Goal: Task Accomplishment & Management: Manage account settings

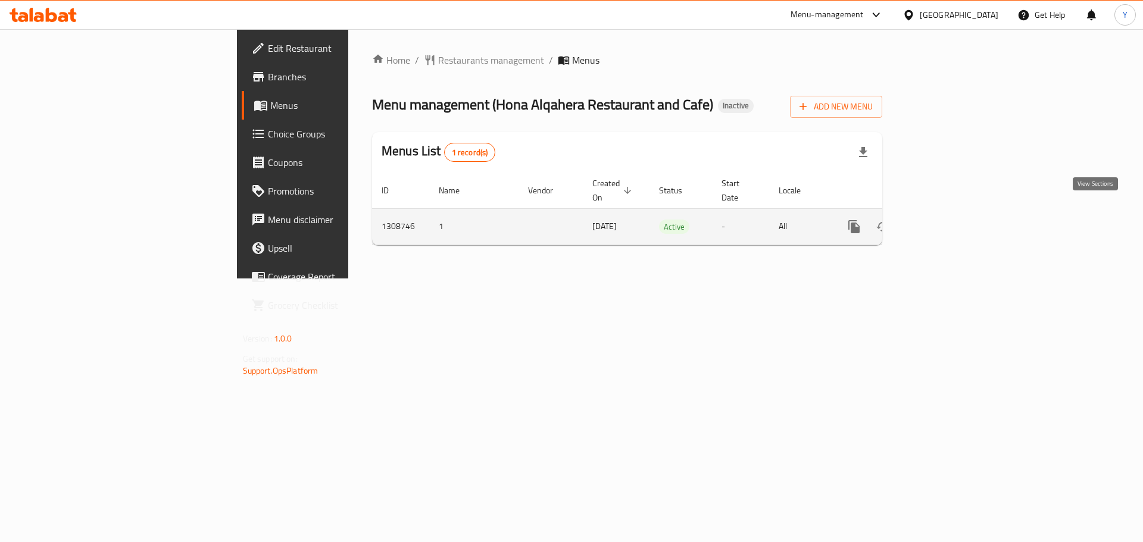
click at [945, 221] on icon "enhanced table" at bounding box center [940, 226] width 11 height 11
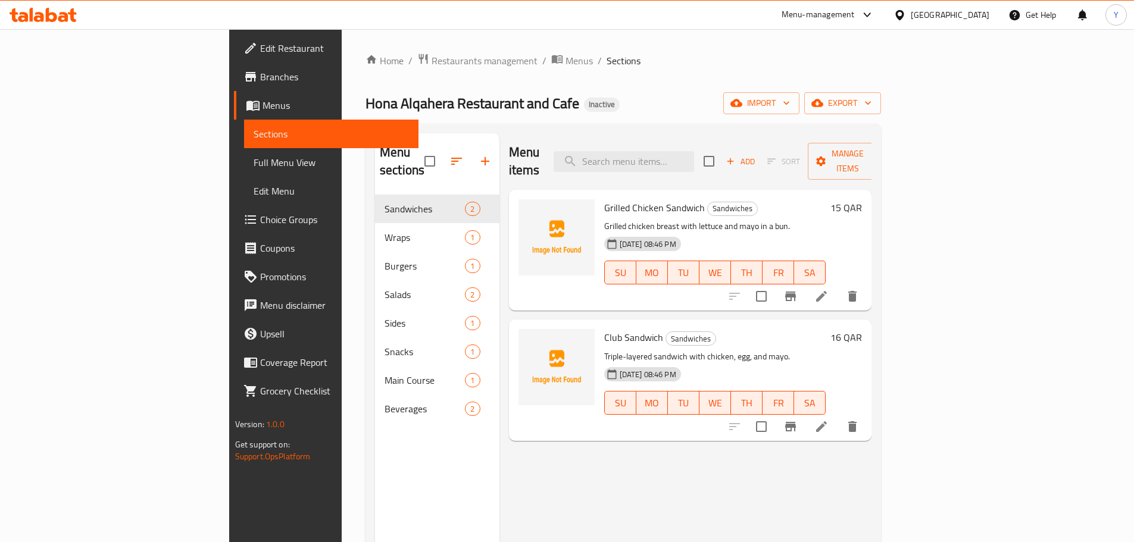
drag, startPoint x: 107, startPoint y: 168, endPoint x: 123, endPoint y: 143, distance: 30.2
click at [254, 168] on span "Full Menu View" at bounding box center [331, 162] width 155 height 14
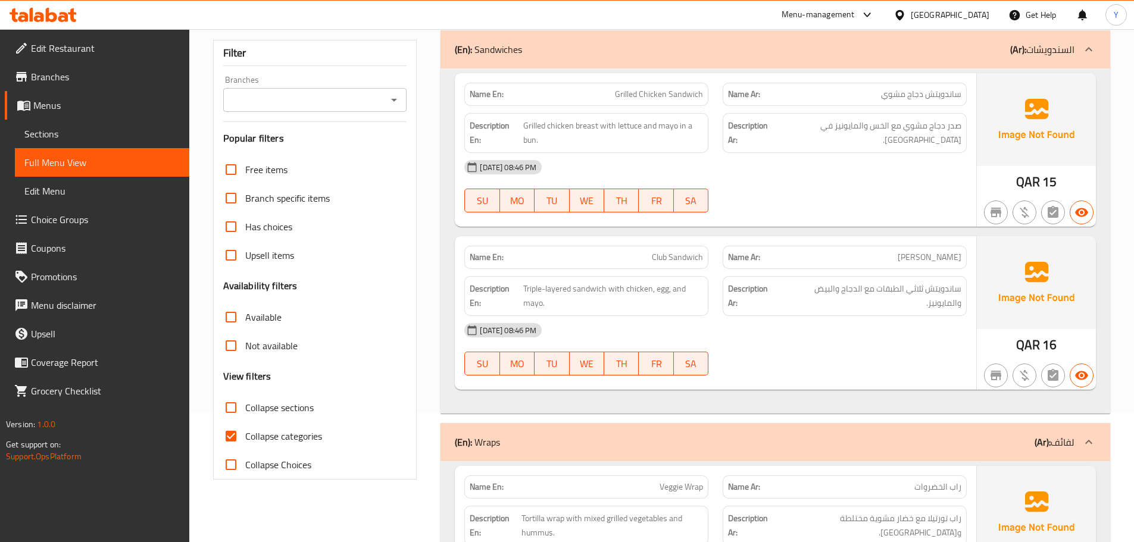
scroll to position [238, 0]
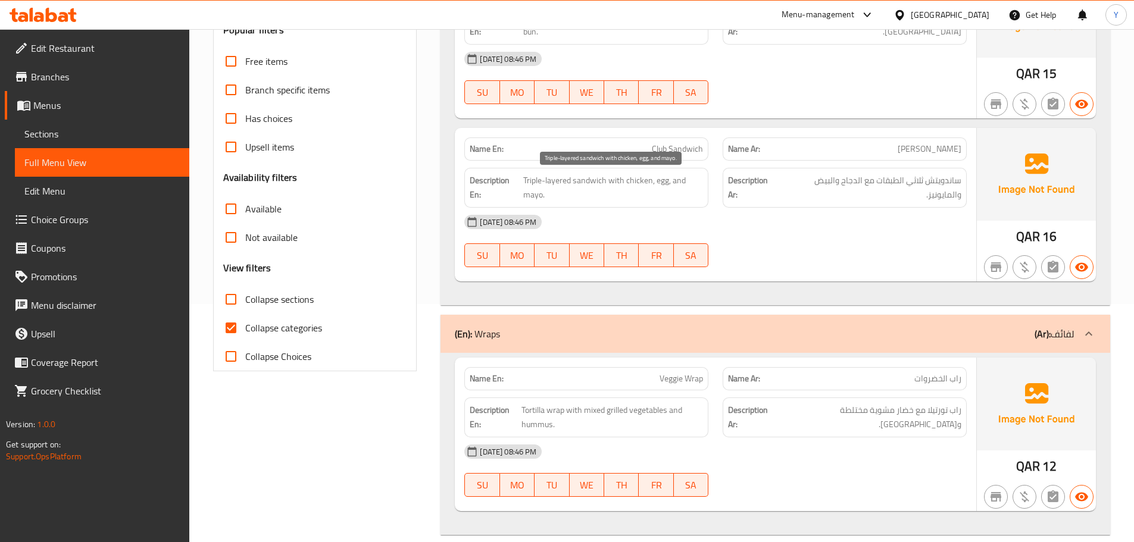
drag, startPoint x: 696, startPoint y: 198, endPoint x: 704, endPoint y: 198, distance: 7.7
click at [696, 198] on span "Triple-layered sandwich with chicken, egg, and mayo." at bounding box center [613, 187] width 180 height 29
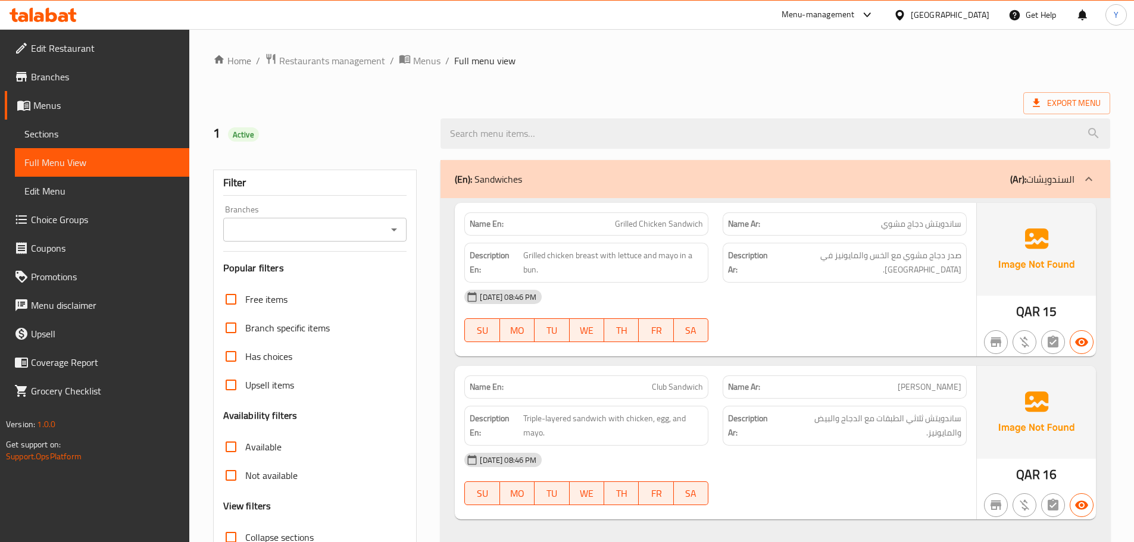
scroll to position [345, 0]
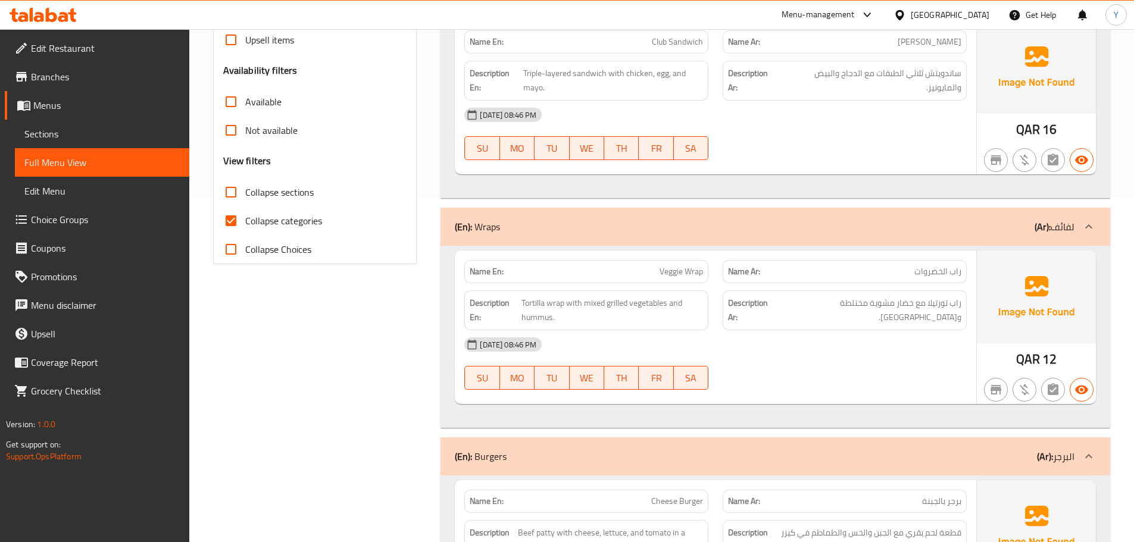
click at [970, 323] on div "Description Ar: راب تورتيلا مع خضار مشوية مختلطة وحمص." at bounding box center [845, 310] width 258 height 54
type button "0"
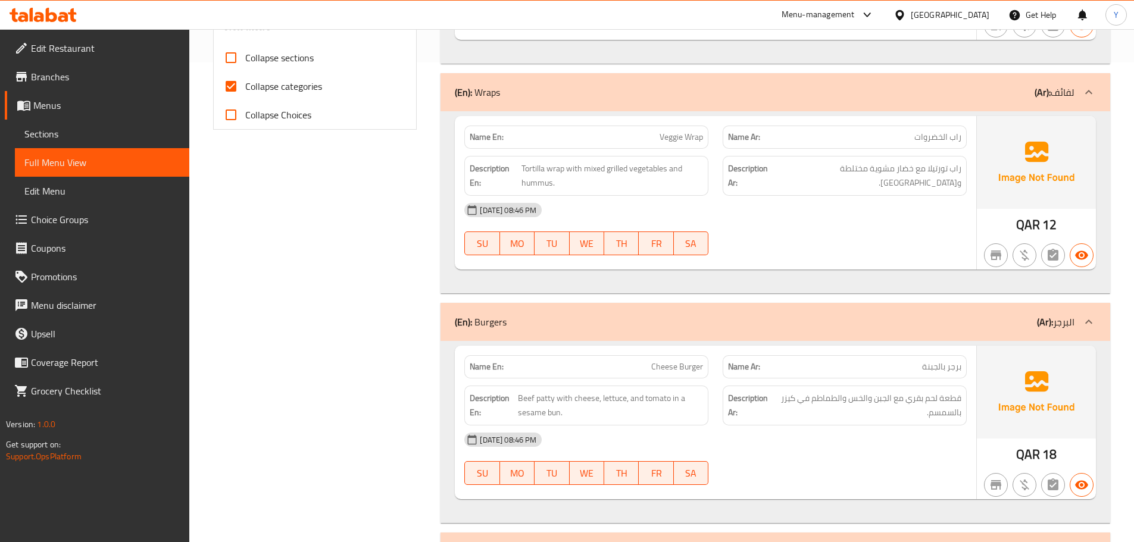
scroll to position [485, 0]
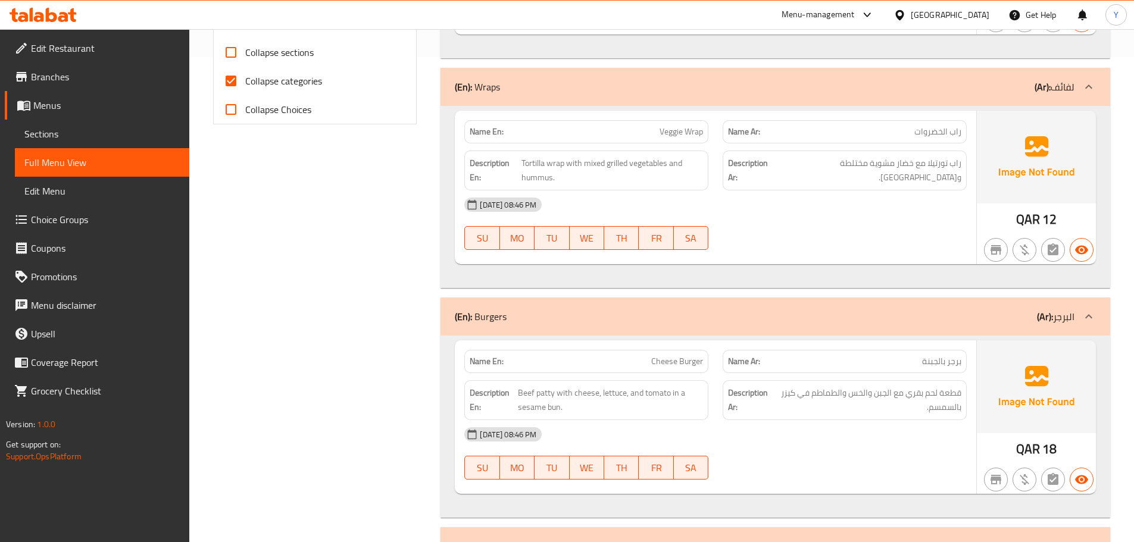
click at [641, 128] on p "Name En: Veggie Wrap" at bounding box center [586, 132] width 233 height 13
click at [641, 127] on p "Name En: Veggie Wrap" at bounding box center [586, 132] width 233 height 13
copy span "Veggie Wrap"
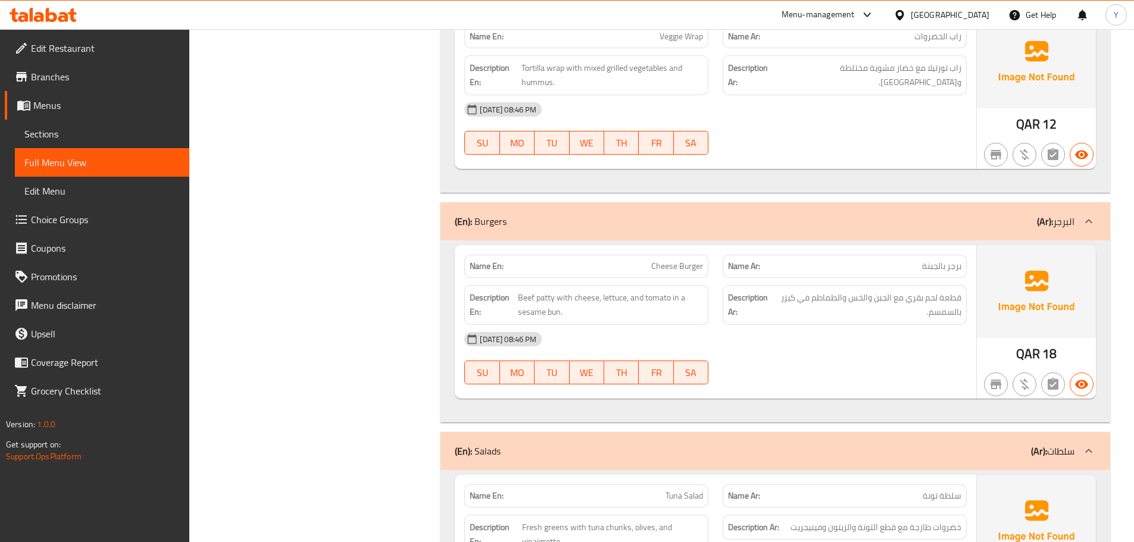
scroll to position [640, 0]
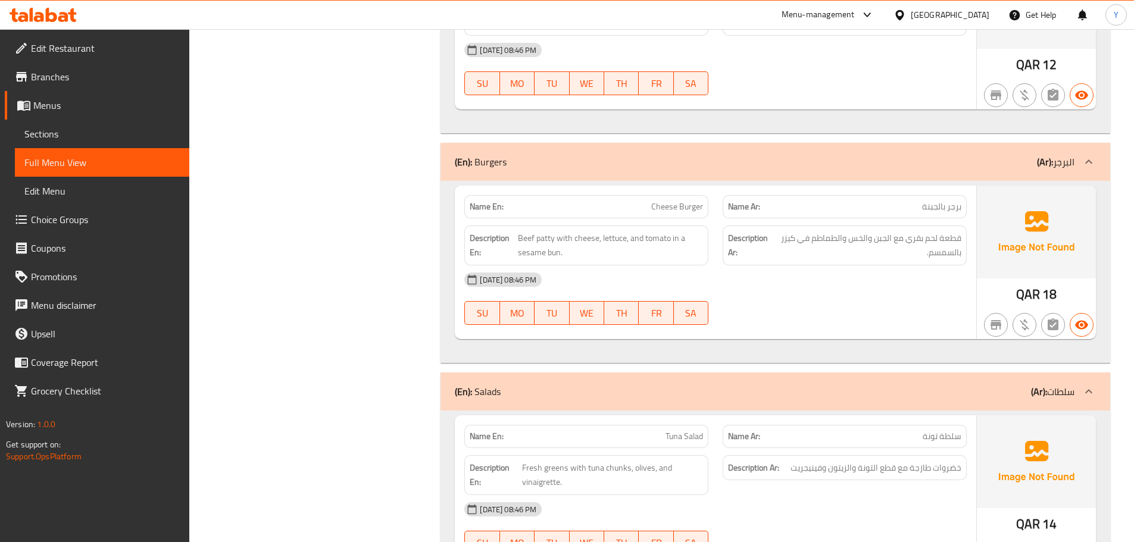
click at [942, 283] on div "28-08-2025 08:46 PM" at bounding box center [715, 280] width 517 height 29
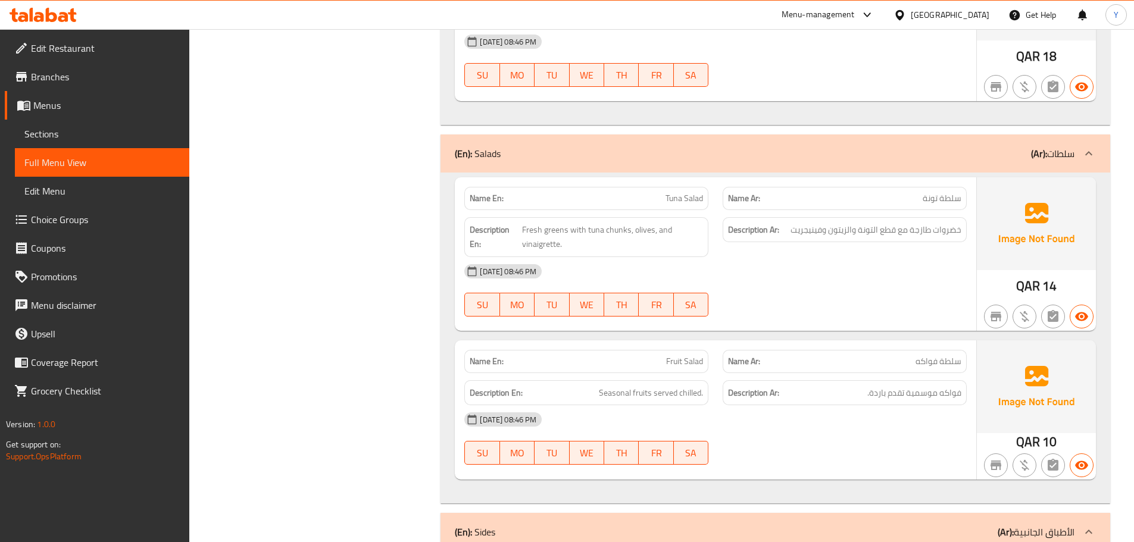
scroll to position [1057, 0]
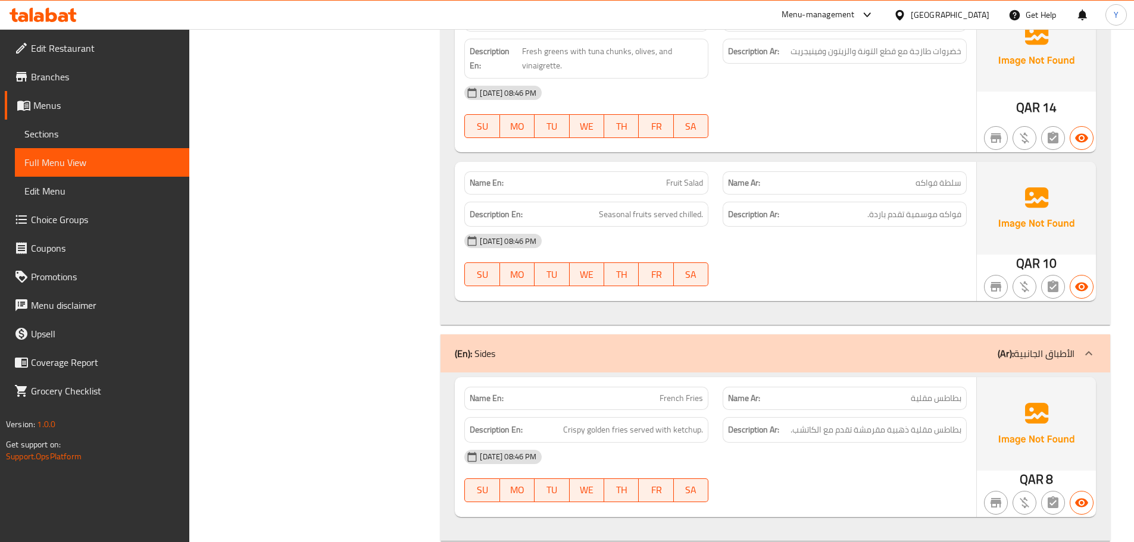
click at [651, 406] on div "Name En: French Fries" at bounding box center [586, 398] width 244 height 23
copy span "French Fries"
type button "0"
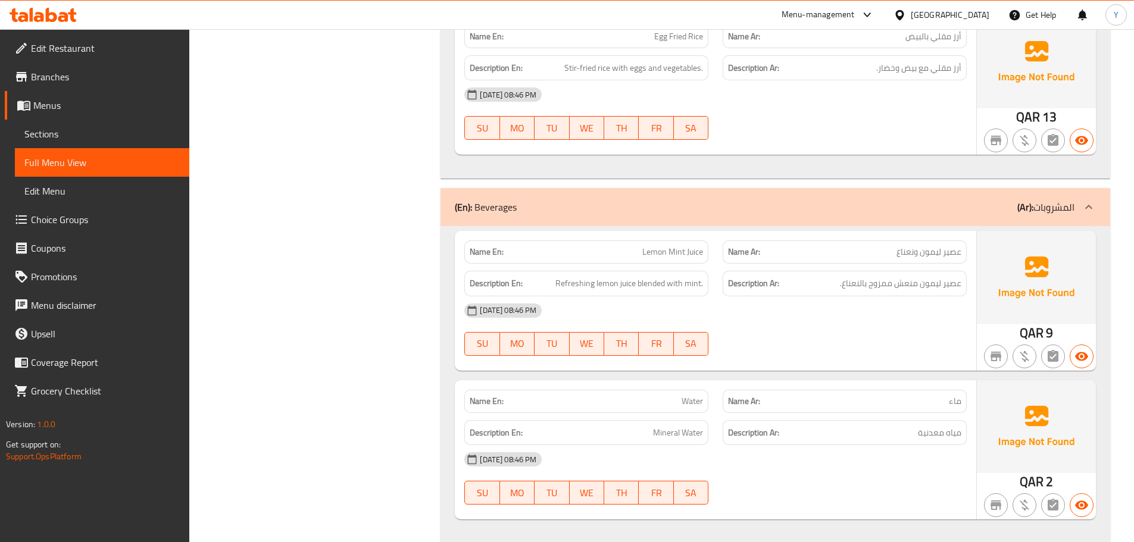
scroll to position [1875, 0]
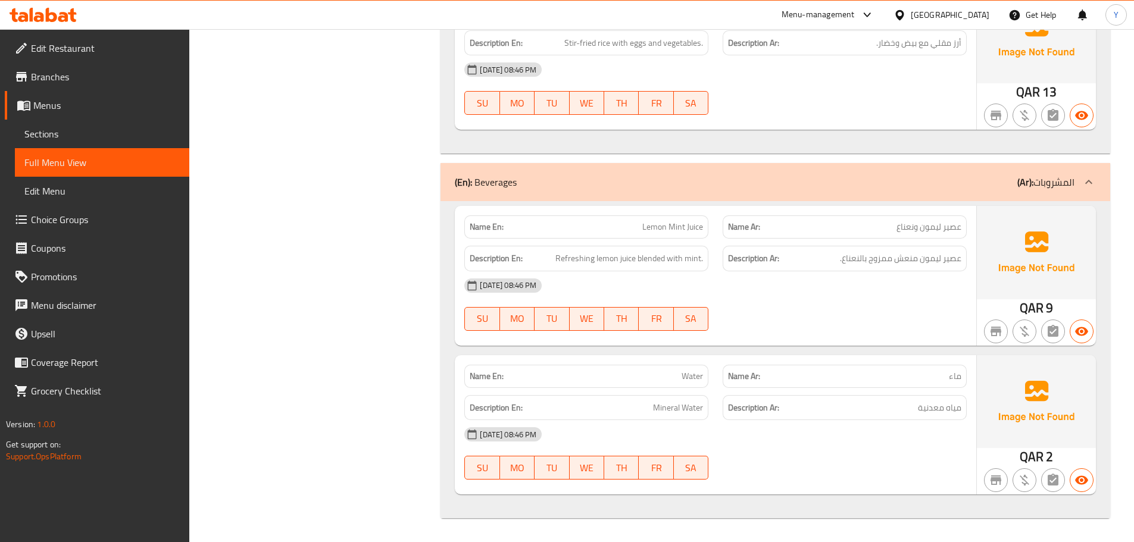
click at [804, 346] on div "Name En: Lemon Mint Juice Name Ar: عصير ليمون ونعناع Description En: Refreshing…" at bounding box center [776, 359] width 670 height 317
click at [829, 317] on div "28-08-2025 08:46 PM SU MO TU WE TH FR SA" at bounding box center [715, 304] width 517 height 67
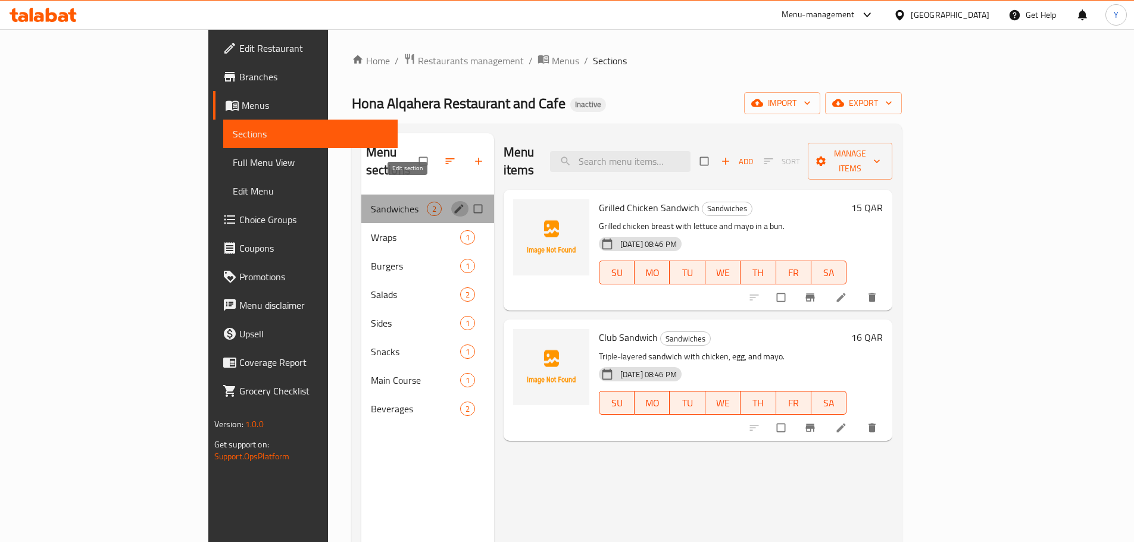
click at [453, 203] on icon "edit" at bounding box center [459, 209] width 12 height 12
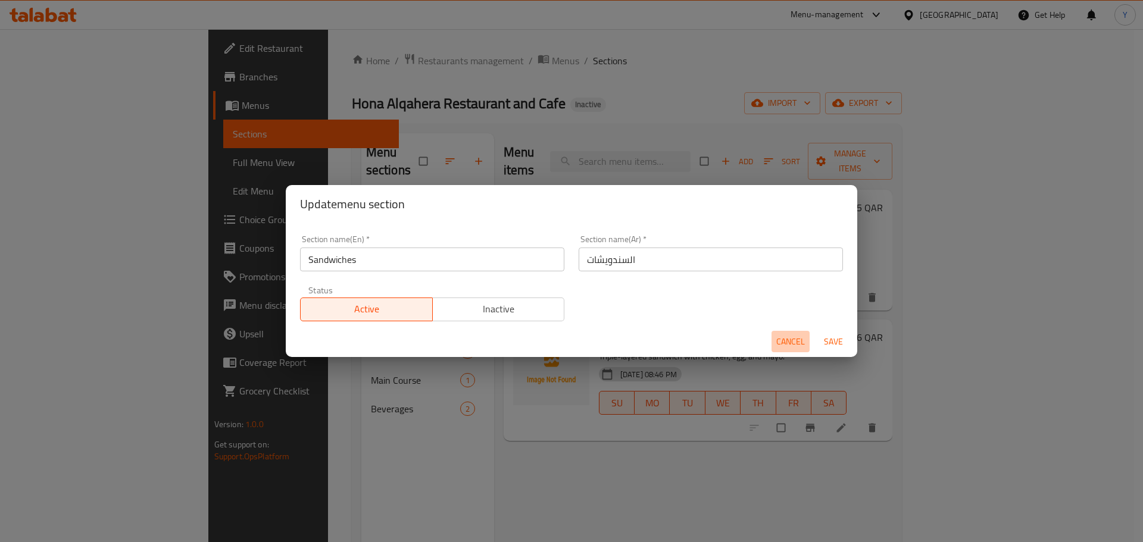
drag, startPoint x: 799, startPoint y: 343, endPoint x: 438, endPoint y: 307, distance: 363.1
click at [796, 346] on span "Cancel" at bounding box center [790, 342] width 29 height 15
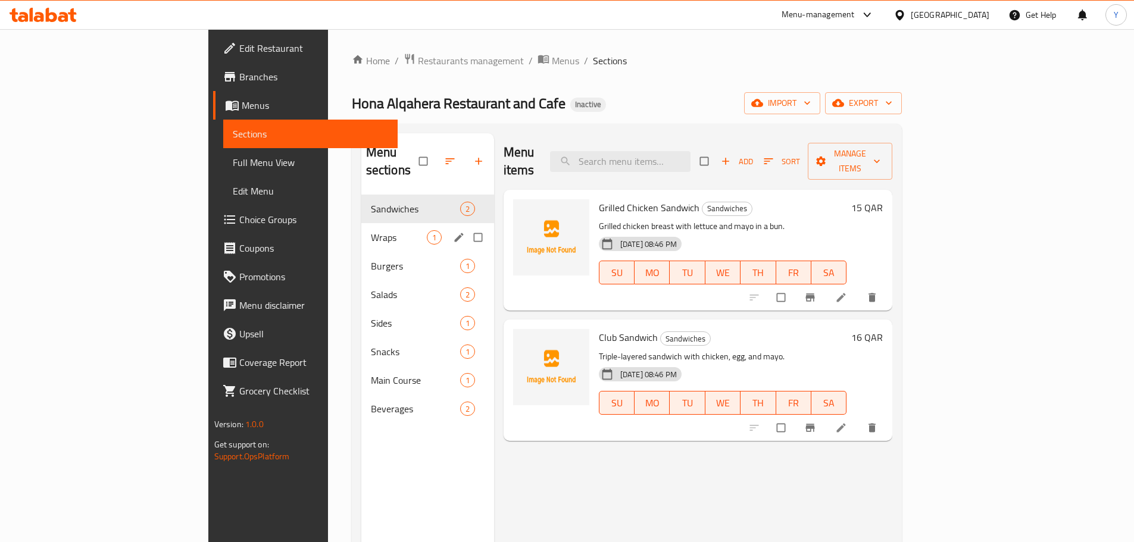
click at [453, 232] on icon "edit" at bounding box center [459, 238] width 12 height 12
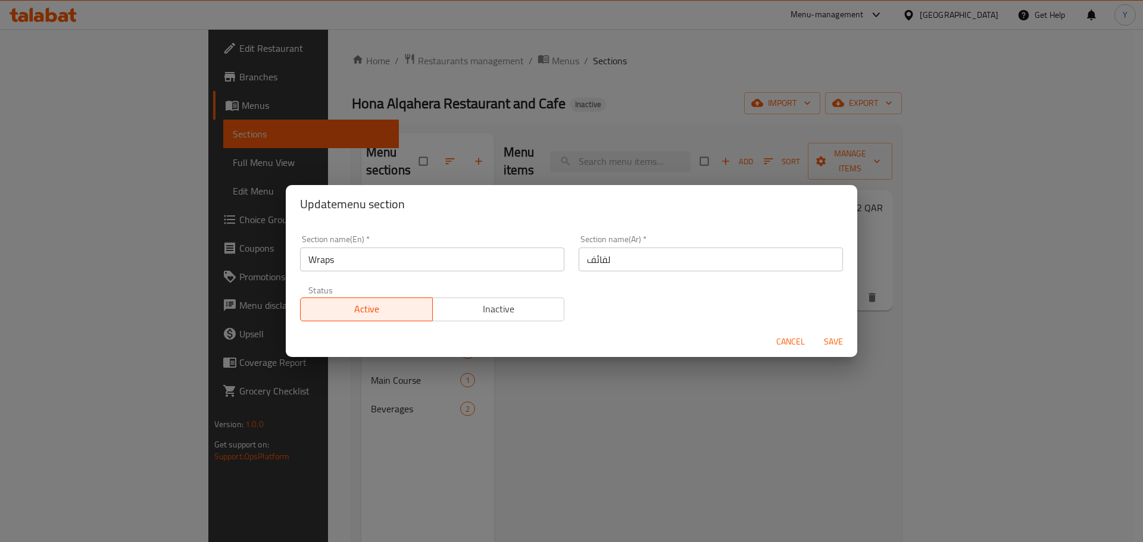
click at [633, 267] on input "لفائف" at bounding box center [711, 260] width 264 height 24
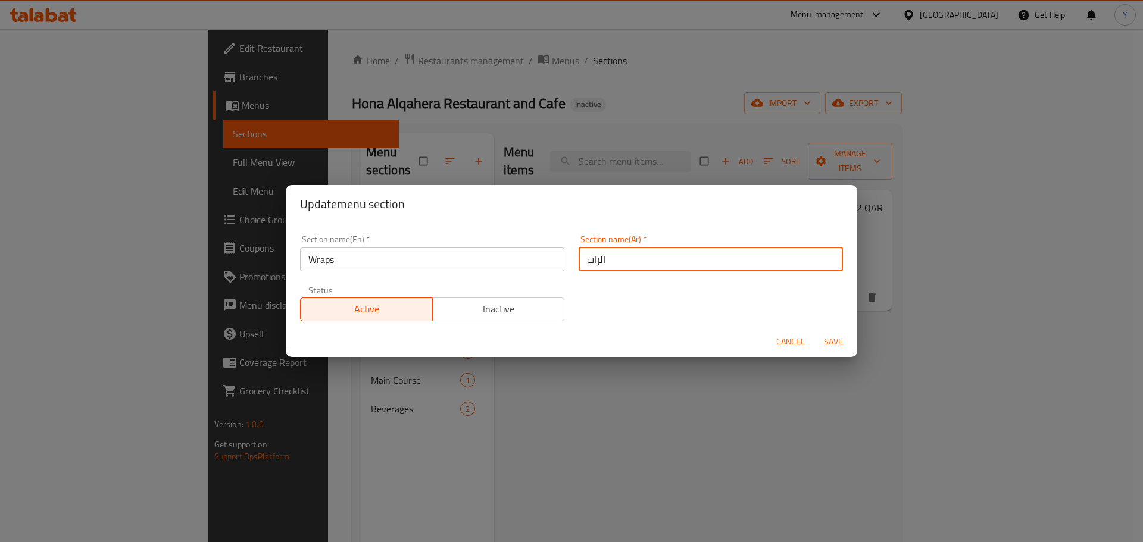
type input "الراب"
click at [814, 331] on button "Save" at bounding box center [833, 342] width 38 height 22
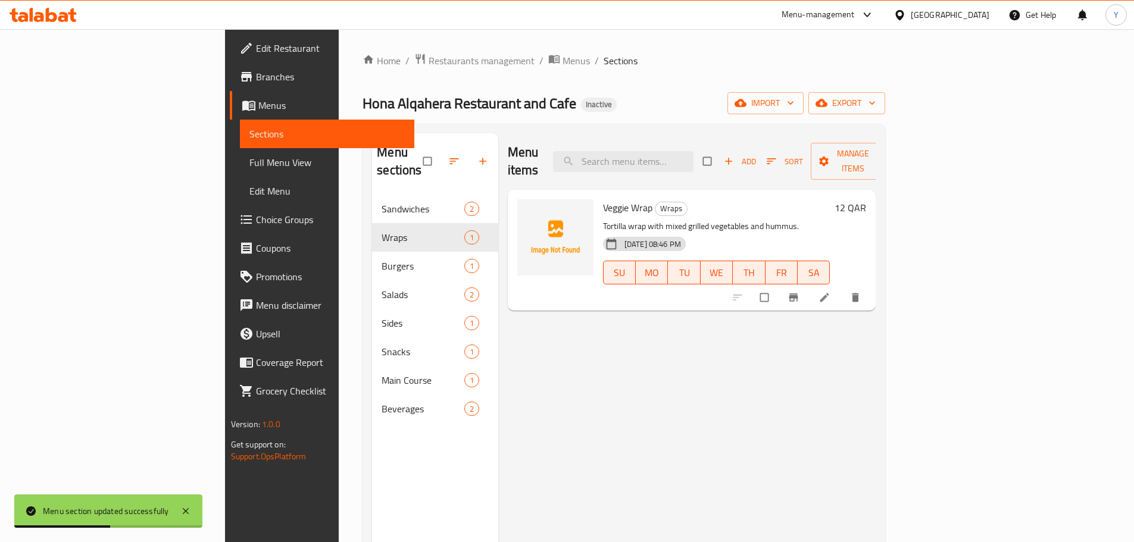
click at [842, 289] on li at bounding box center [825, 297] width 33 height 19
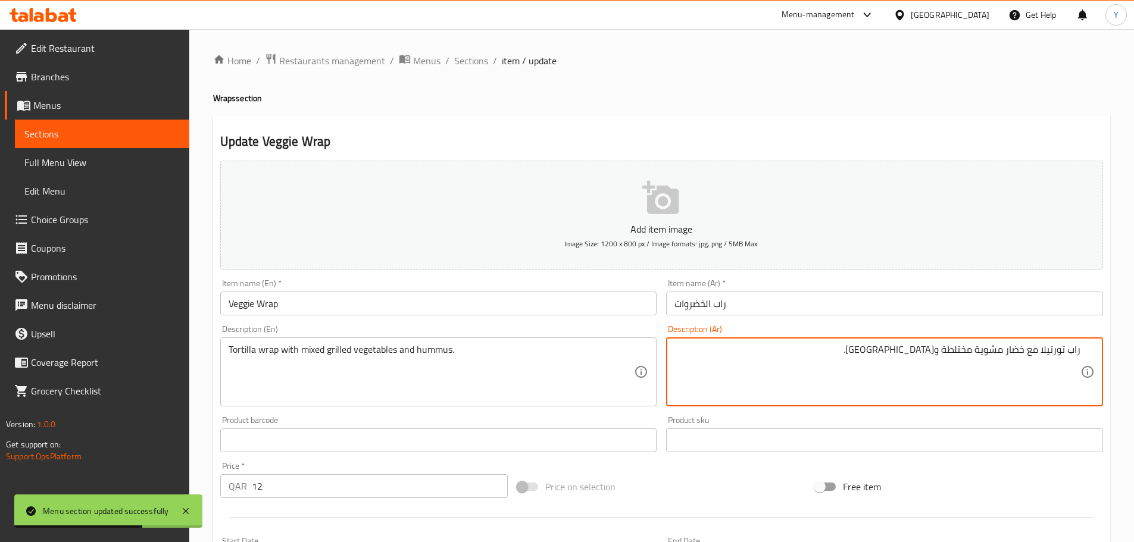
click at [742, 312] on input "راب الخضروات" at bounding box center [884, 304] width 437 height 24
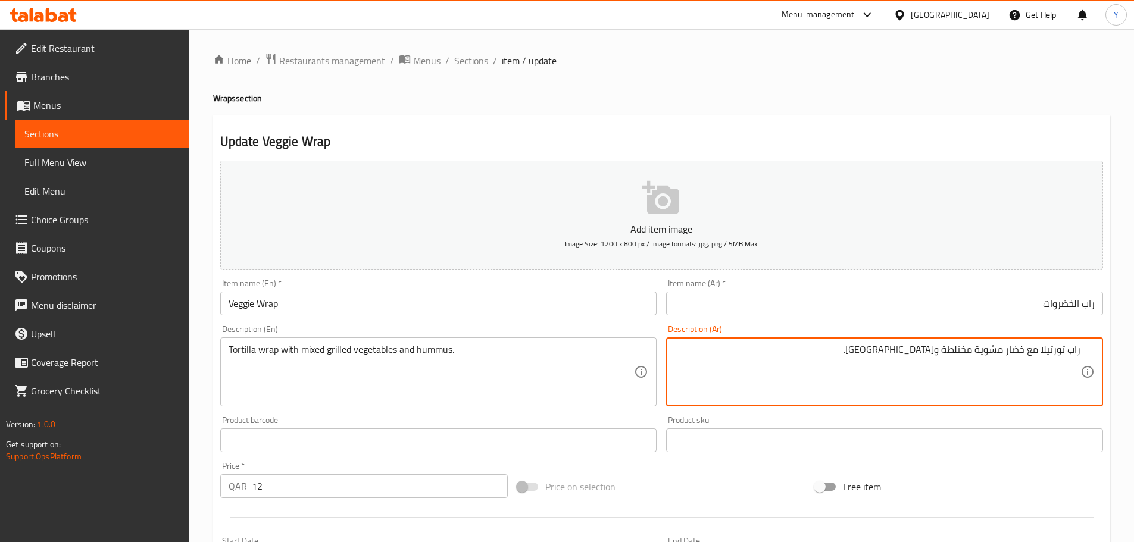
click at [963, 349] on textarea "راب تورتيلا مع خضار مشوية مختلطة وحمص." at bounding box center [877, 372] width 406 height 57
type textarea "راب تورتيلا مع خضار مشوية مشكلة و[GEOGRAPHIC_DATA]."
click at [805, 100] on h4 "Wraps section" at bounding box center [661, 98] width 897 height 12
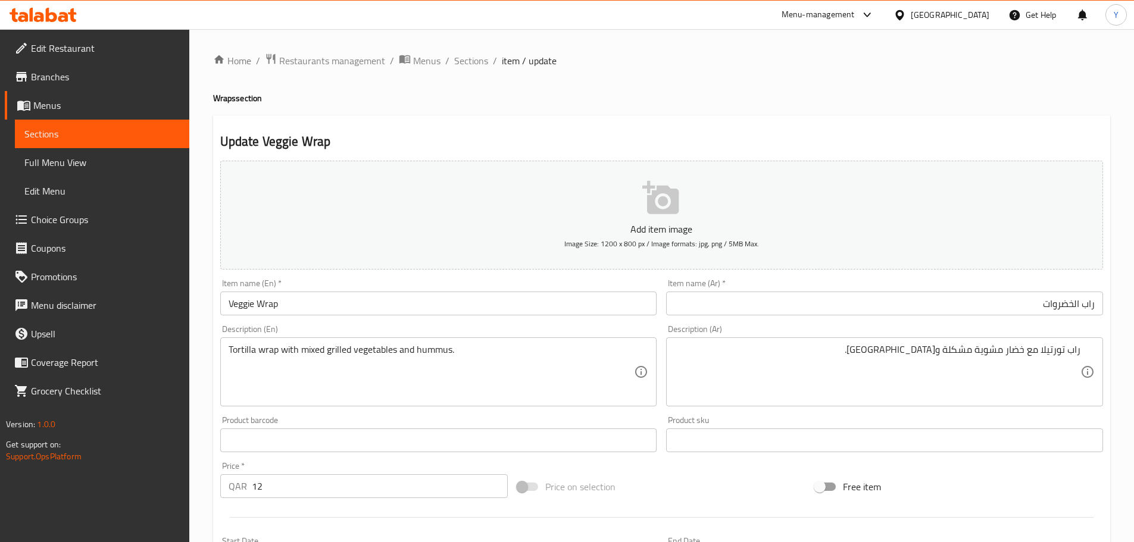
scroll to position [299, 0]
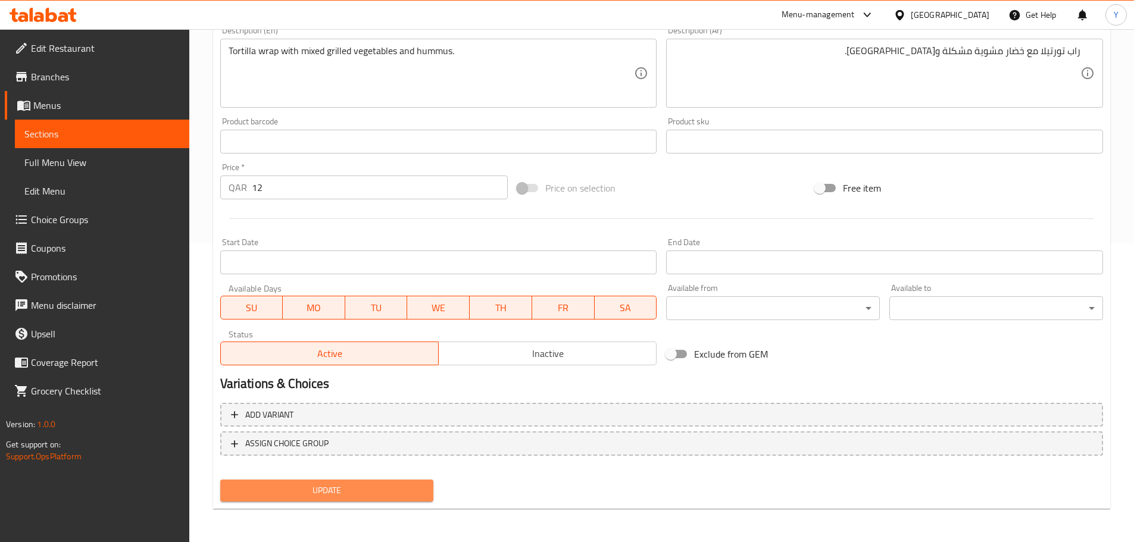
click at [332, 497] on span "Update" at bounding box center [327, 490] width 195 height 15
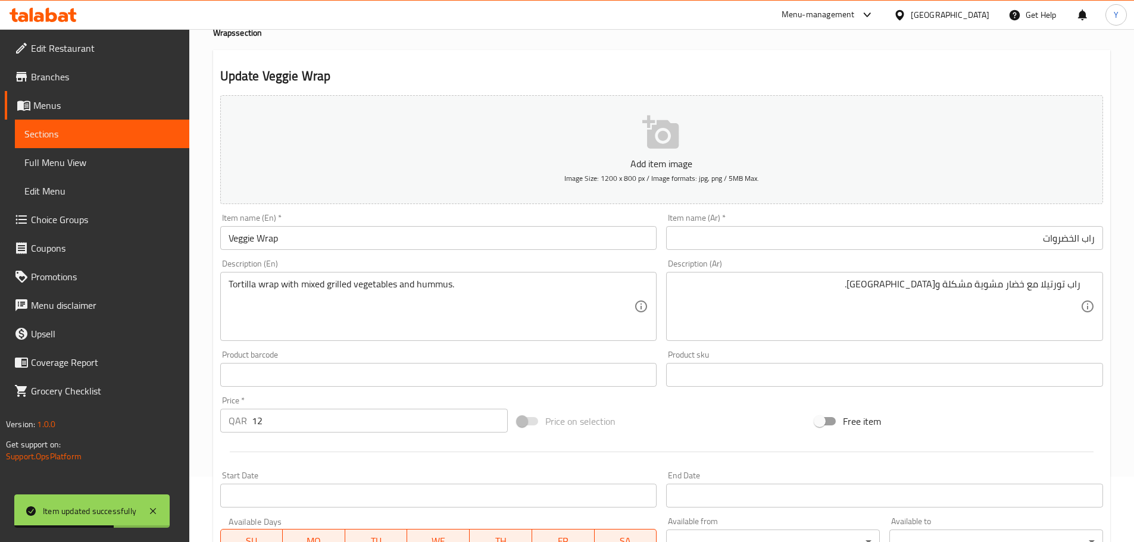
scroll to position [0, 0]
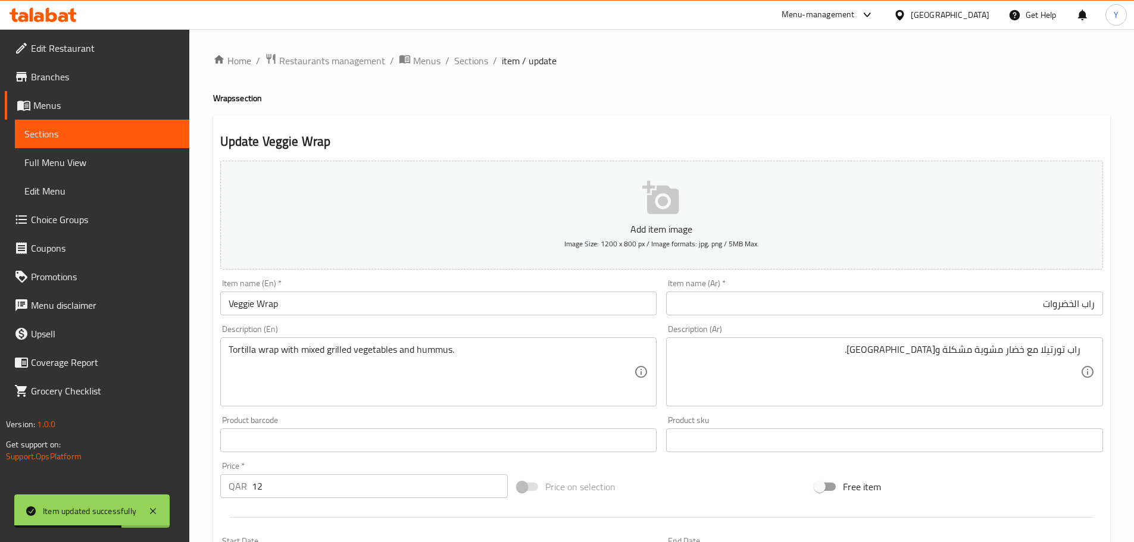
drag, startPoint x: 461, startPoint y: 63, endPoint x: 469, endPoint y: 80, distance: 19.2
click at [461, 63] on span "Sections" at bounding box center [471, 61] width 34 height 14
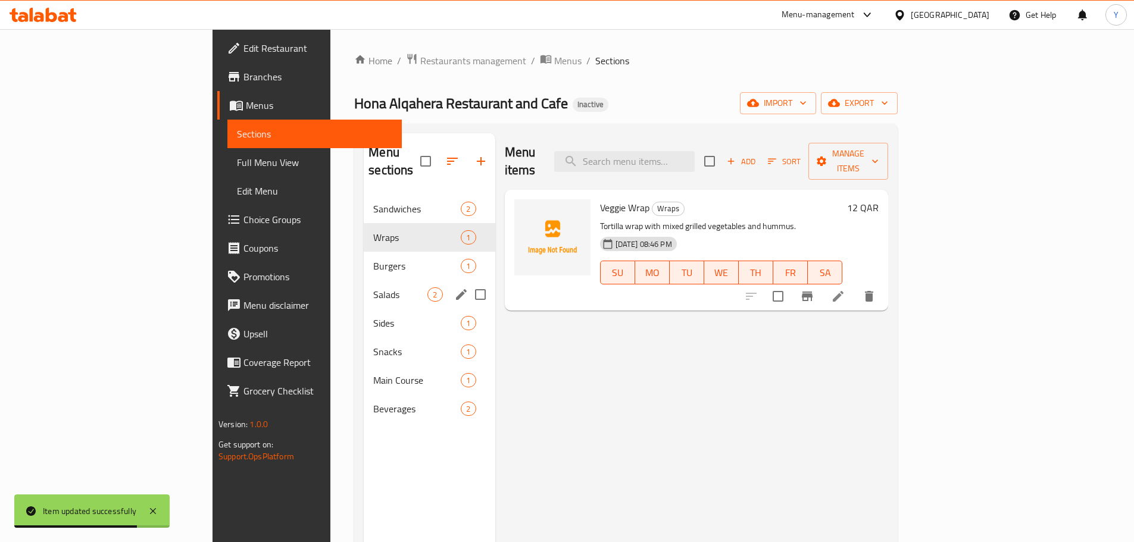
click at [373, 288] on span "Salads" at bounding box center [400, 295] width 54 height 14
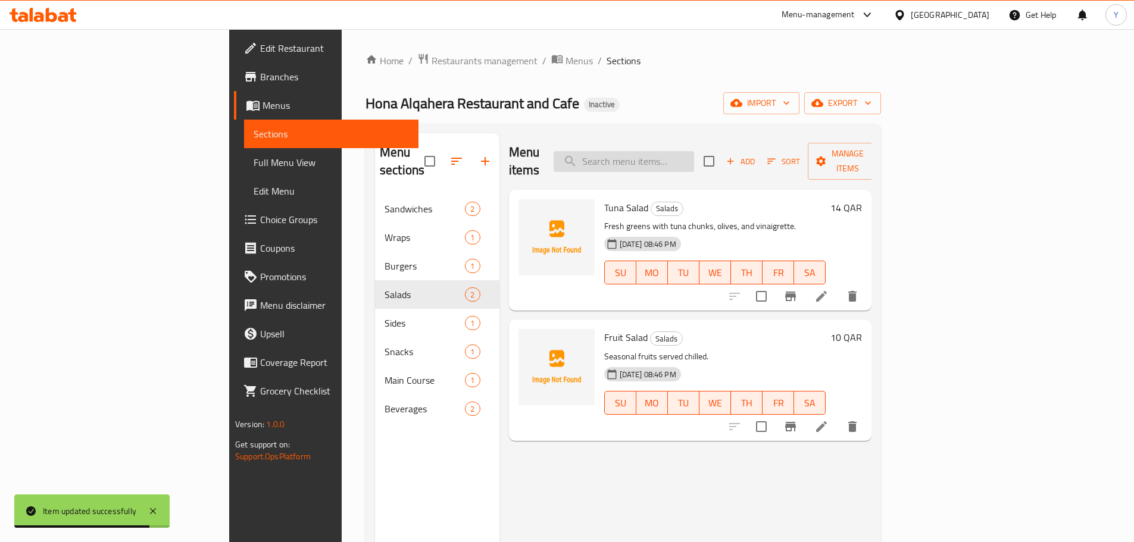
click at [694, 151] on input "search" at bounding box center [624, 161] width 140 height 21
paste input "French Fries"
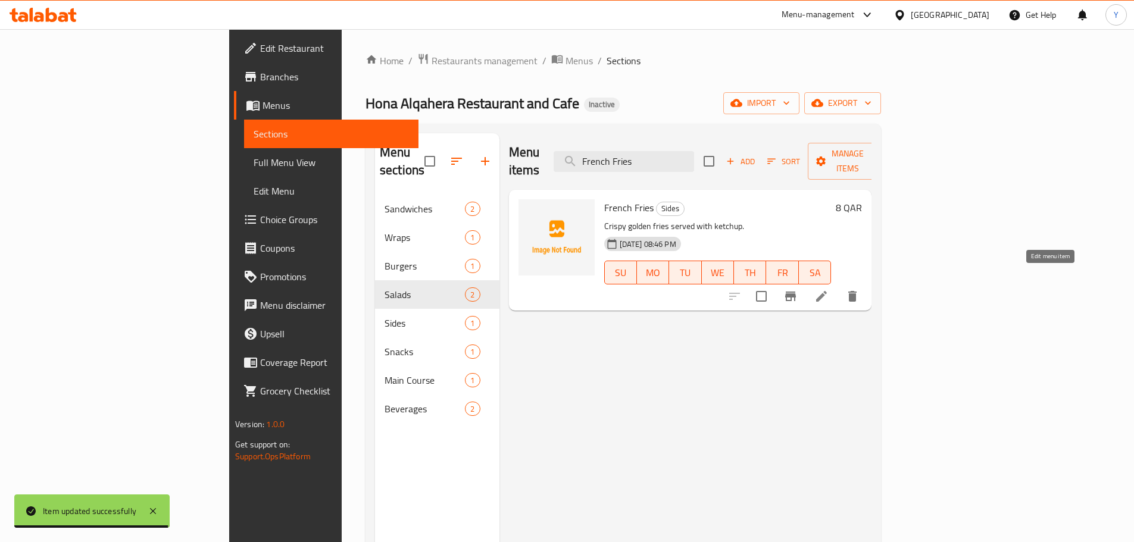
type input "French Fries"
click at [829, 289] on icon at bounding box center [821, 296] width 14 height 14
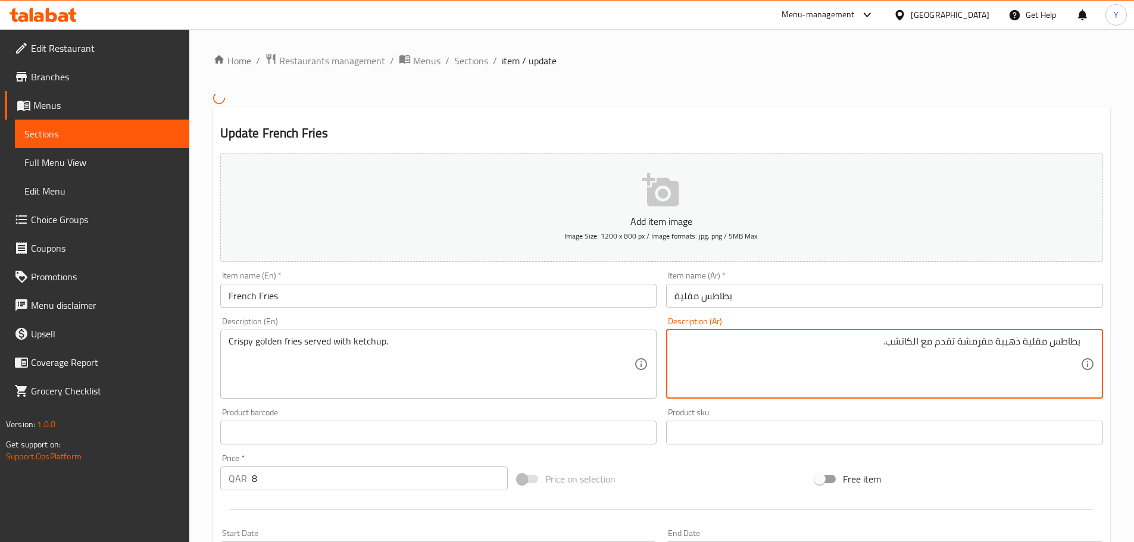
click at [1046, 342] on textarea "بطاطس مقلية ذهبية مقرمشة تقدم مع الكاتشب." at bounding box center [877, 364] width 406 height 57
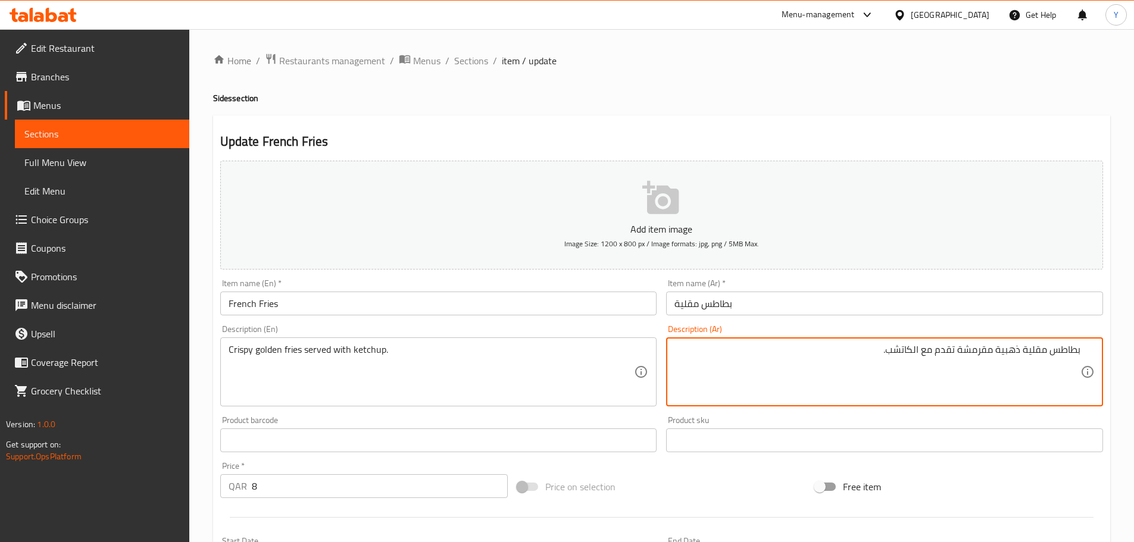
click at [1041, 342] on div "بطاطس مقلية ذهبية مقرمشة تقدم مع الكاتشب. Description (Ar)" at bounding box center [884, 372] width 437 height 69
click at [1044, 352] on textarea "بطاطس مقلية ذهبية مقرمشة تقدم مع الكاتشب." at bounding box center [877, 372] width 406 height 57
drag, startPoint x: 1044, startPoint y: 352, endPoint x: 1142, endPoint y: 352, distance: 98.2
click at [1133, 352] on html "​ Menu-management Qatar Get Help Y Edit Restaurant Branches Menus Sections Full…" at bounding box center [567, 271] width 1134 height 542
type textarea "فرايز ذهبية مقرمشة تقدم مع الكاتشب."
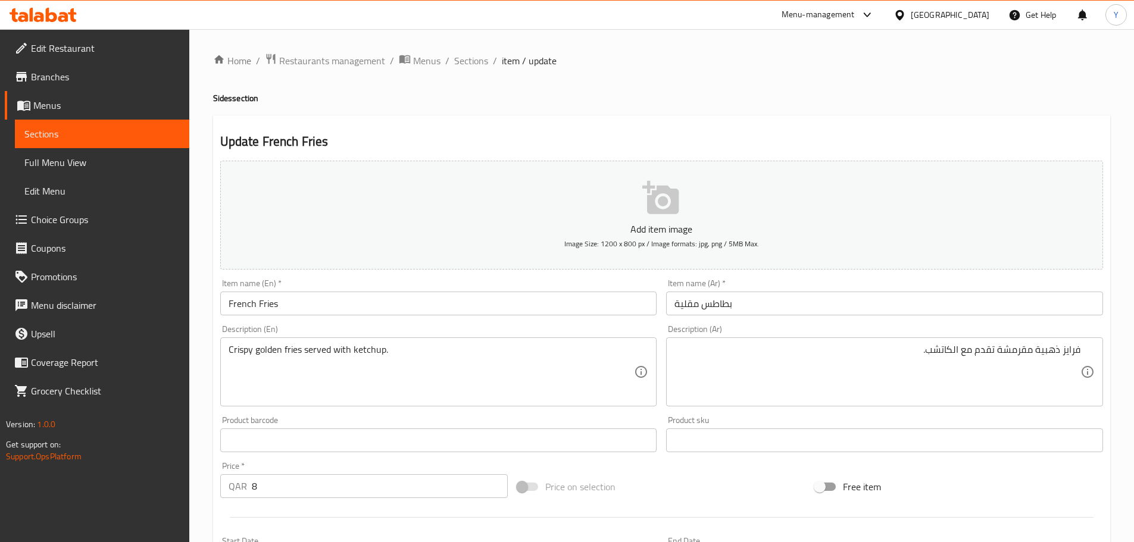
click at [792, 116] on div "Update French Fries Add item image Image Size: 1200 x 800 px / Image formats: j…" at bounding box center [661, 461] width 897 height 693
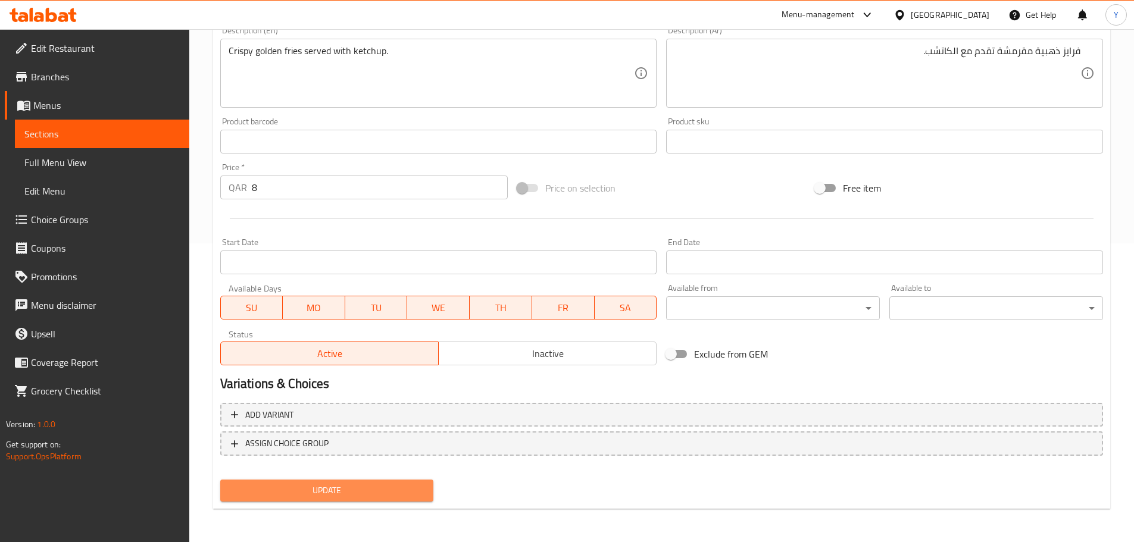
click at [322, 495] on span "Update" at bounding box center [327, 490] width 195 height 15
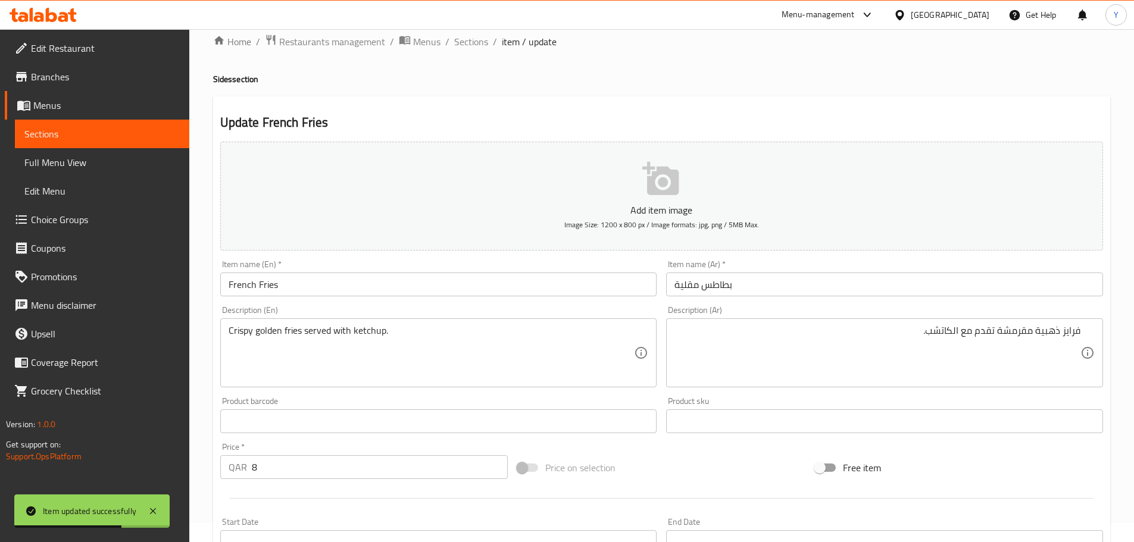
scroll to position [0, 0]
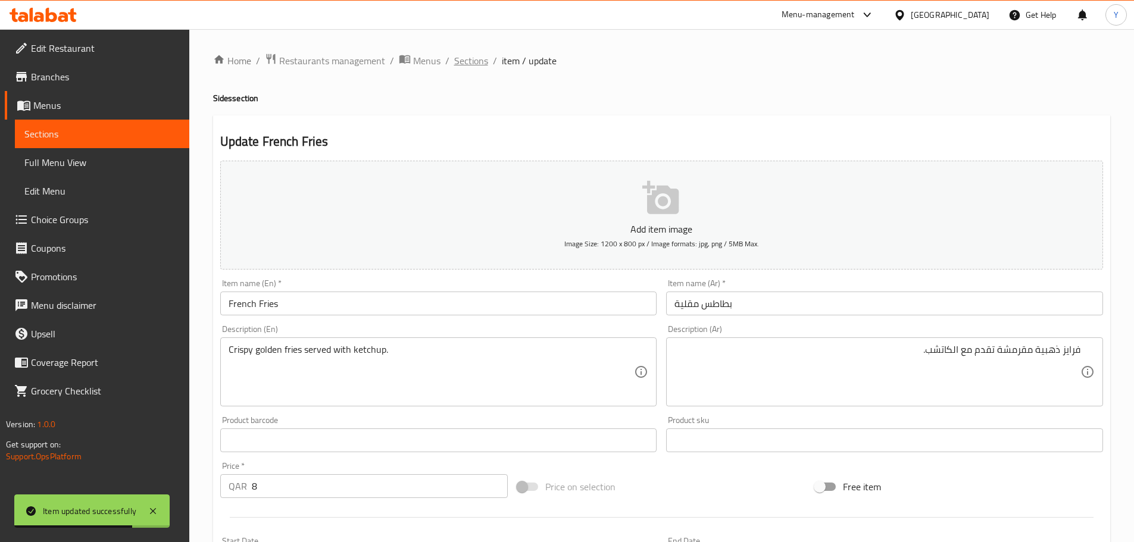
click at [461, 65] on span "Sections" at bounding box center [471, 61] width 34 height 14
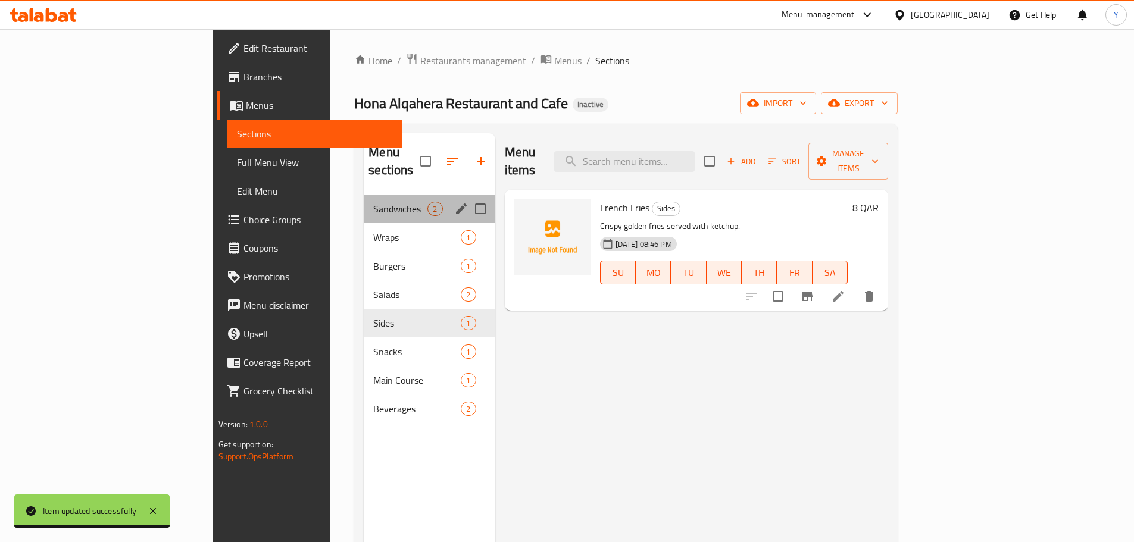
click at [364, 195] on div "Sandwiches 2" at bounding box center [429, 209] width 131 height 29
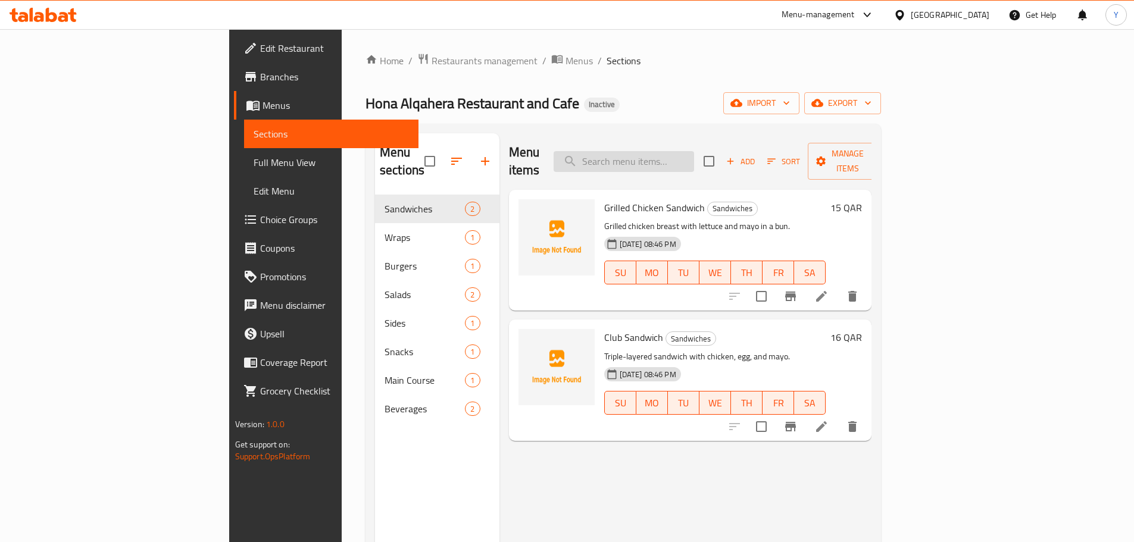
click at [694, 151] on input "search" at bounding box center [624, 161] width 140 height 21
paste input "Chicken Nuggets"
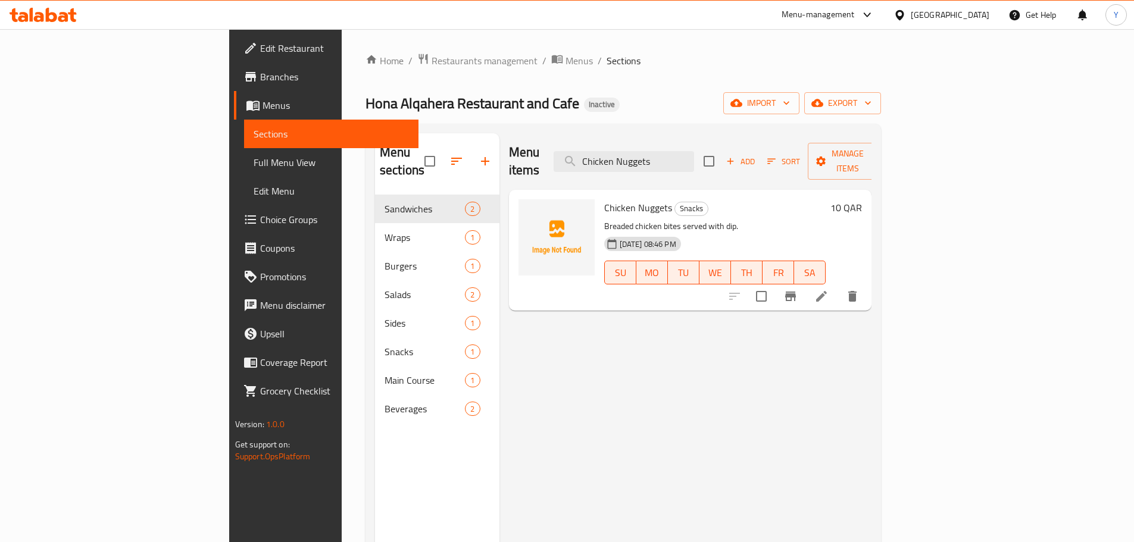
drag, startPoint x: 755, startPoint y: 160, endPoint x: 554, endPoint y: 160, distance: 201.8
click at [564, 159] on div "Menu items Chicken Nuggets Add Sort Manage items" at bounding box center [690, 161] width 363 height 57
paste input "lub Sandwich"
drag, startPoint x: 741, startPoint y: 154, endPoint x: 720, endPoint y: 154, distance: 21.4
click at [694, 154] on input "Club Sandwich" at bounding box center [624, 161] width 140 height 21
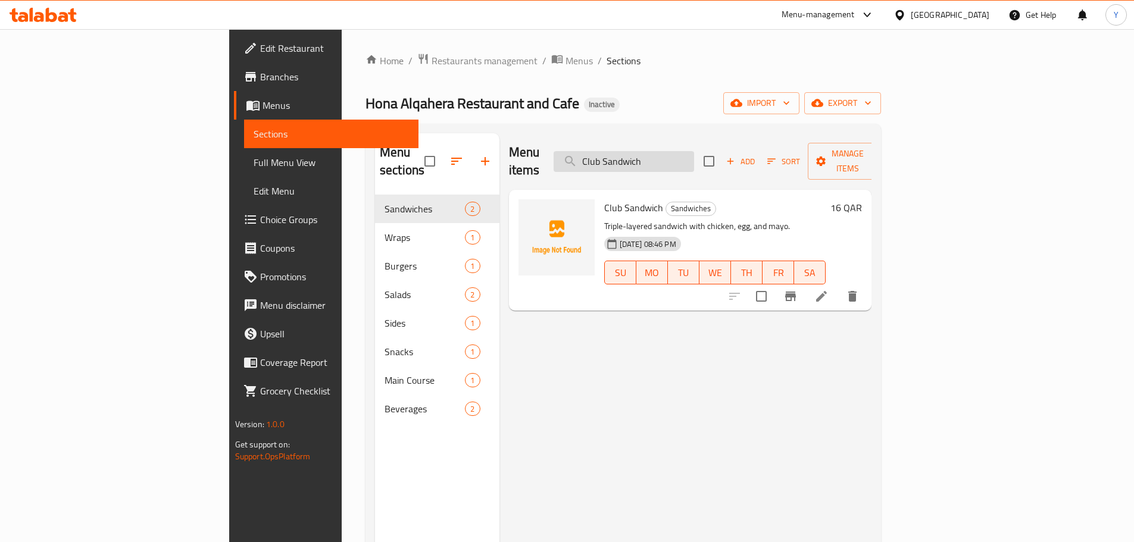
paste input "Egg Fried Rice"
click at [810, 391] on div "Menu items Egg Fried Rice Add Sort Manage items Egg Fried Rice Main Course Stir…" at bounding box center [685, 404] width 373 height 542
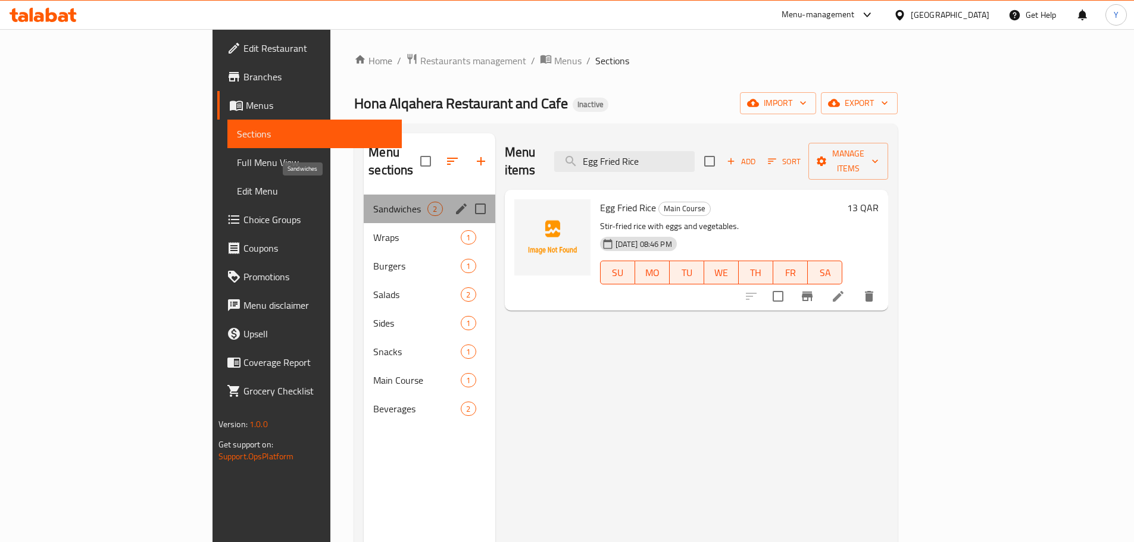
click at [373, 202] on span "Sandwiches" at bounding box center [400, 209] width 54 height 14
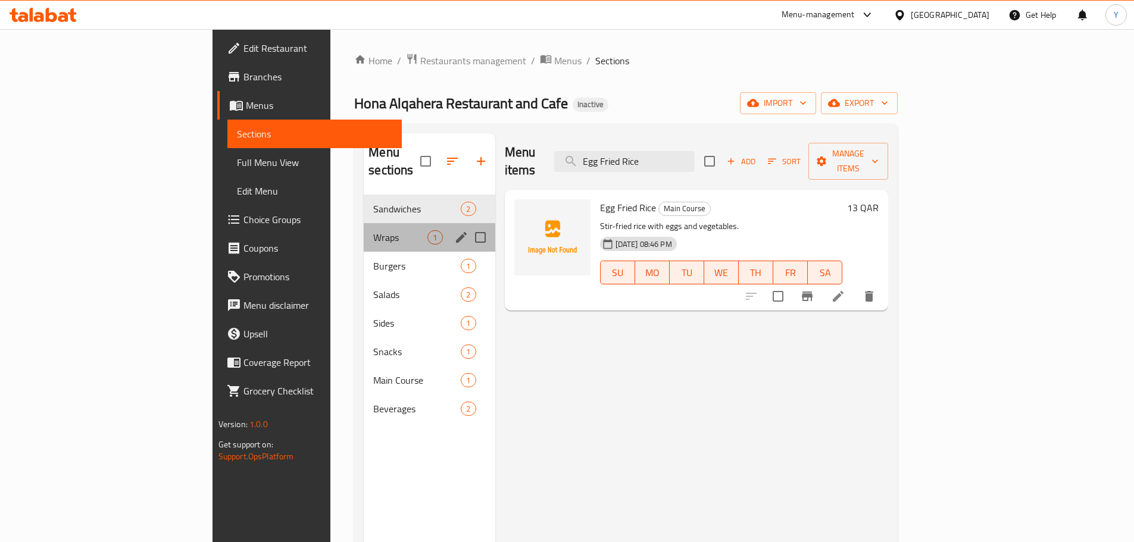
click at [364, 223] on div "Wraps 1" at bounding box center [429, 237] width 131 height 29
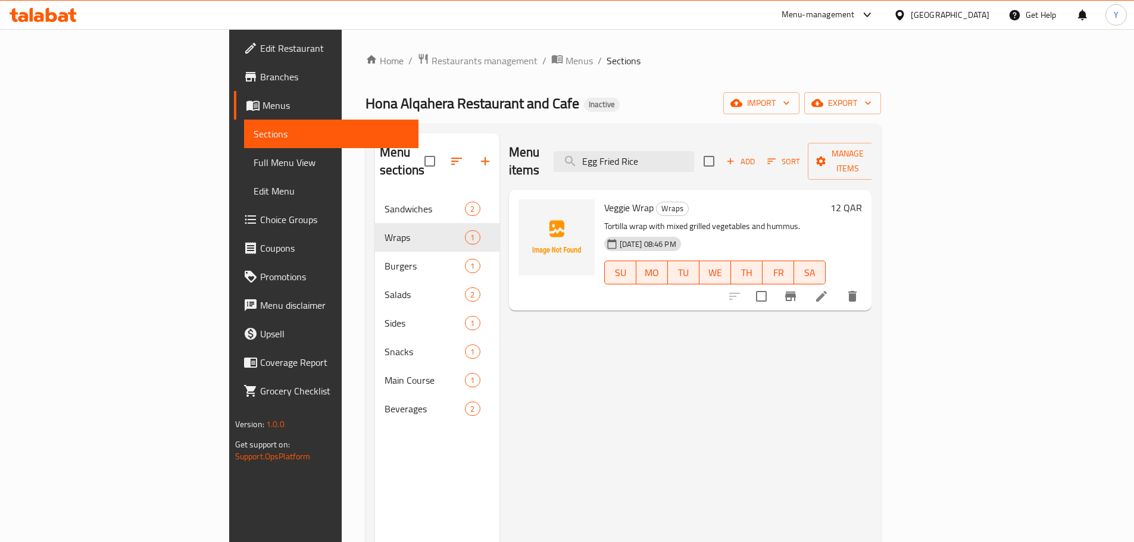
click at [375, 171] on div "Menu sections" at bounding box center [437, 161] width 124 height 57
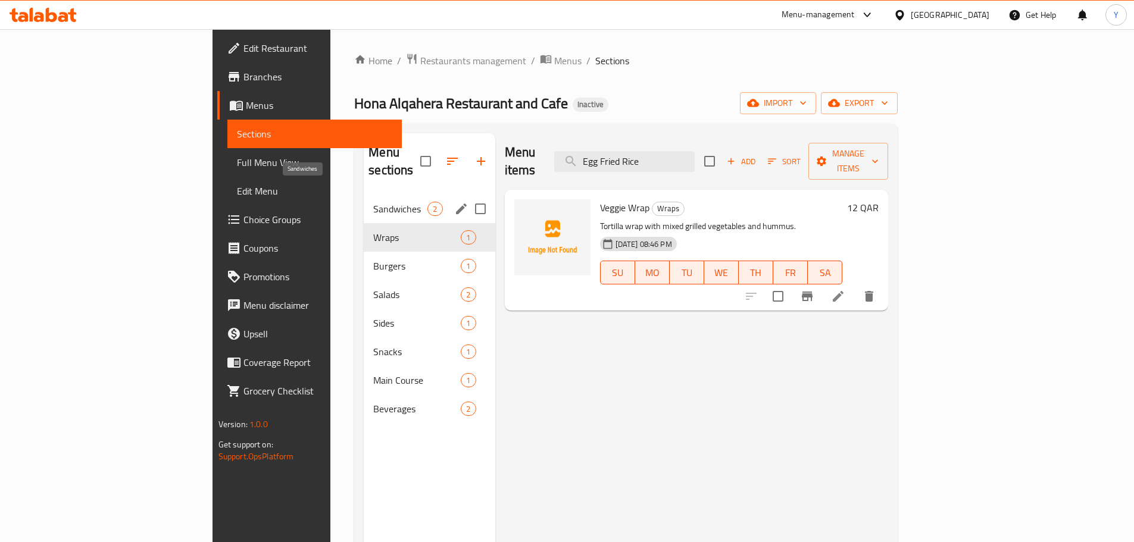
click at [373, 202] on span "Sandwiches" at bounding box center [400, 209] width 54 height 14
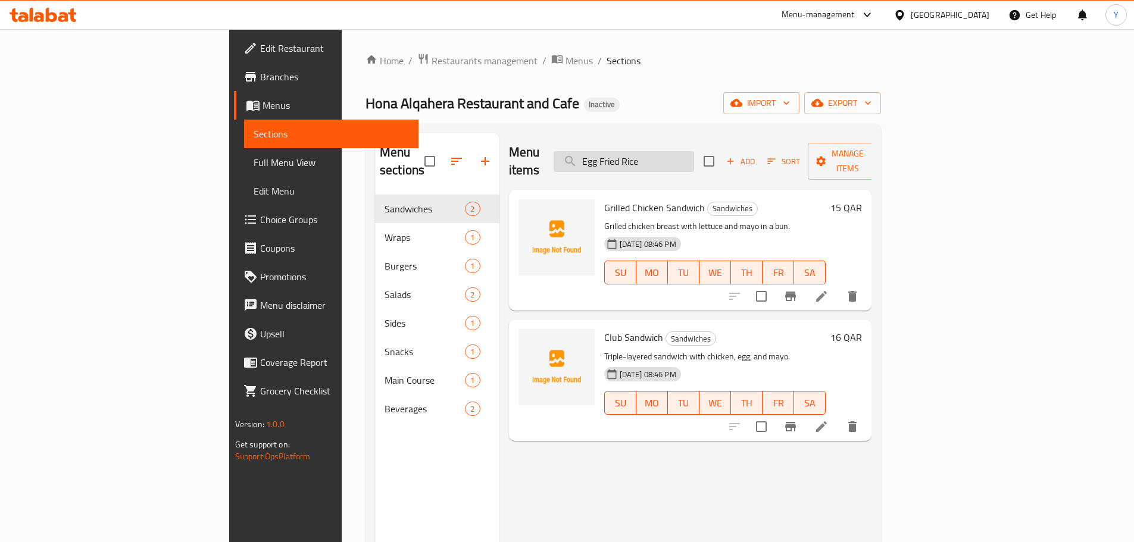
click at [694, 155] on input "Egg Fried Rice" at bounding box center [624, 161] width 140 height 21
paste input "Chicken Nuggets"
type input "Chicken Nuggets"
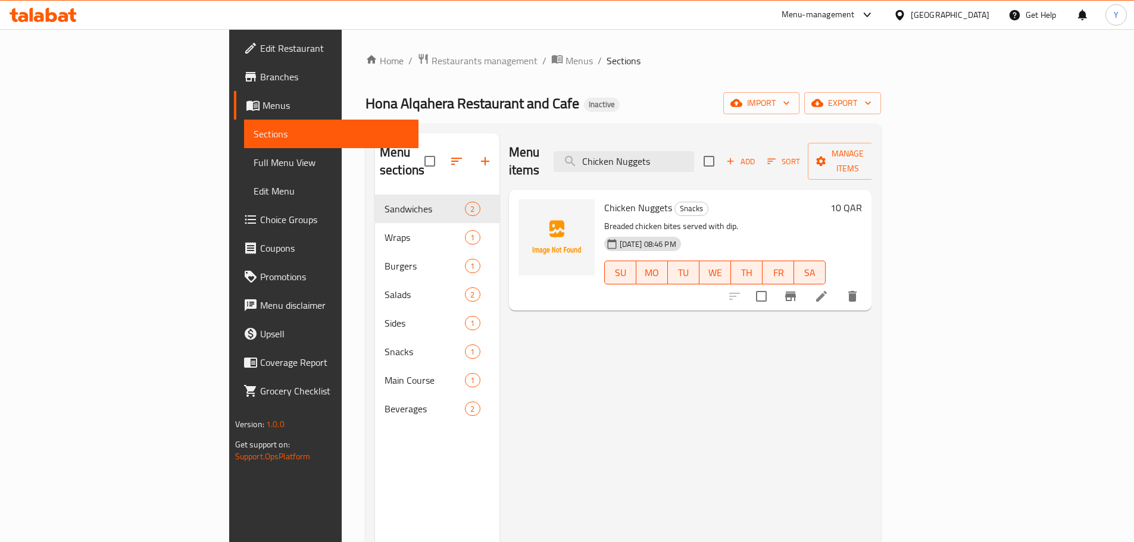
drag, startPoint x: 814, startPoint y: 367, endPoint x: 796, endPoint y: 367, distance: 17.9
click at [814, 367] on div "Menu items Chicken Nuggets Add Sort Manage items Chicken Nuggets Snacks Breaded…" at bounding box center [685, 404] width 373 height 542
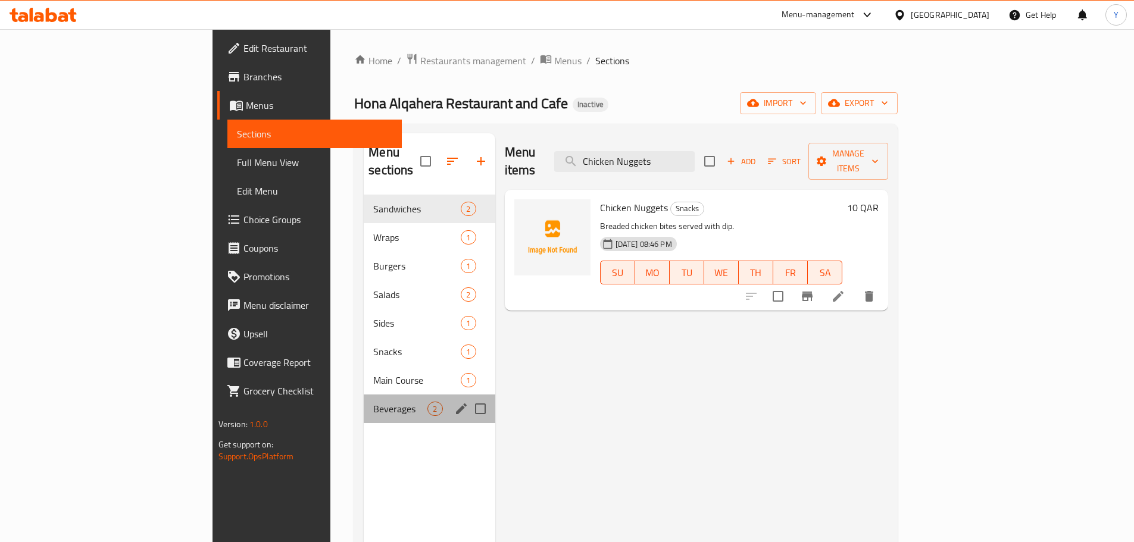
click at [364, 395] on div "Beverages 2" at bounding box center [429, 409] width 131 height 29
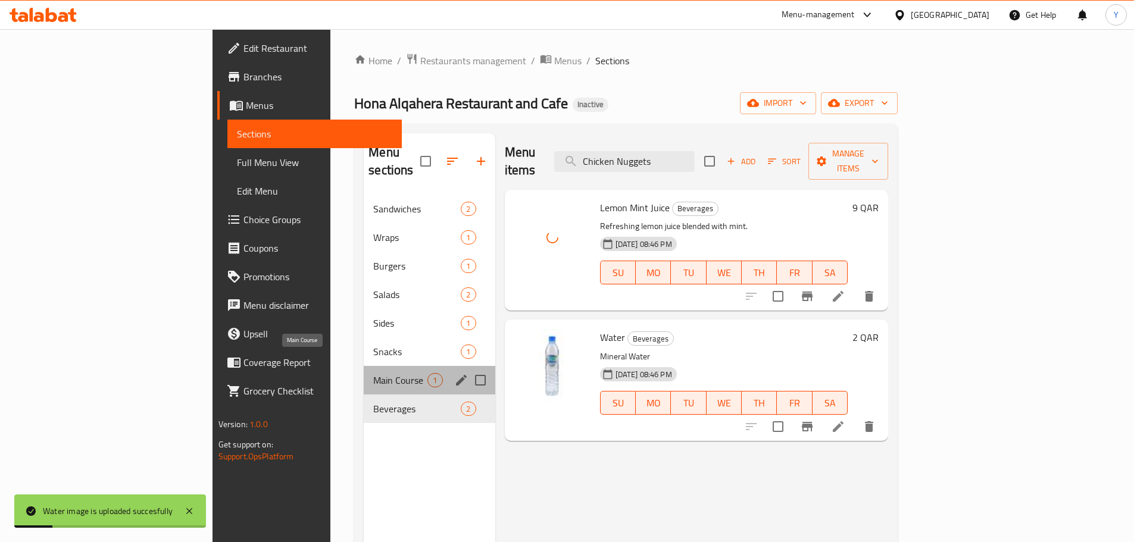
click at [373, 373] on span "Main Course" at bounding box center [400, 380] width 54 height 14
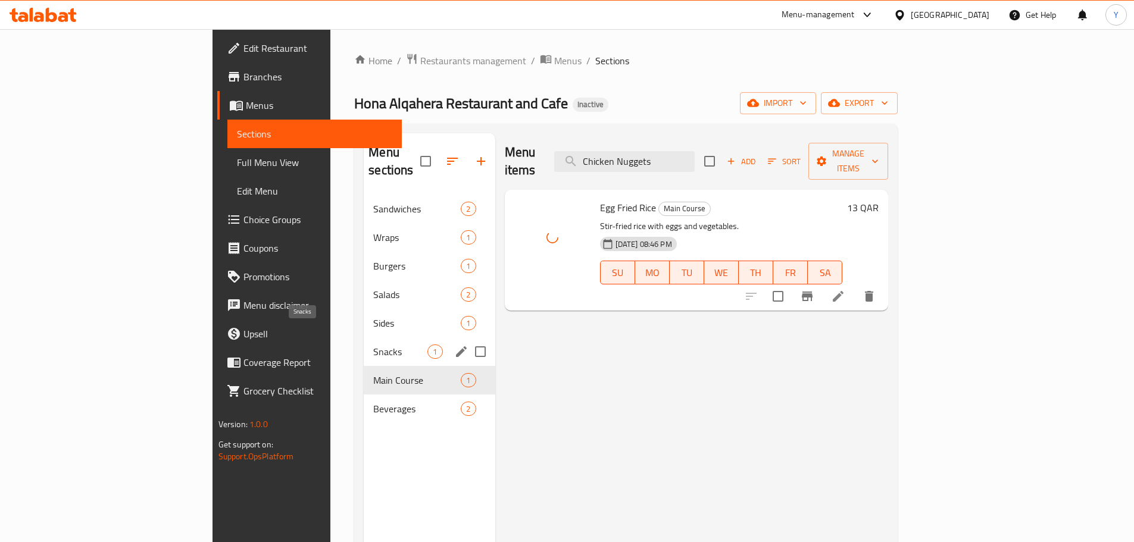
click at [373, 345] on span "Snacks" at bounding box center [400, 352] width 54 height 14
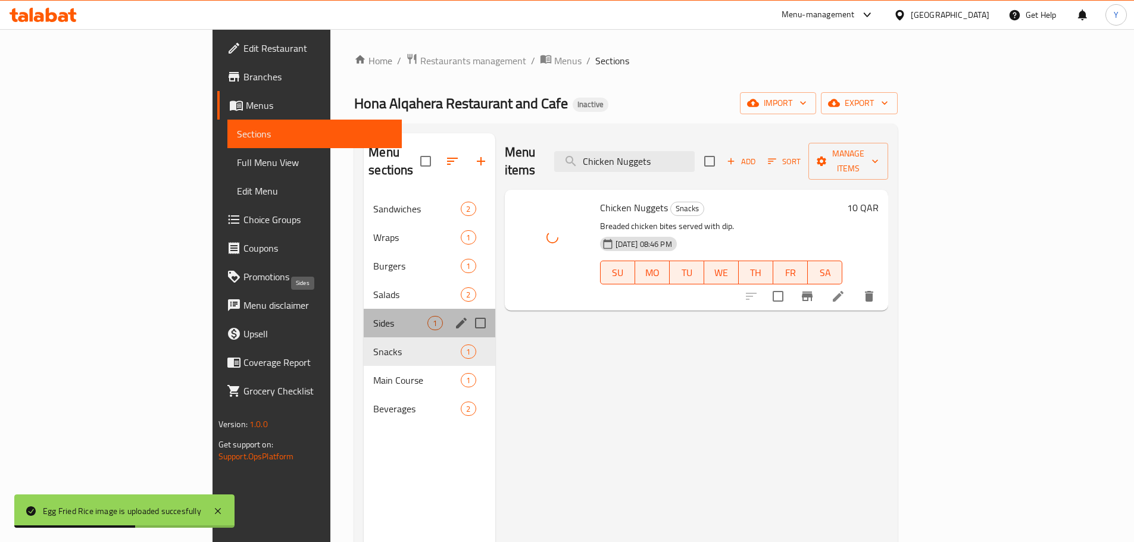
click at [373, 316] on span "Sides" at bounding box center [400, 323] width 54 height 14
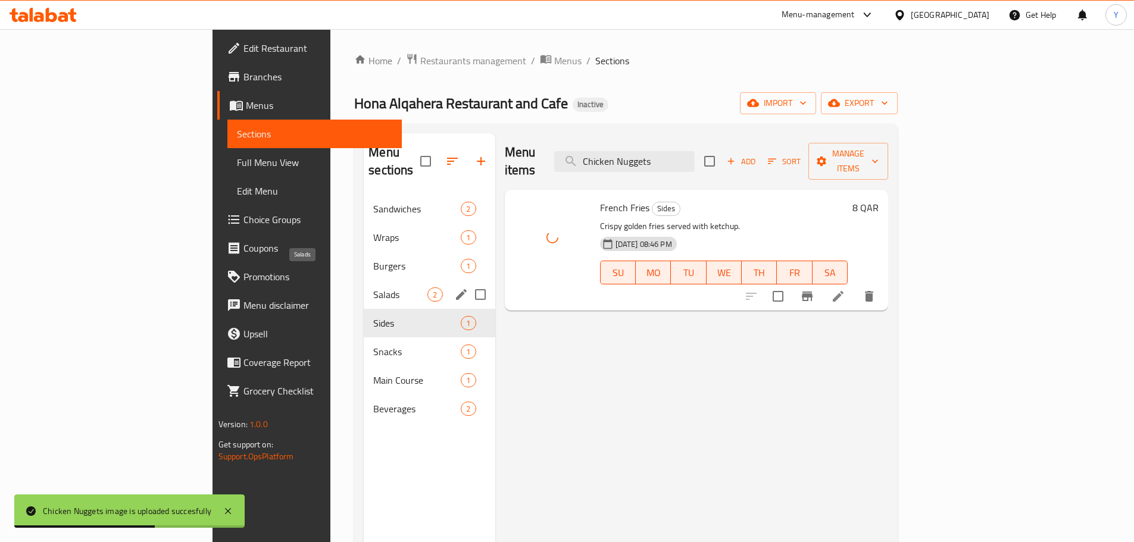
click at [373, 288] on span "Salads" at bounding box center [400, 295] width 54 height 14
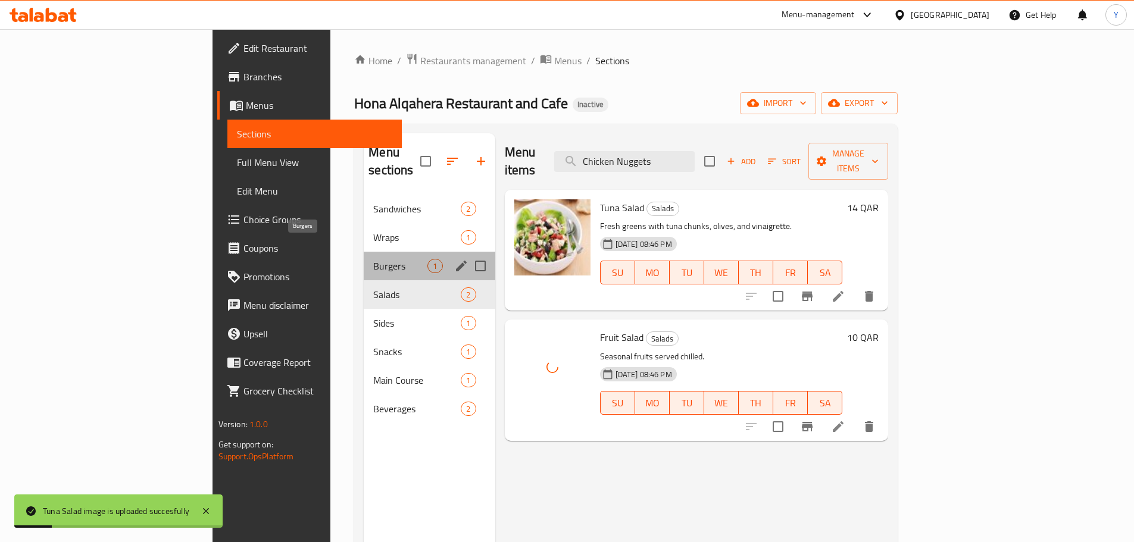
click at [373, 259] on span "Burgers" at bounding box center [400, 266] width 54 height 14
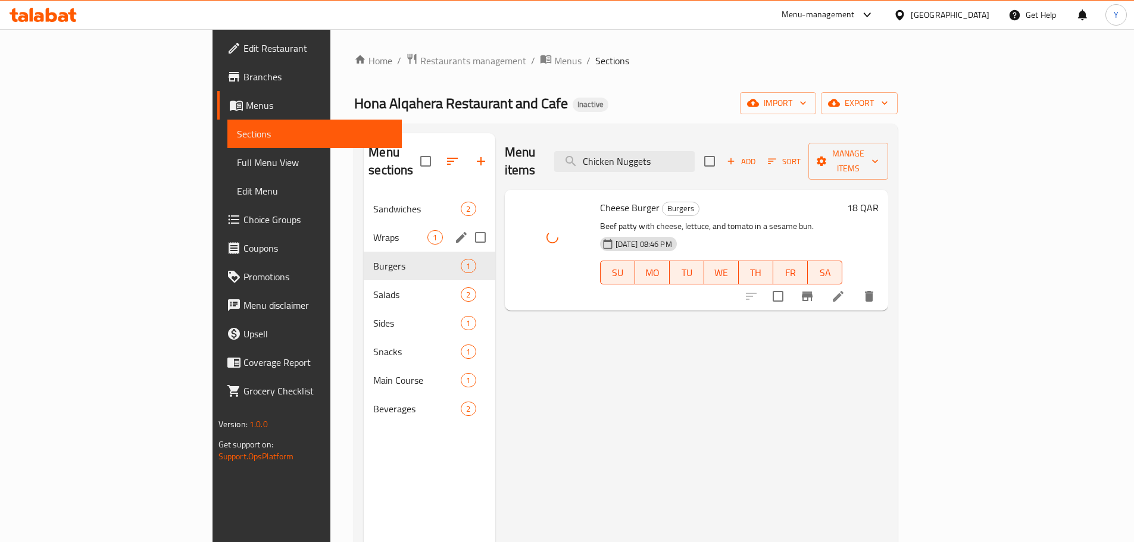
click at [373, 230] on span "Wraps" at bounding box center [400, 237] width 54 height 14
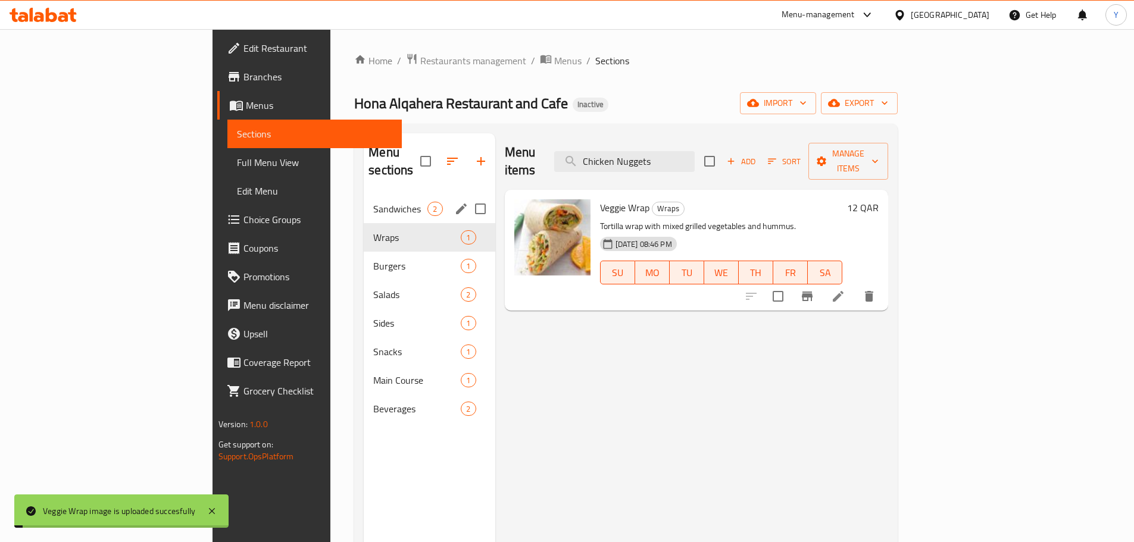
click at [364, 199] on div "Sandwiches 2" at bounding box center [429, 209] width 131 height 29
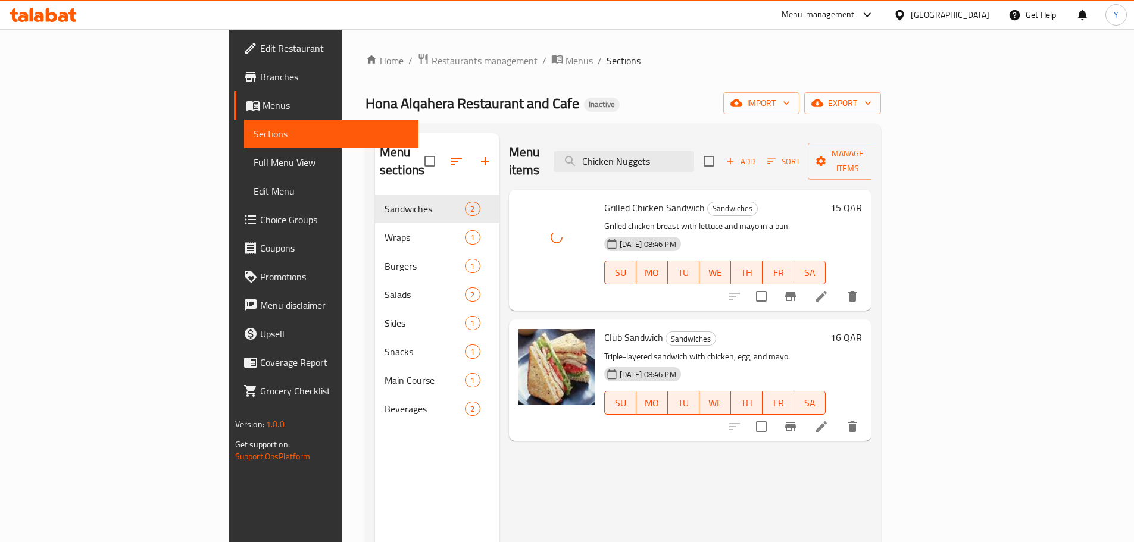
click at [666, 74] on div "Home / Restaurants management / Menus / Sections Hona Alqahera Restaurant and C…" at bounding box center [624, 369] width 516 height 632
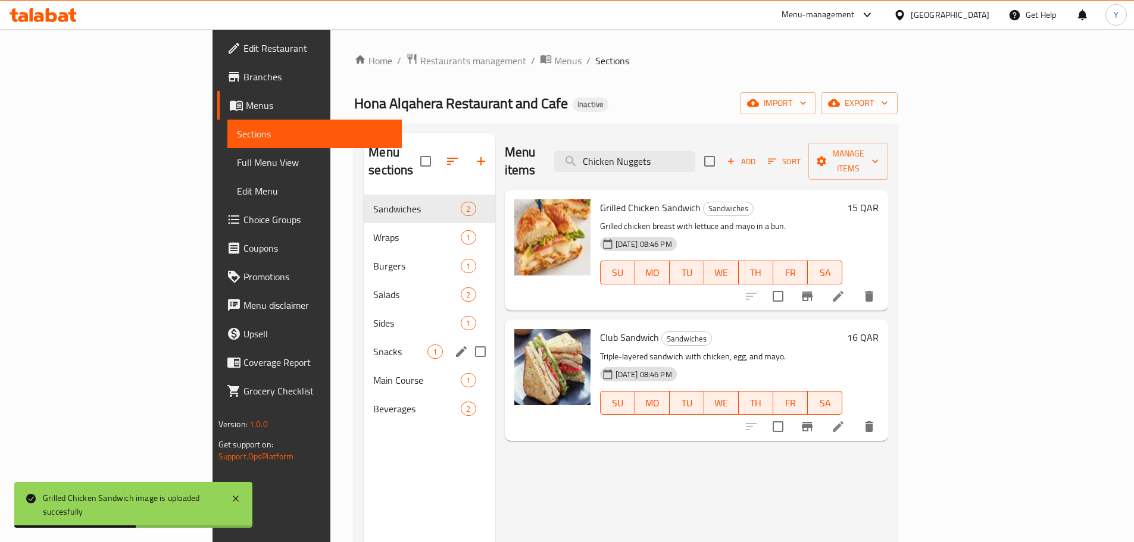
click at [373, 345] on span "Snacks" at bounding box center [400, 352] width 54 height 14
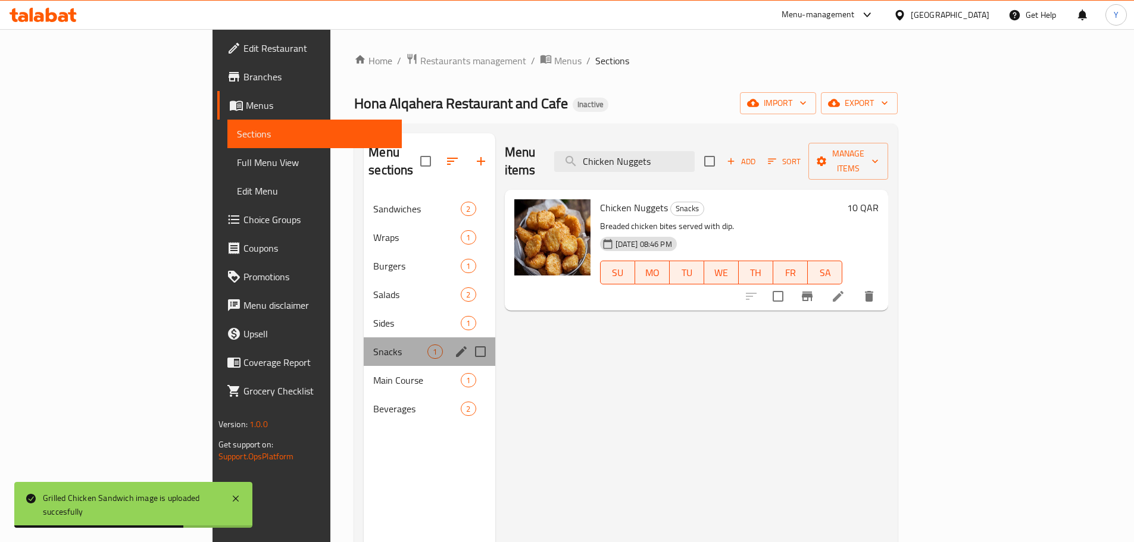
click at [398, 338] on div "Snacks 1" at bounding box center [429, 352] width 131 height 29
click at [454, 345] on icon "edit" at bounding box center [461, 352] width 14 height 14
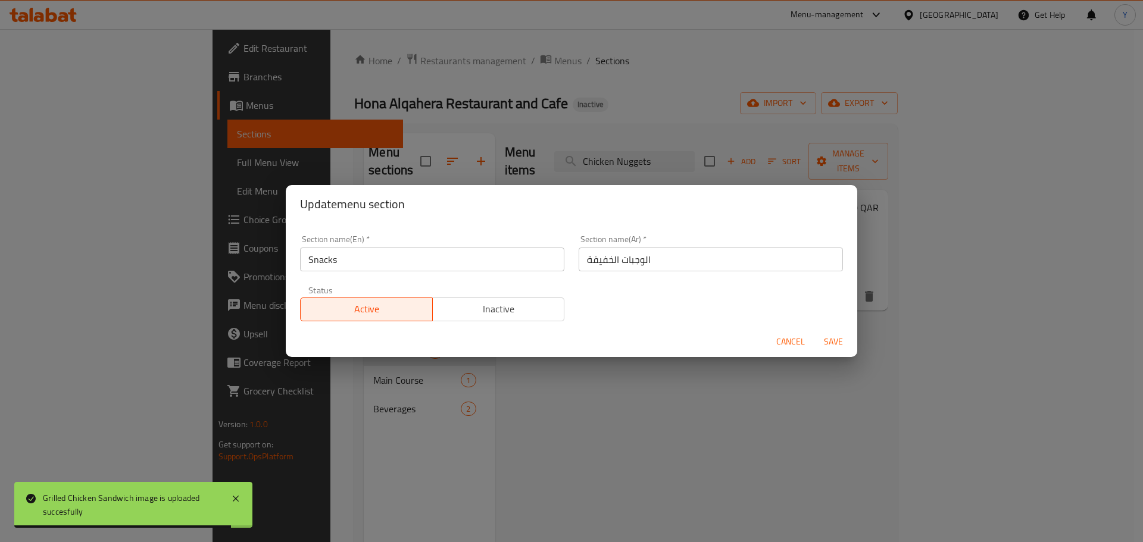
click at [717, 263] on input "الوجبات الخفيفة" at bounding box center [711, 260] width 264 height 24
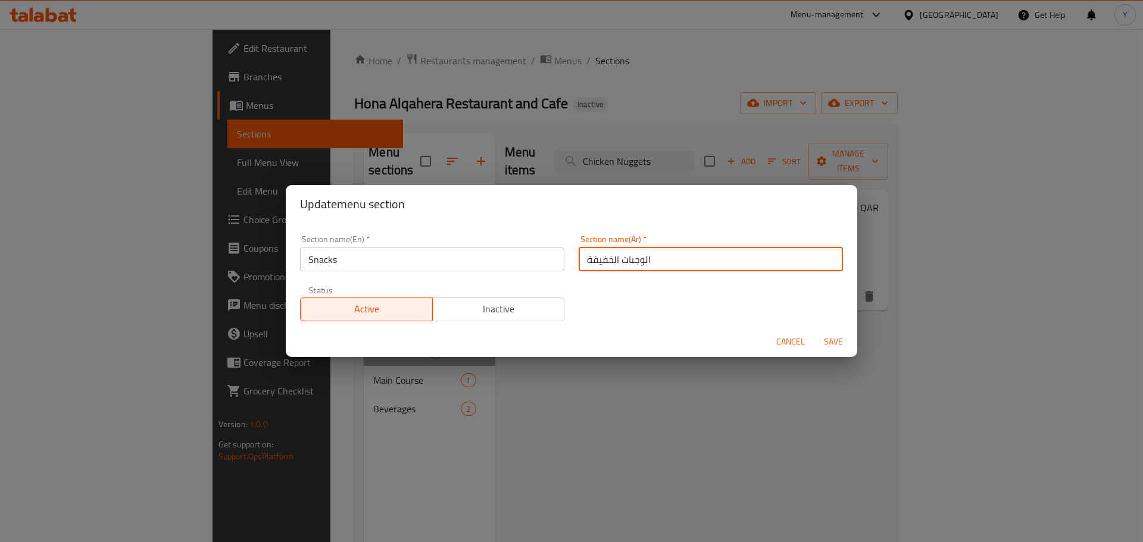
click at [717, 263] on input "الوجبات الخفيفة" at bounding box center [711, 260] width 264 height 24
type input "ل"
type input "السناكس"
click at [814, 331] on button "Save" at bounding box center [833, 342] width 38 height 22
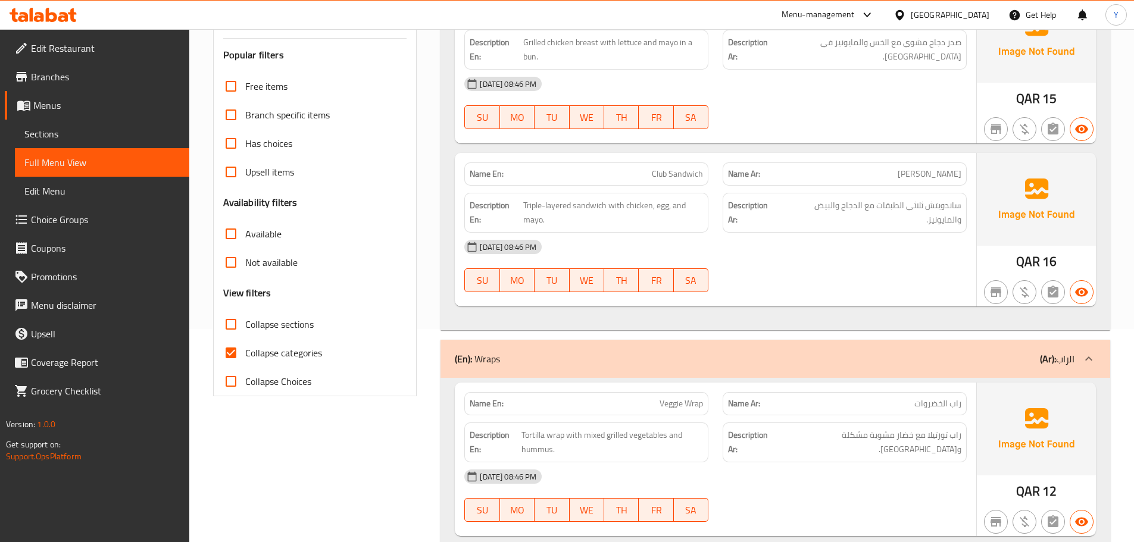
scroll to position [357, 0]
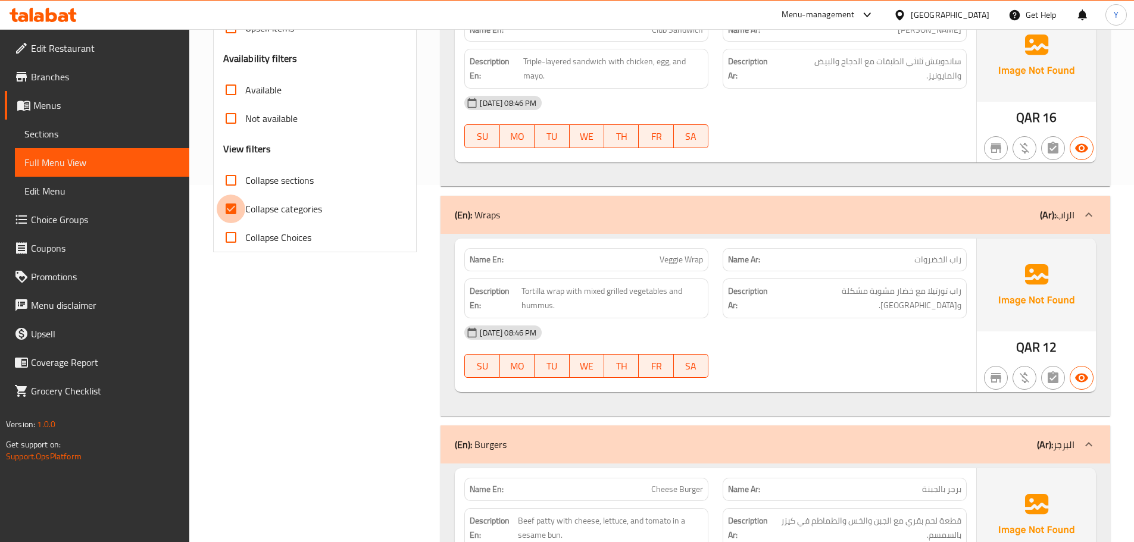
click at [245, 209] on input "Collapse categories" at bounding box center [231, 209] width 29 height 29
checkbox input "false"
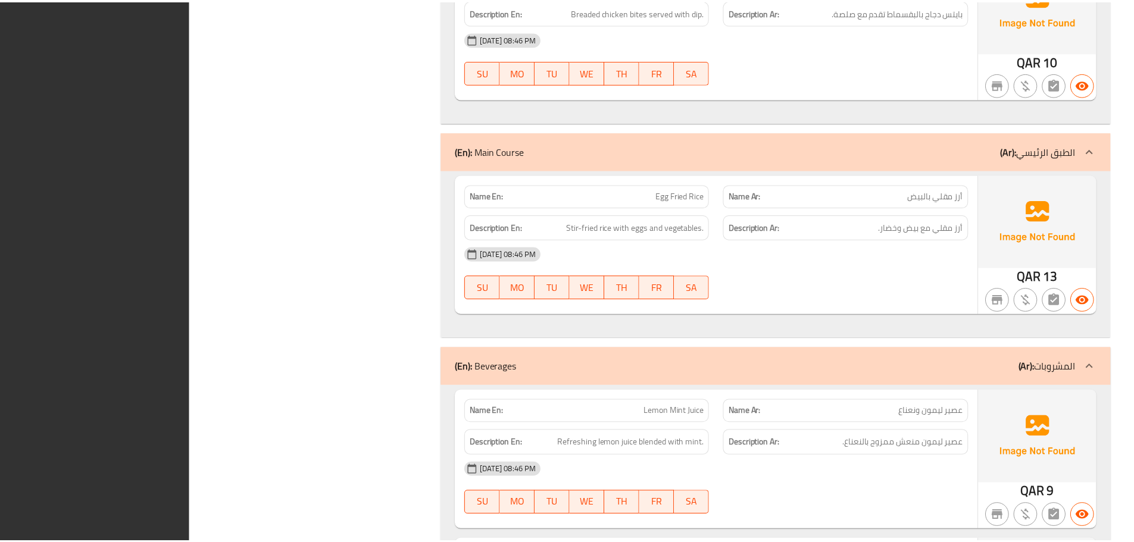
scroll to position [1875, 0]
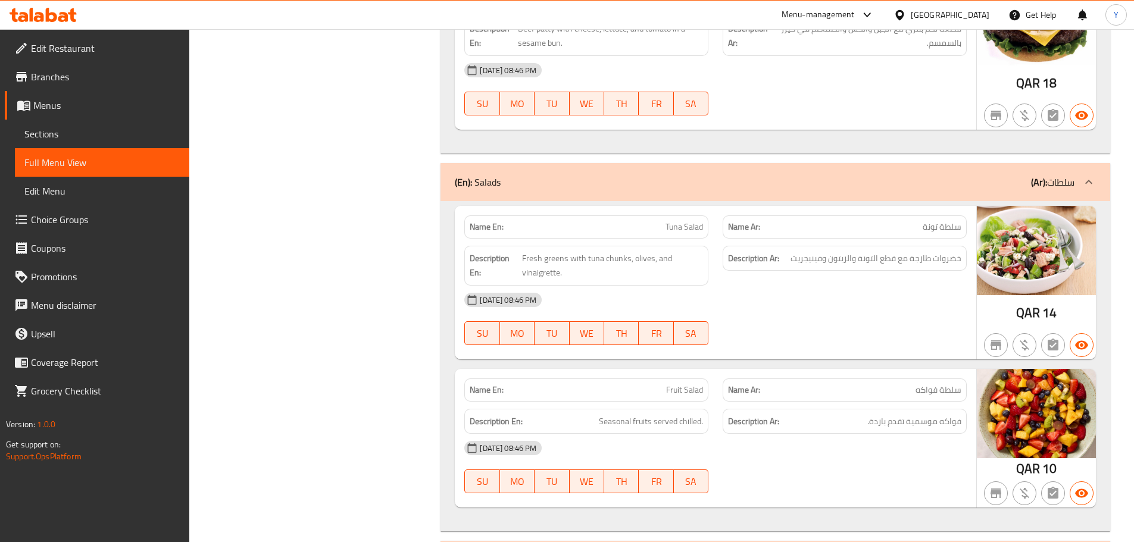
scroll to position [860, 0]
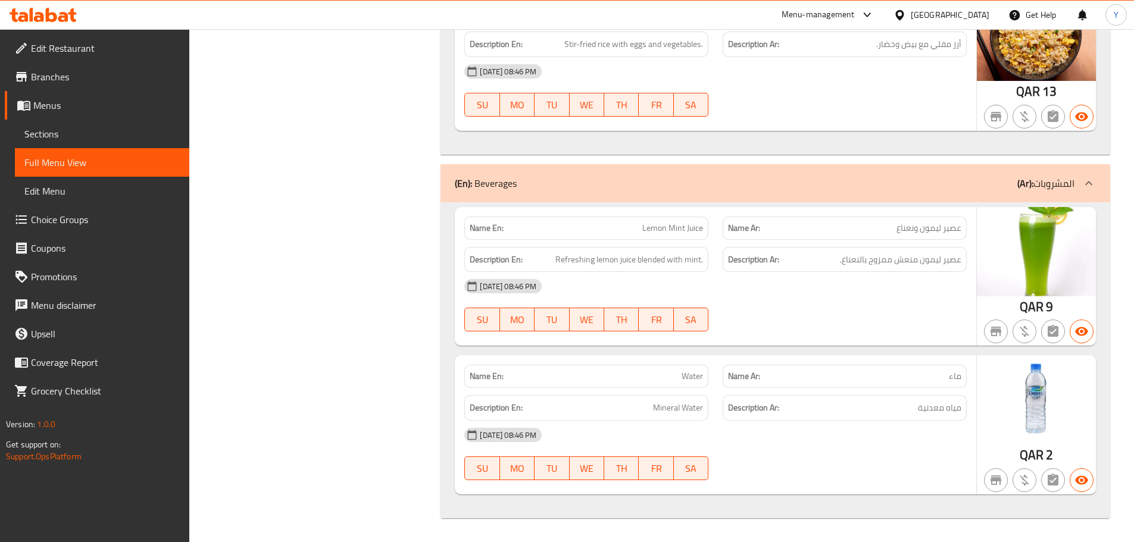
drag, startPoint x: 799, startPoint y: 186, endPoint x: 777, endPoint y: 570, distance: 384.6
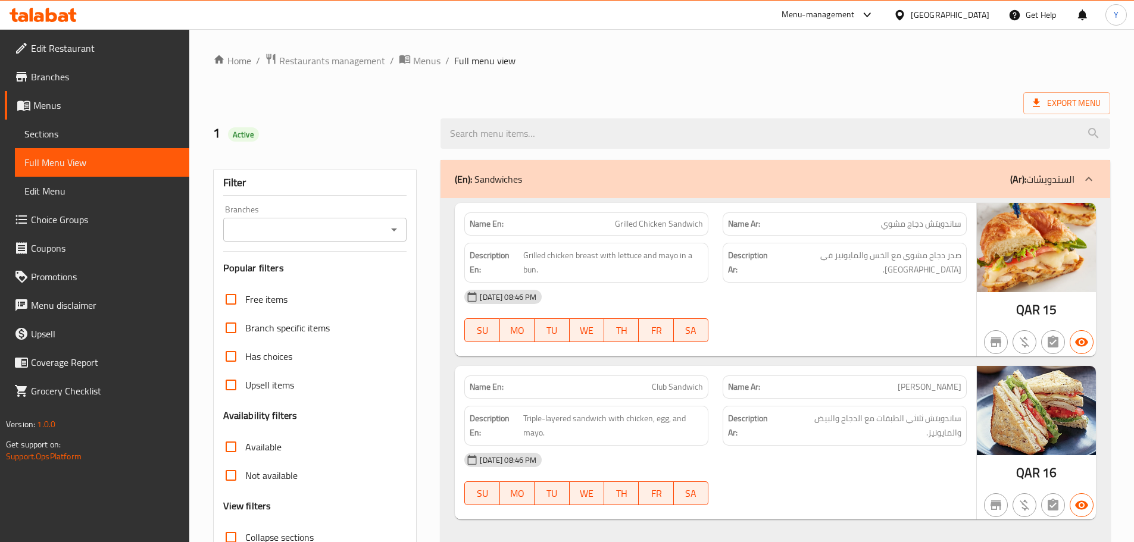
drag, startPoint x: 390, startPoint y: 261, endPoint x: 496, endPoint y: -72, distance: 349.2
click at [1055, 105] on span "Export Menu" at bounding box center [1067, 103] width 68 height 15
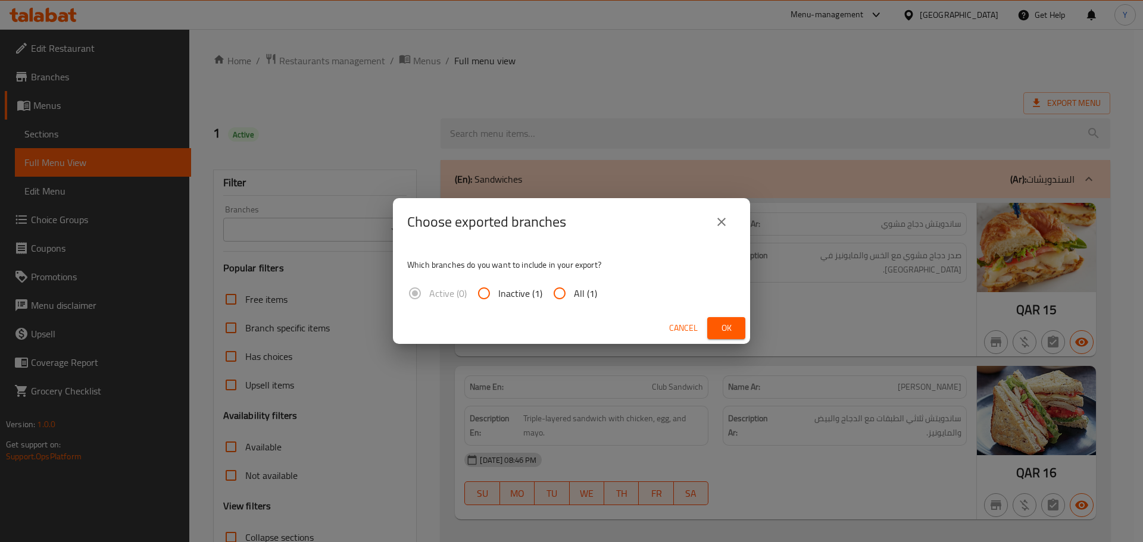
click at [727, 317] on div "Cancel Ok" at bounding box center [571, 329] width 357 height 32
click at [730, 334] on span "Ok" at bounding box center [726, 328] width 19 height 15
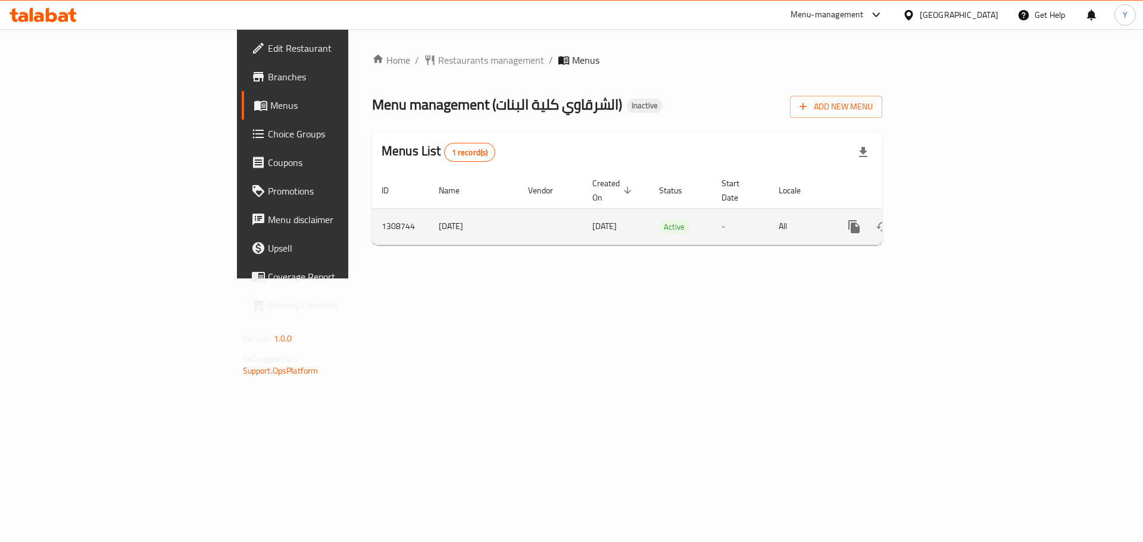
click at [954, 224] on link "enhanced table" at bounding box center [940, 227] width 29 height 29
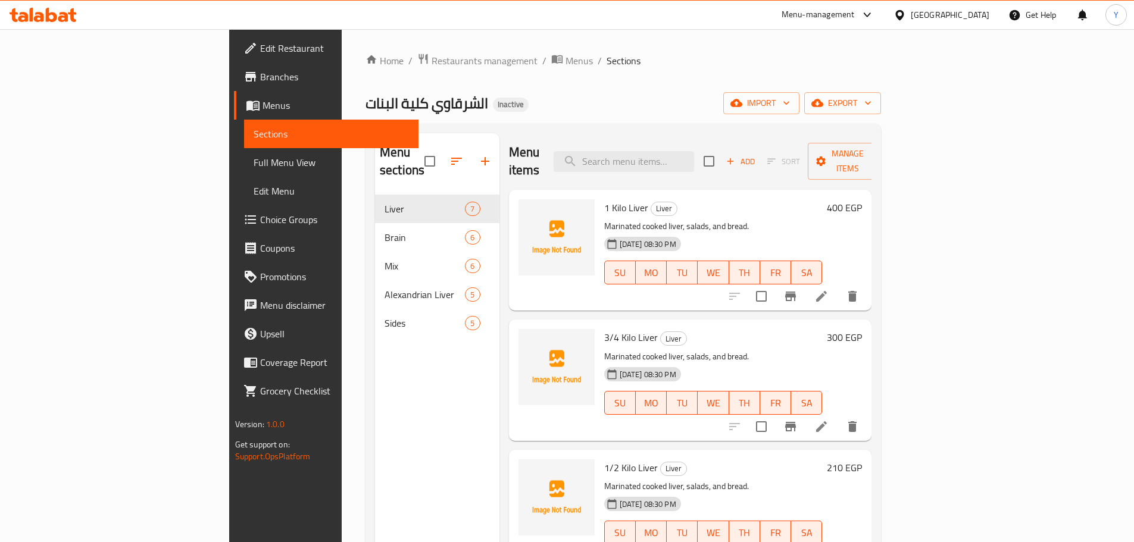
drag, startPoint x: 45, startPoint y: 170, endPoint x: 409, endPoint y: 4, distance: 400.6
click at [254, 170] on span "Full Menu View" at bounding box center [331, 162] width 155 height 14
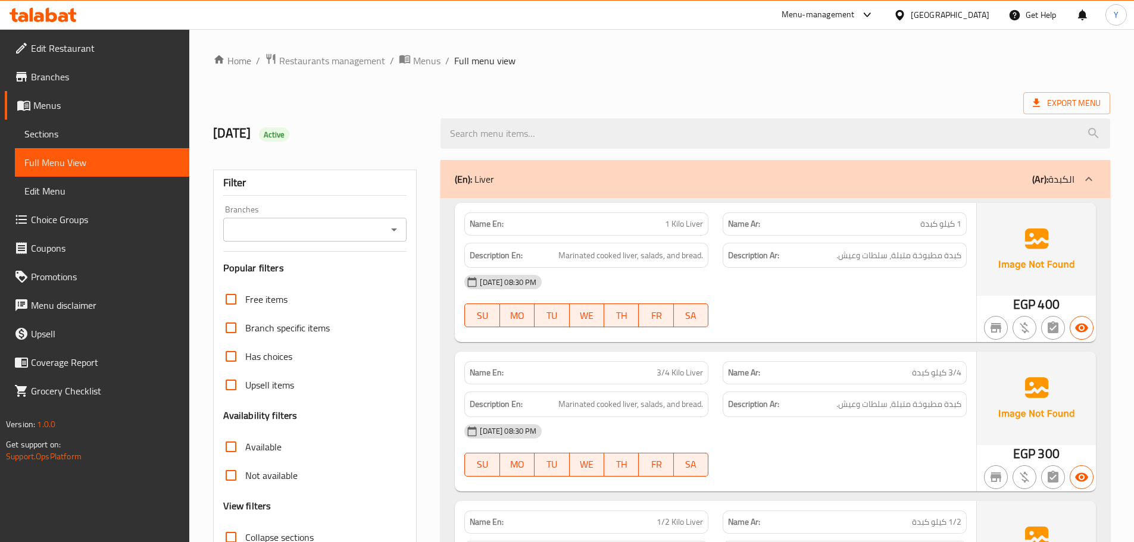
click at [939, 227] on span "1 كيلو كبدة" at bounding box center [940, 224] width 41 height 13
copy span "1 كيلو كبدة"
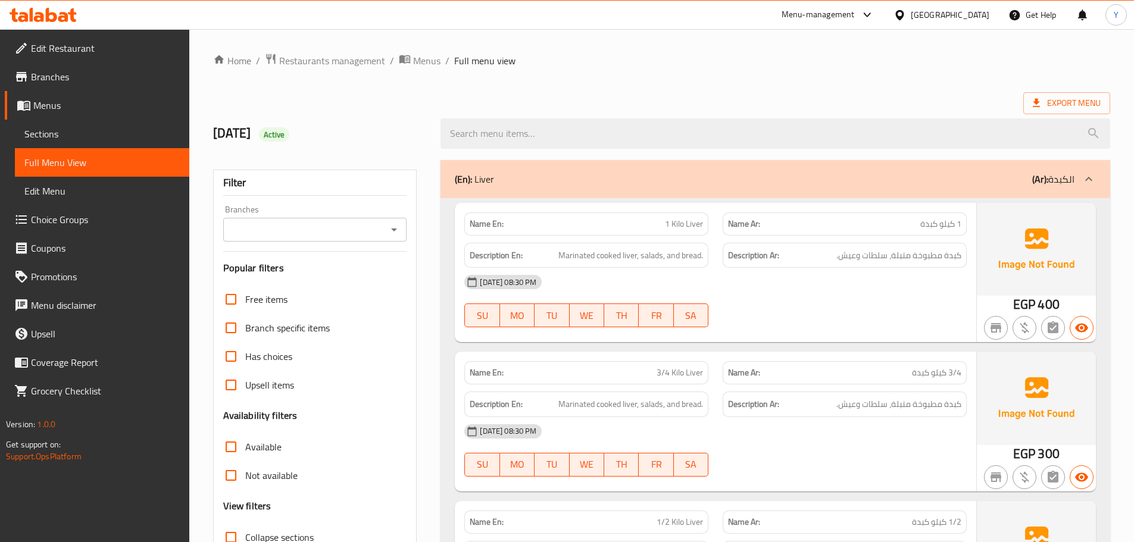
click at [808, 278] on div "28-08-2025 08:30 PM" at bounding box center [715, 282] width 517 height 29
click at [941, 255] on span "كبدة مطبوخة متبلة، سلطات وعیش." at bounding box center [898, 255] width 125 height 15
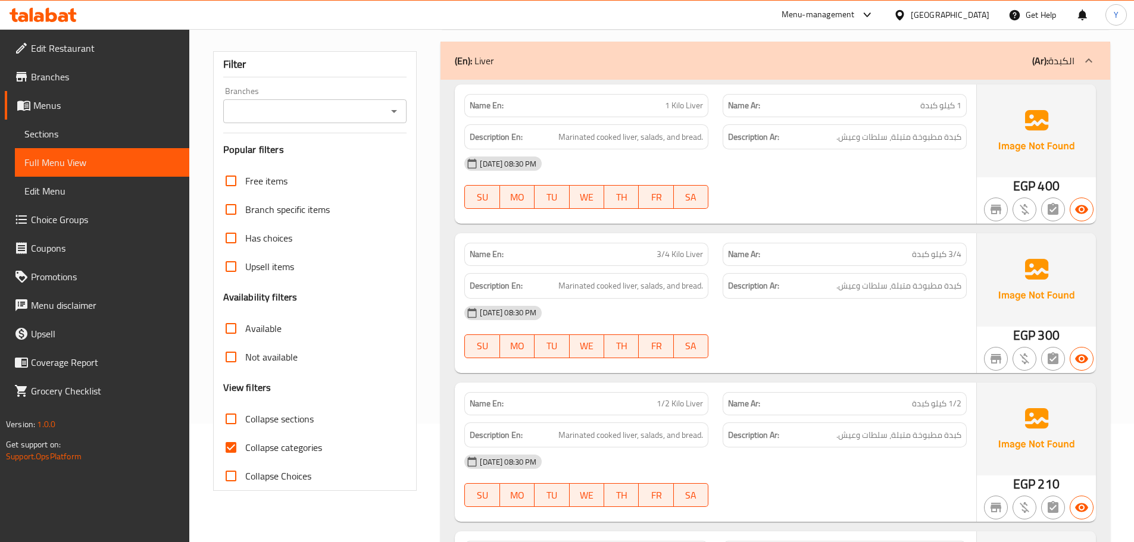
scroll to position [119, 0]
click at [916, 293] on div "Description Ar: كبدة مطبوخة متبلة، سلطات وعیش." at bounding box center [845, 286] width 244 height 26
copy div "كبدة مطبوخة متبلة، سلطات وعیش."
click at [916, 293] on div "Description Ar: كبدة مطبوخة متبلة، سلطات وعیش." at bounding box center [845, 286] width 244 height 26
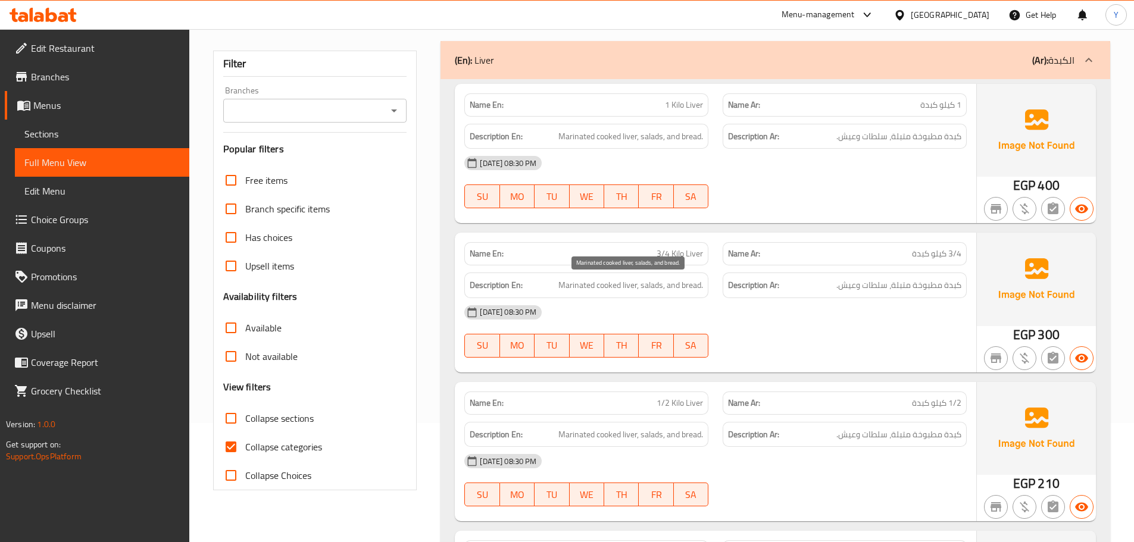
click at [621, 288] on span "Marinated cooked liver, salads, and bread." at bounding box center [630, 285] width 145 height 15
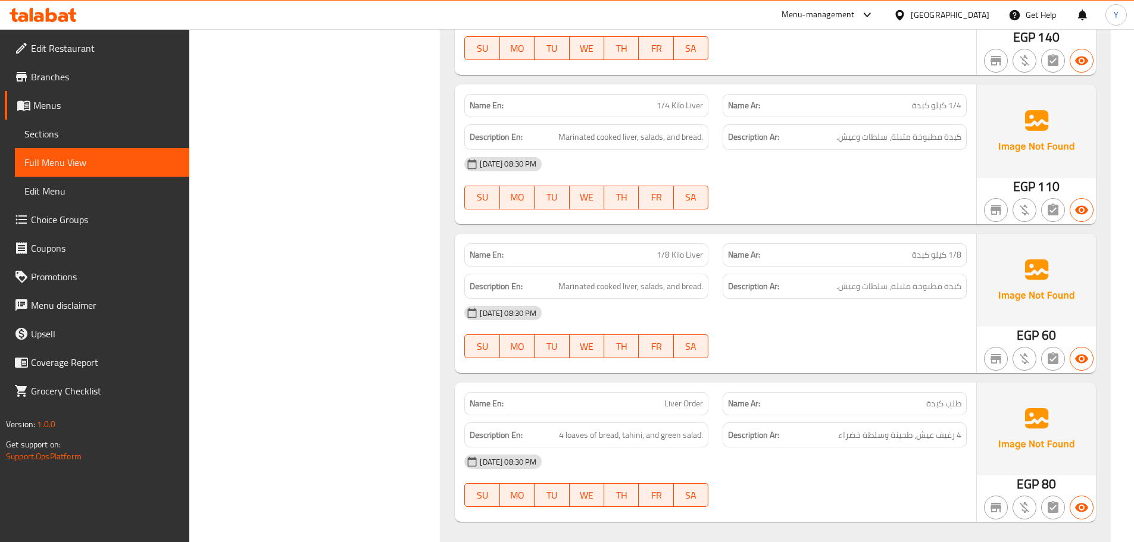
scroll to position [1012, 0]
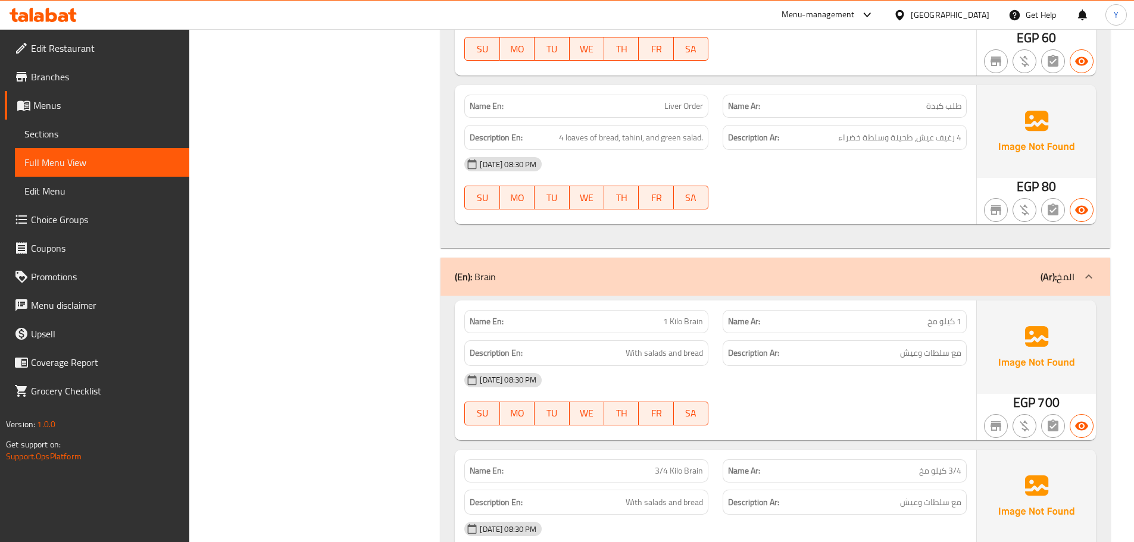
click at [744, 295] on div "(En): Brain (Ar): المخ" at bounding box center [776, 277] width 670 height 38
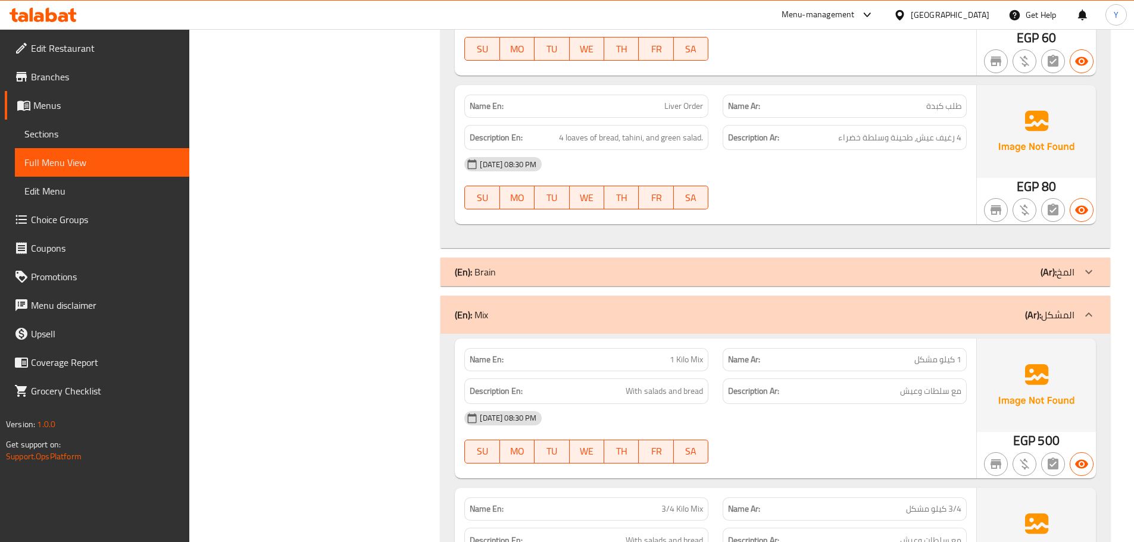
click at [658, 309] on div "(En): Mix (Ar): المشكل" at bounding box center [765, 315] width 620 height 14
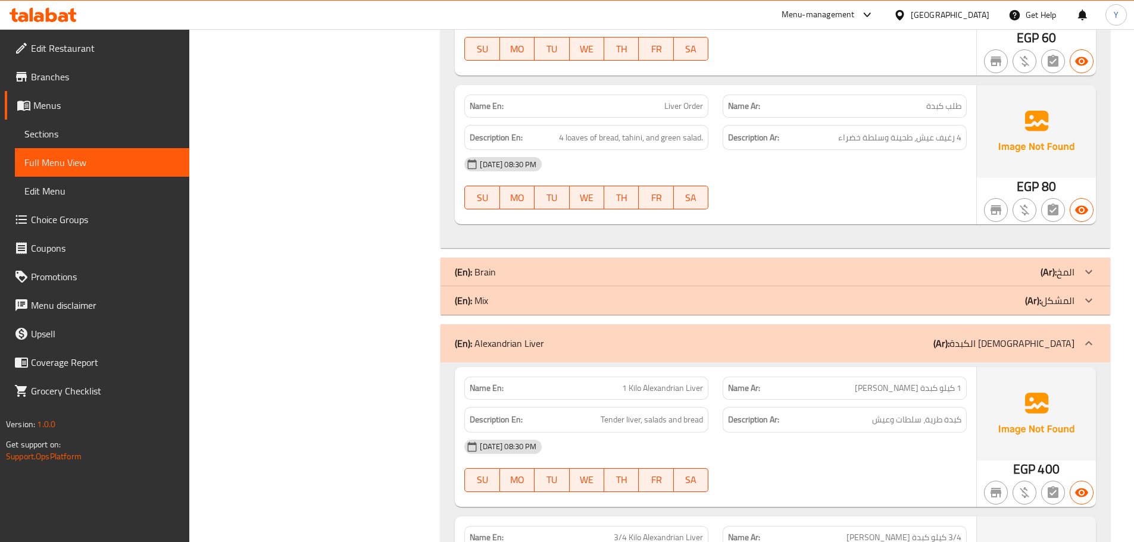
click at [536, 349] on p "(En): Alexandrian Liver" at bounding box center [499, 343] width 89 height 14
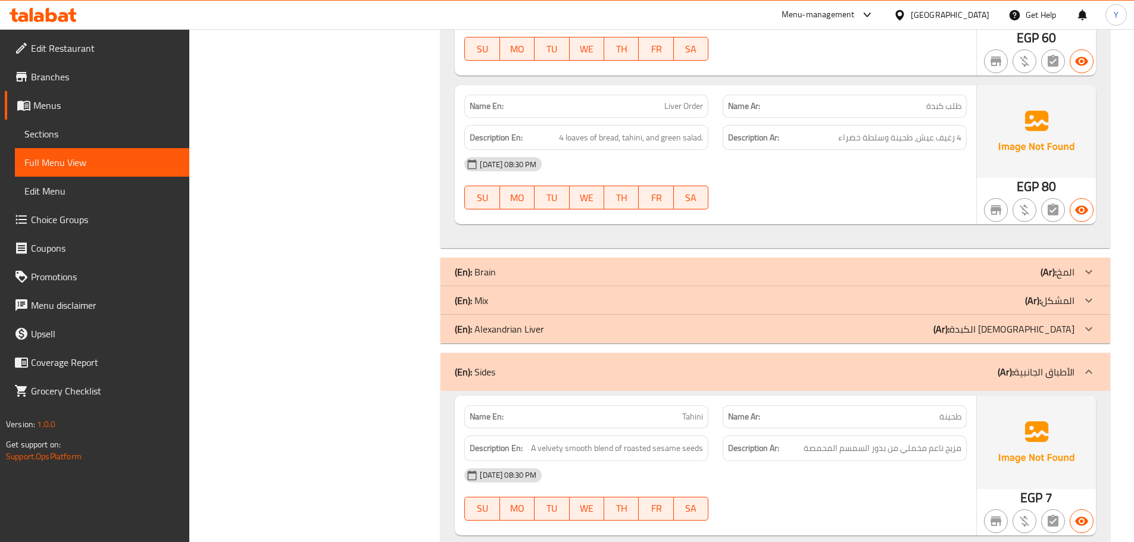
click at [544, 377] on div "(En): Sides (Ar): الأطباق الجانبية" at bounding box center [765, 372] width 620 height 14
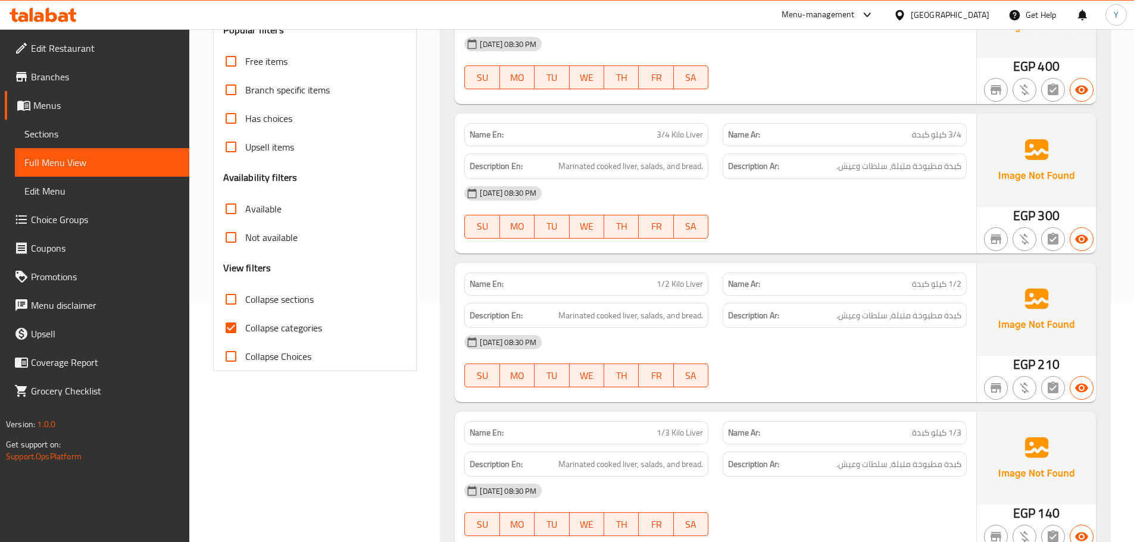
scroll to position [0, 0]
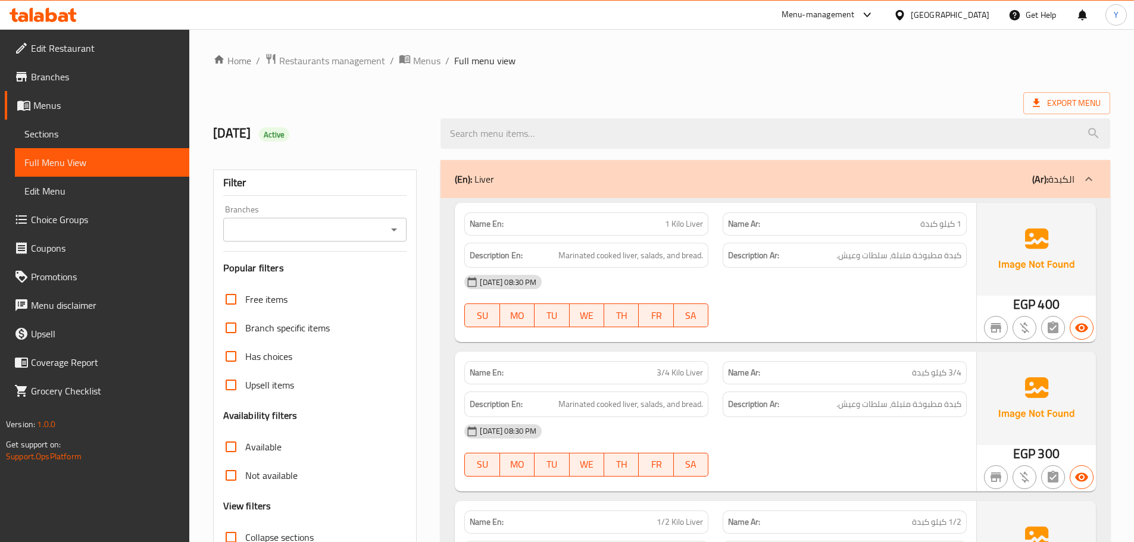
drag, startPoint x: 1010, startPoint y: 318, endPoint x: 1002, endPoint y: 333, distance: 16.5
click at [1010, 318] on div at bounding box center [1024, 328] width 29 height 29
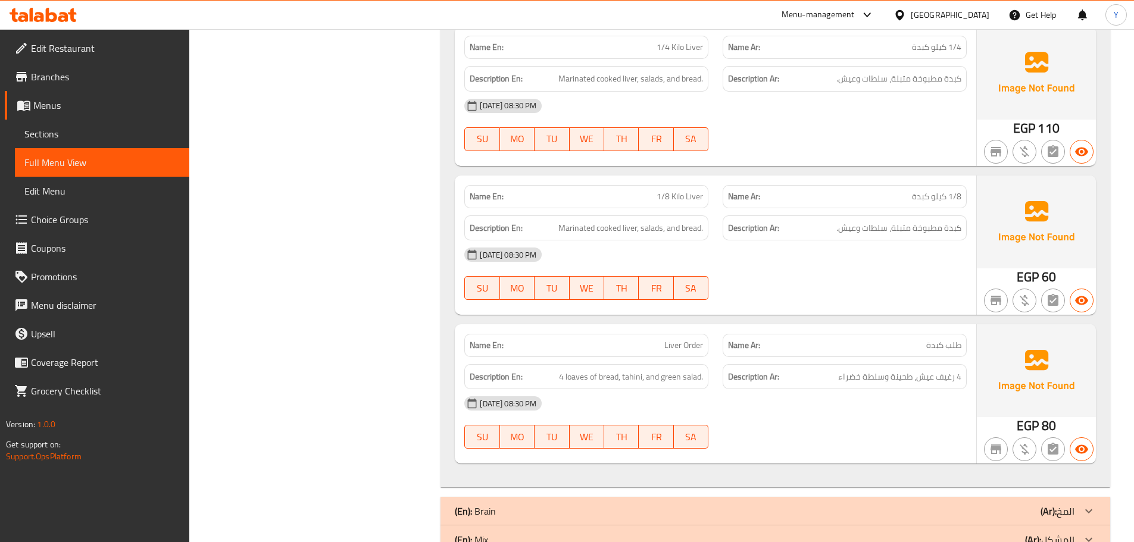
scroll to position [774, 0]
click at [564, 373] on span "4 loaves of bread, tahini, and green salad." at bounding box center [631, 375] width 144 height 15
copy span "4 loaves of bread, tahini, and green salad."
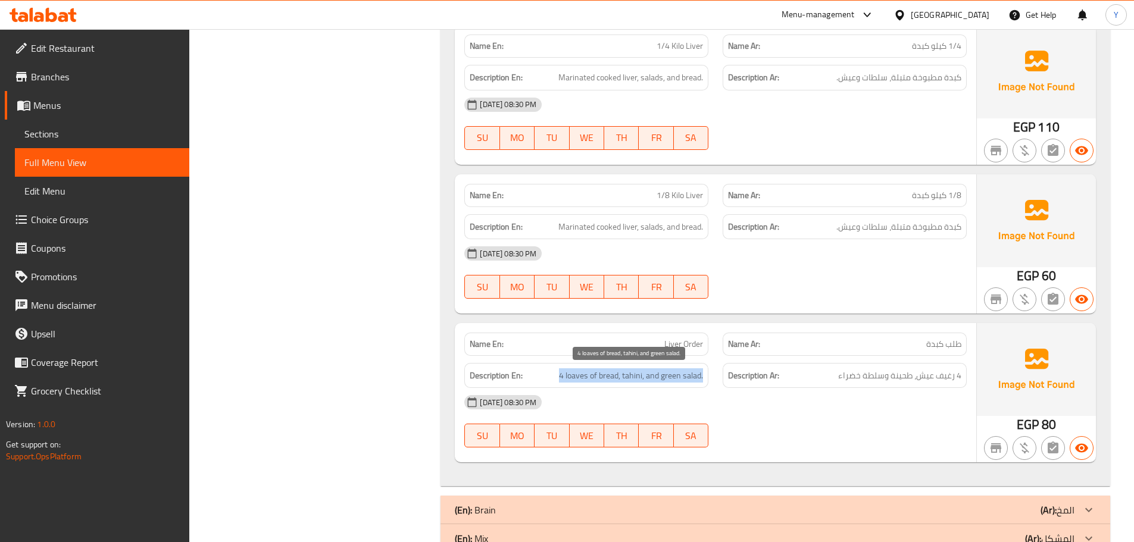
click at [571, 378] on span "4 loaves of bread, tahini, and green salad." at bounding box center [631, 375] width 144 height 15
click at [946, 406] on div "28-08-2025 08:30 PM" at bounding box center [715, 402] width 517 height 29
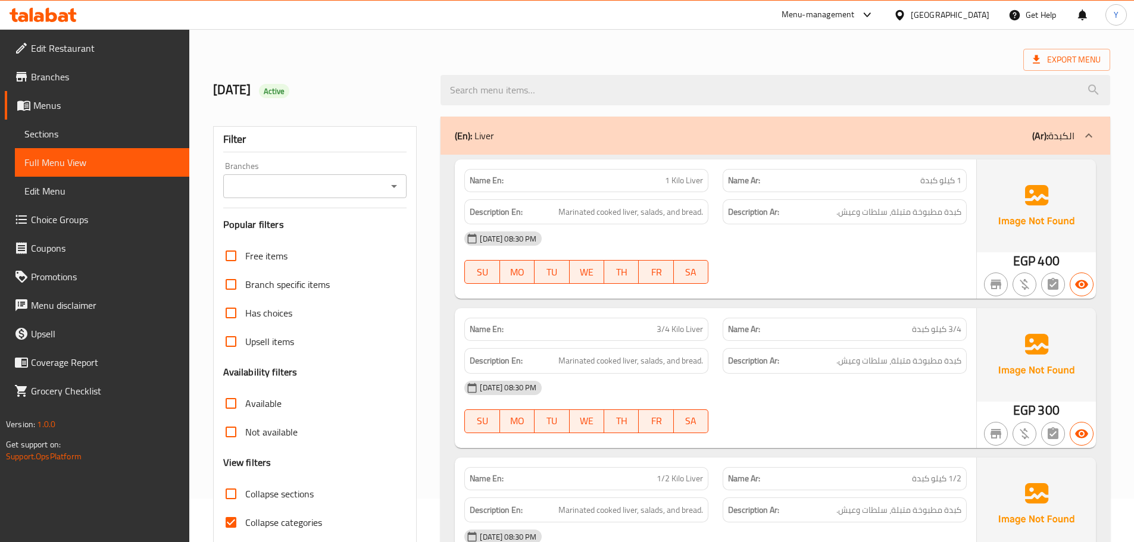
scroll to position [0, 0]
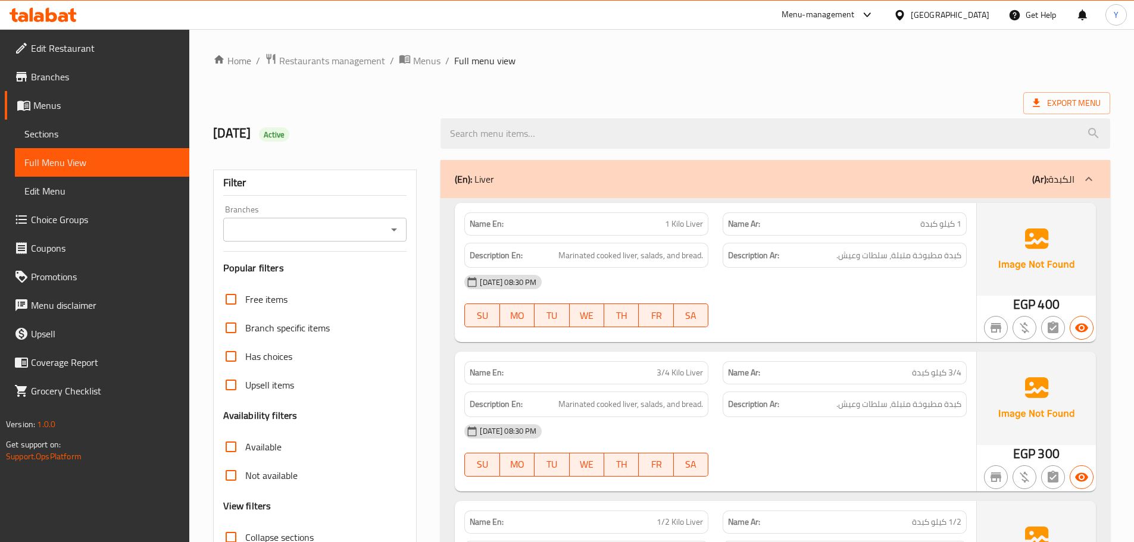
click at [752, 183] on div "(En): Liver (Ar): الكبدة" at bounding box center [765, 179] width 620 height 14
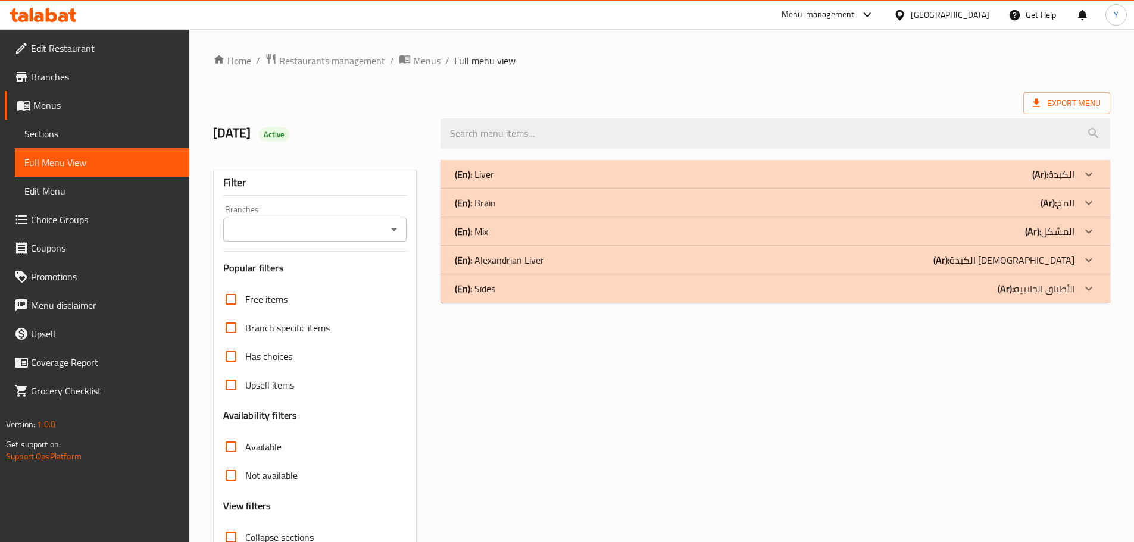
click at [649, 204] on div "(En): Brain (Ar): المخ" at bounding box center [765, 203] width 620 height 14
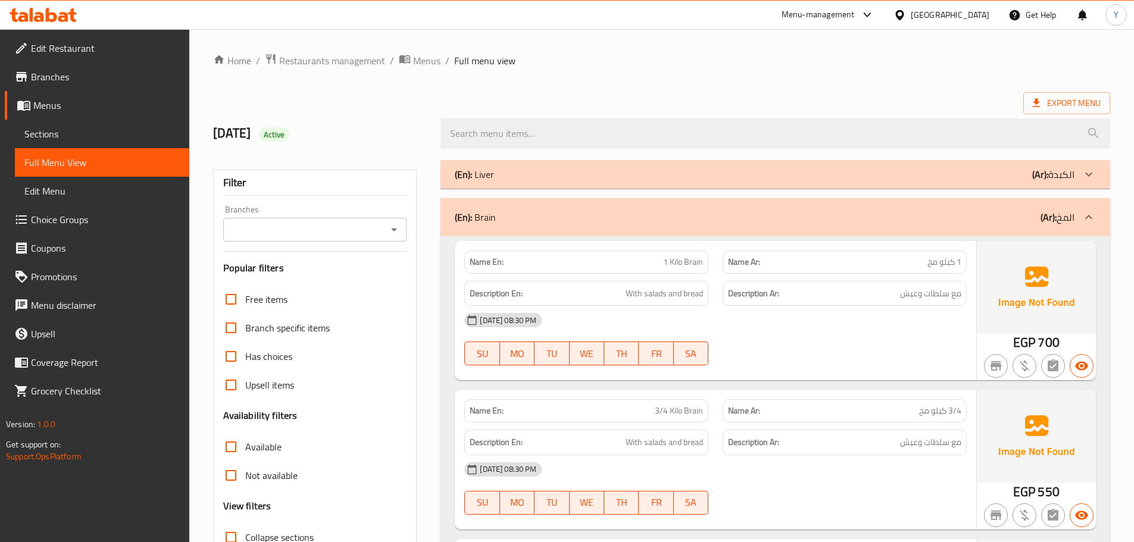
click at [944, 263] on span "1 كيلو مخ" at bounding box center [944, 262] width 34 height 13
copy span "كيلو"
click at [944, 263] on span "1 كيلو مخ" at bounding box center [944, 262] width 34 height 13
copy span "1 كيلو مخ"
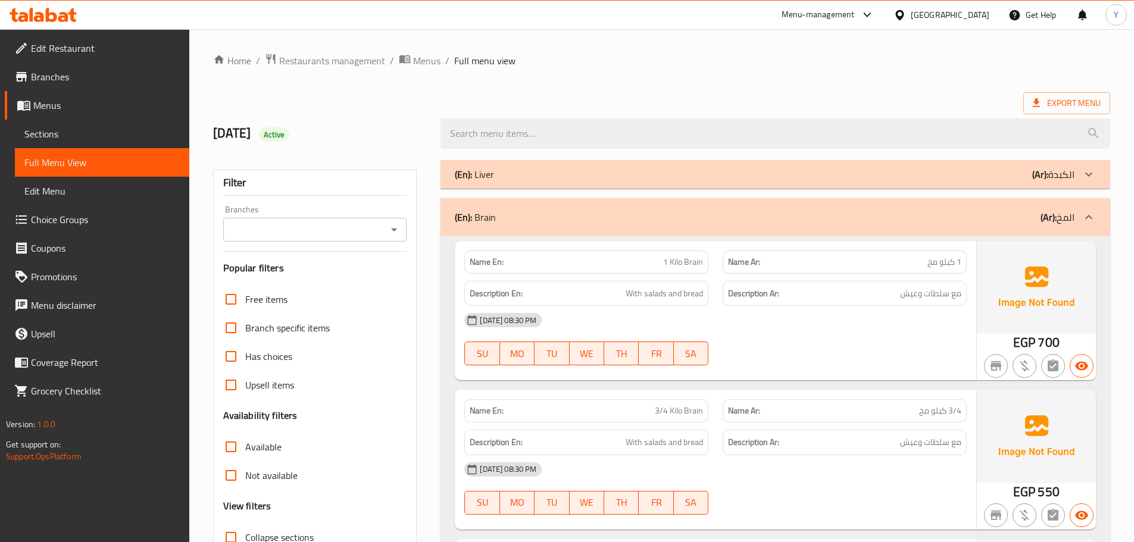
click at [929, 333] on div "[DATE] 08:30 PM" at bounding box center [715, 320] width 517 height 29
click at [697, 261] on span "1 Kilo Brain" at bounding box center [683, 262] width 40 height 13
copy span "1 Kilo Brain"
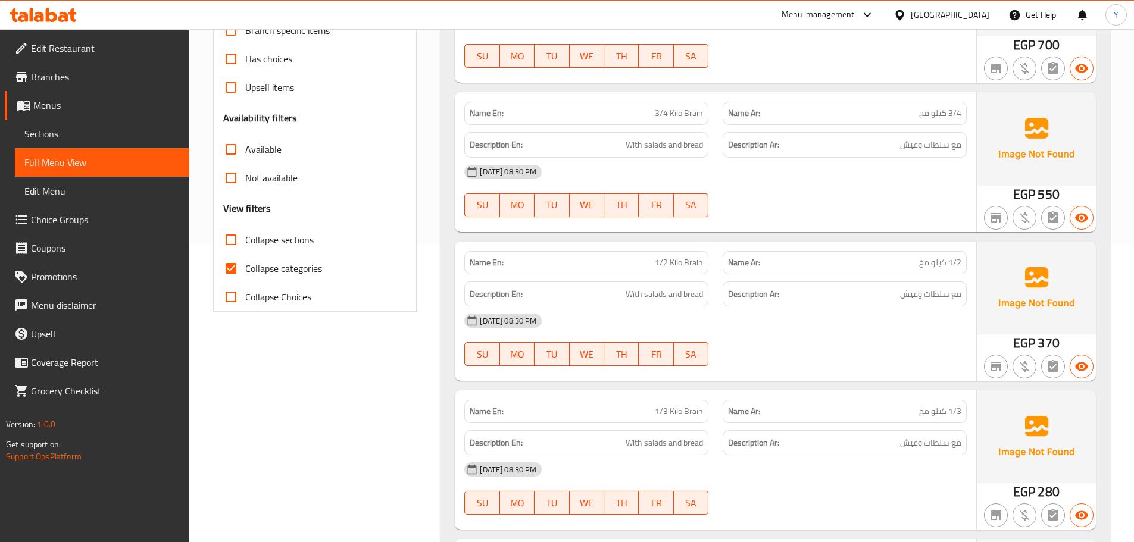
scroll to position [417, 0]
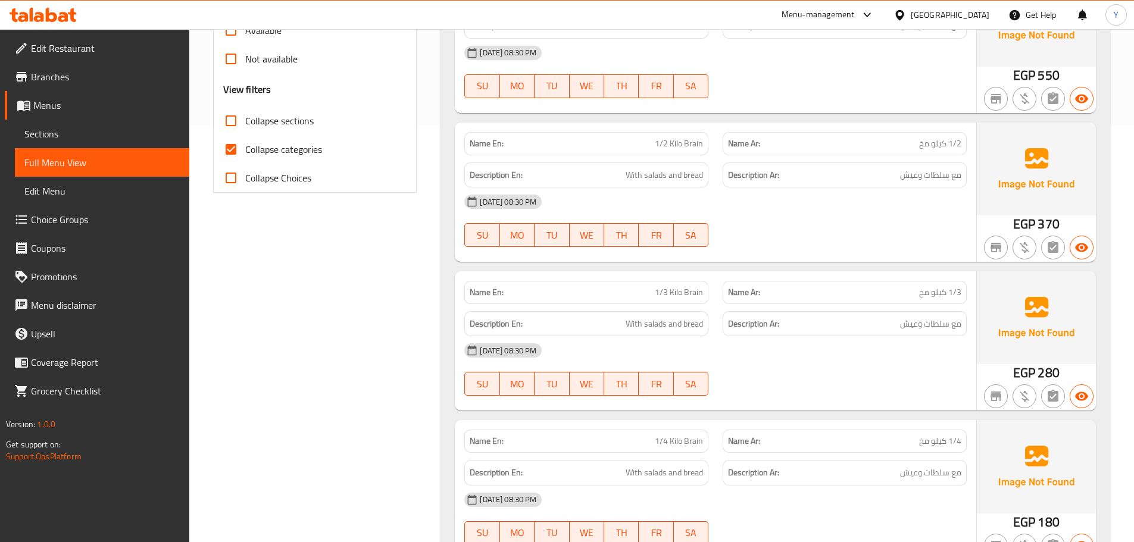
click at [934, 348] on div "[DATE] 08:30 PM" at bounding box center [715, 350] width 517 height 29
click at [890, 342] on div "[DATE] 08:30 PM" at bounding box center [715, 350] width 517 height 29
click at [935, 363] on div "[DATE] 08:30 PM" at bounding box center [715, 350] width 517 height 29
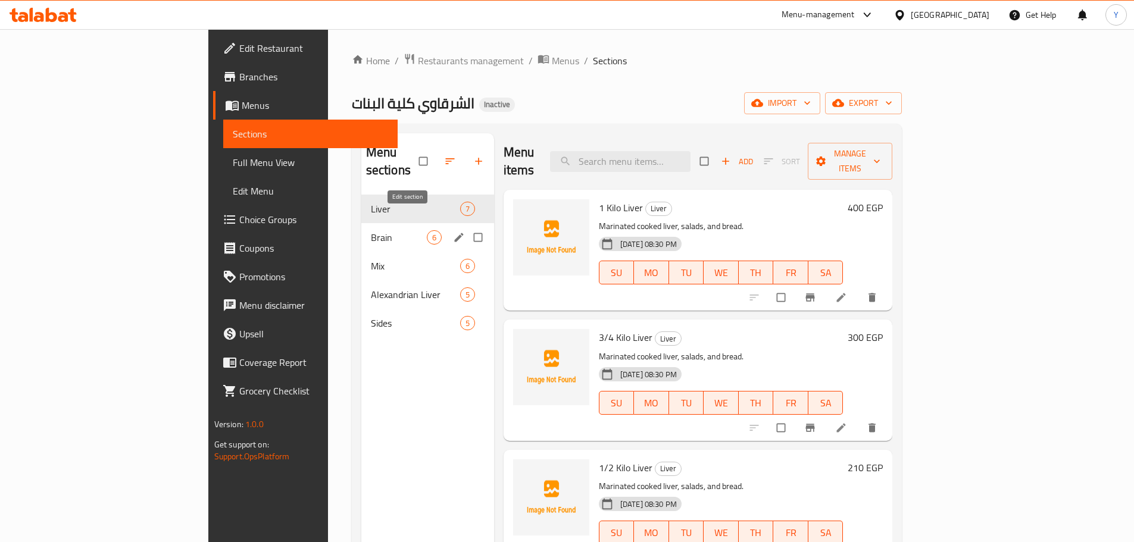
click at [453, 232] on icon "edit" at bounding box center [459, 238] width 12 height 12
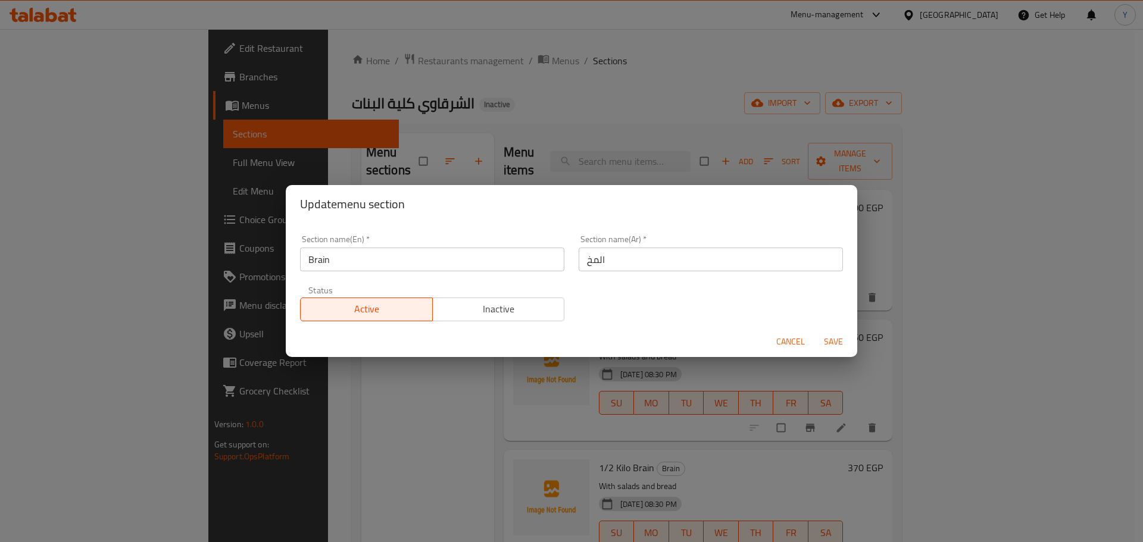
click at [474, 265] on input "Brain" at bounding box center [432, 260] width 264 height 24
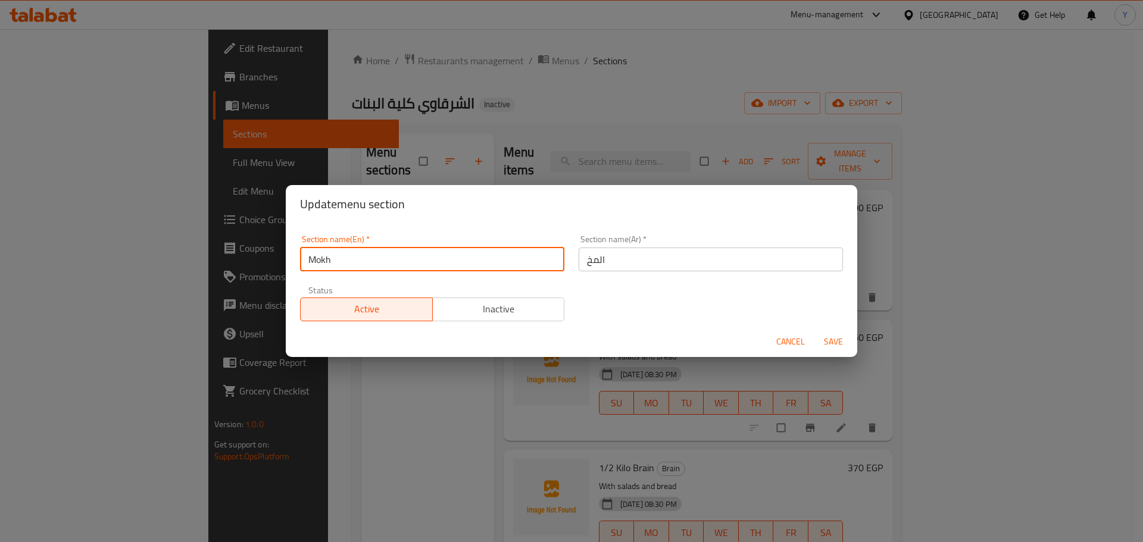
type input "Mokh"
click at [814, 331] on button "Save" at bounding box center [833, 342] width 38 height 22
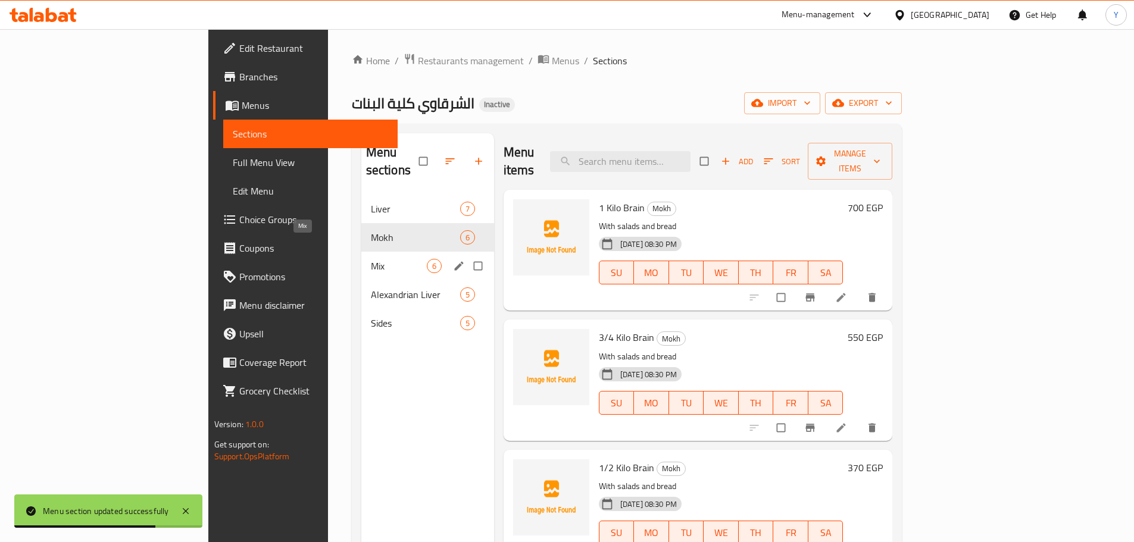
click at [371, 259] on span "Mix" at bounding box center [399, 266] width 56 height 14
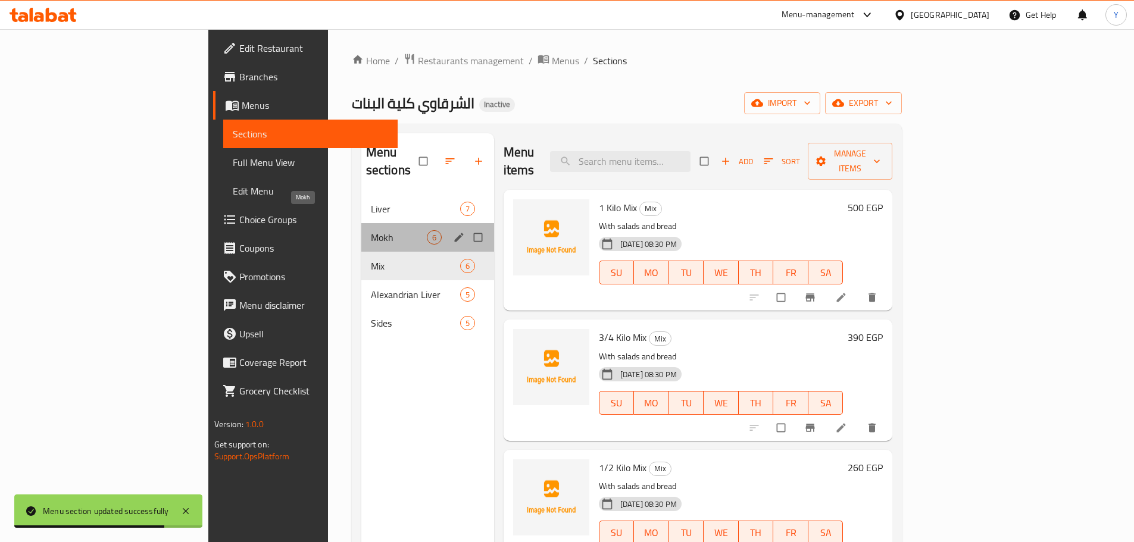
click at [371, 230] on span "Mokh" at bounding box center [399, 237] width 56 height 14
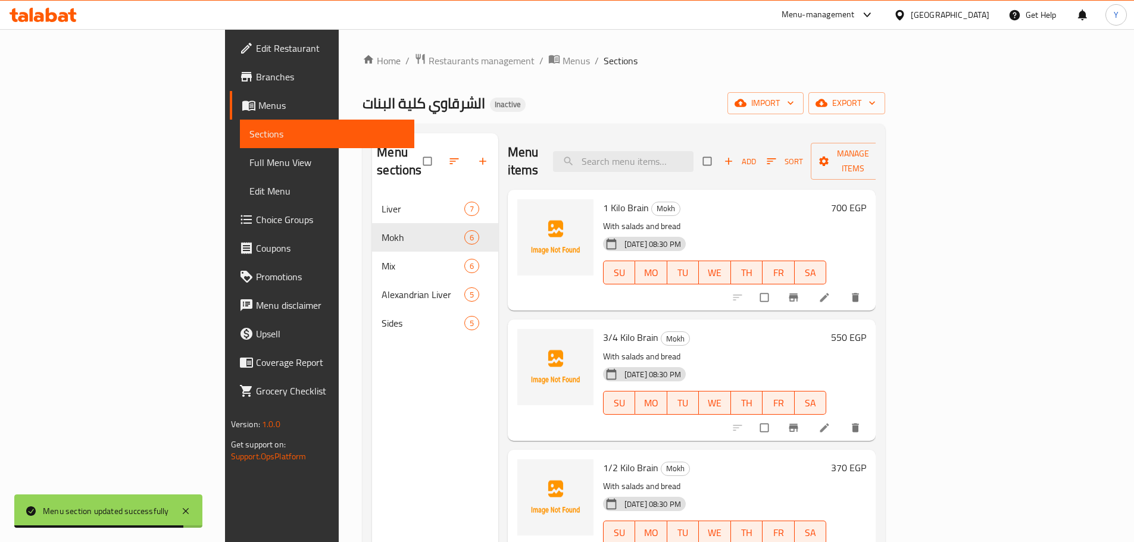
click at [842, 288] on li at bounding box center [825, 297] width 33 height 19
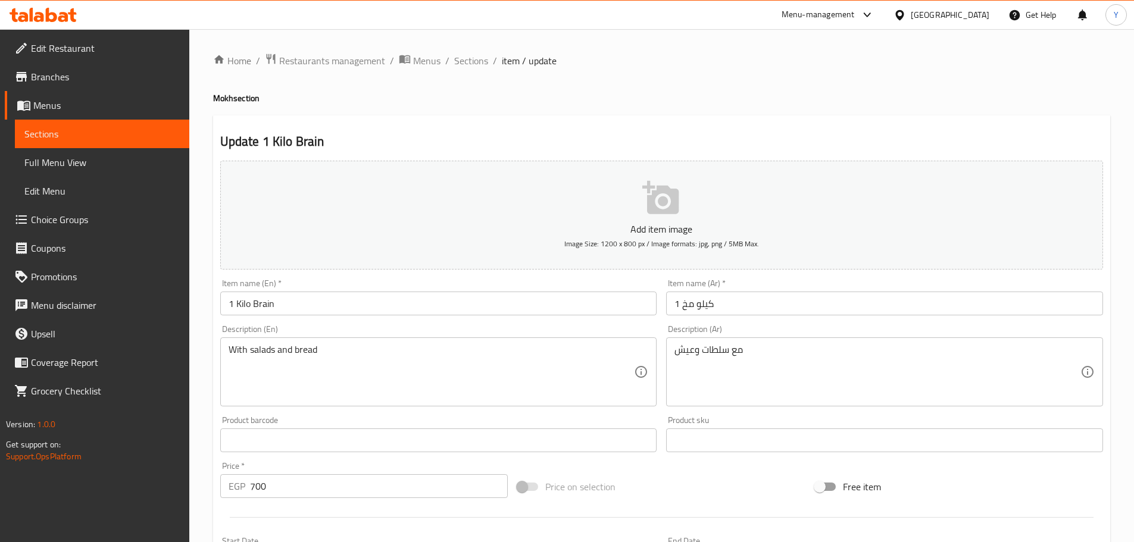
click at [269, 305] on input "1 Kilo Brain" at bounding box center [438, 304] width 437 height 24
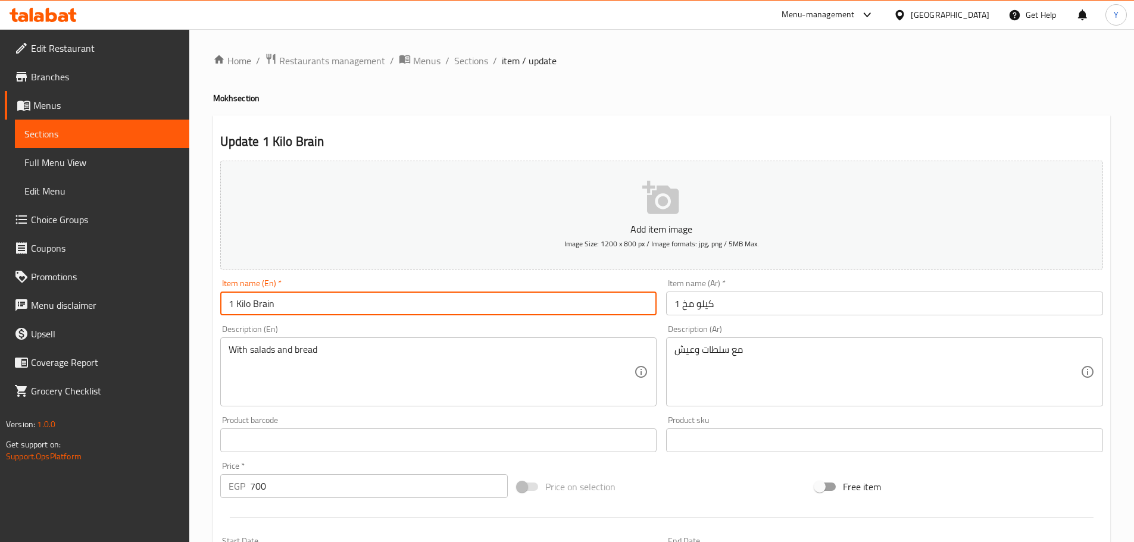
click at [269, 305] on input "1 Kilo Brain" at bounding box center [438, 304] width 437 height 24
type input "1 Kilo Mokh"
click at [723, 95] on h4 "Mokh section" at bounding box center [661, 98] width 897 height 12
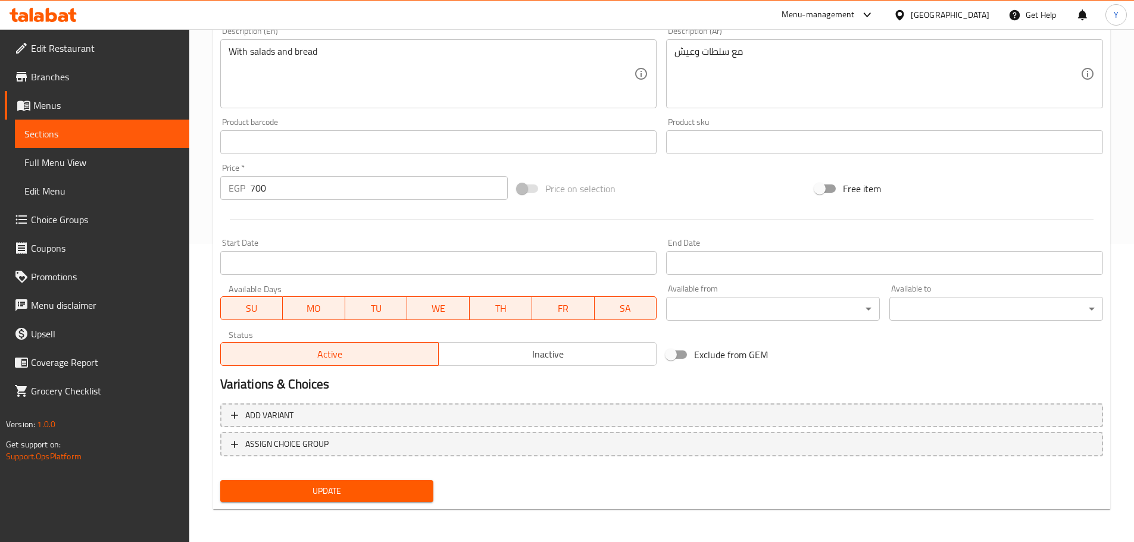
scroll to position [299, 0]
click at [279, 481] on button "Update" at bounding box center [327, 491] width 214 height 22
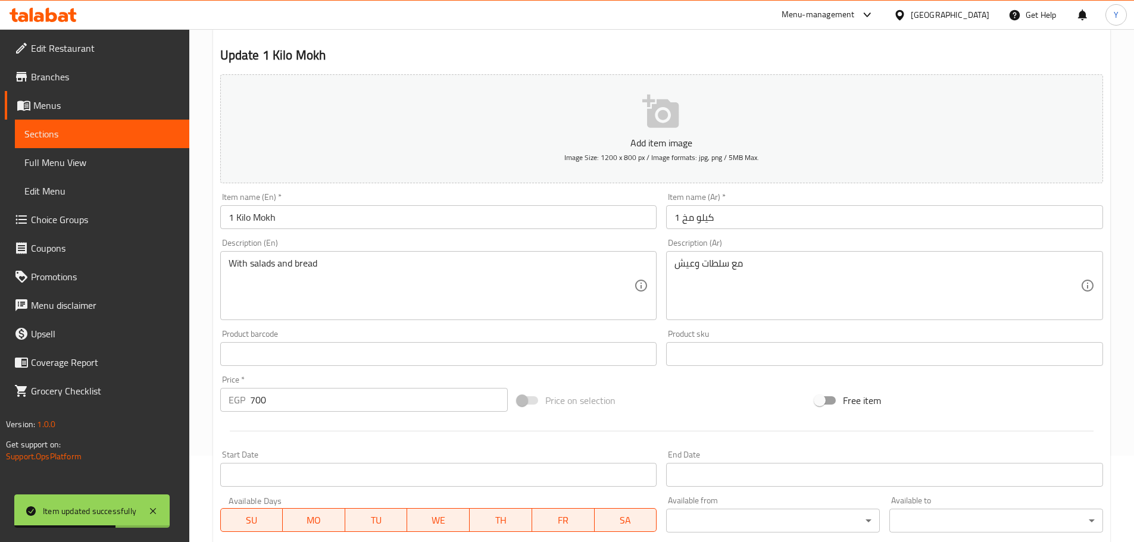
scroll to position [0, 0]
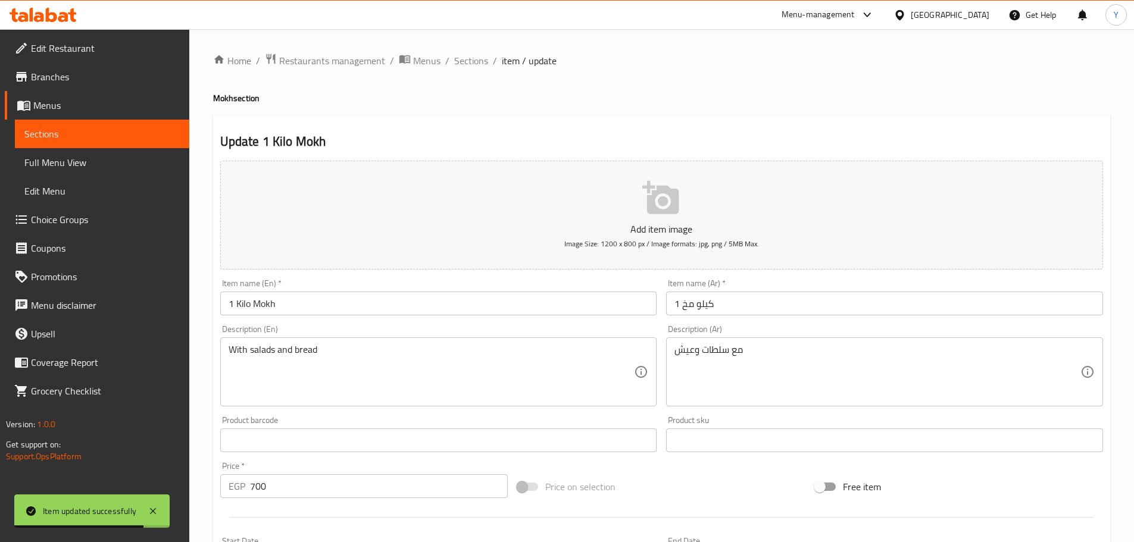
click at [270, 305] on input "1 Kilo Mokh" at bounding box center [438, 304] width 437 height 24
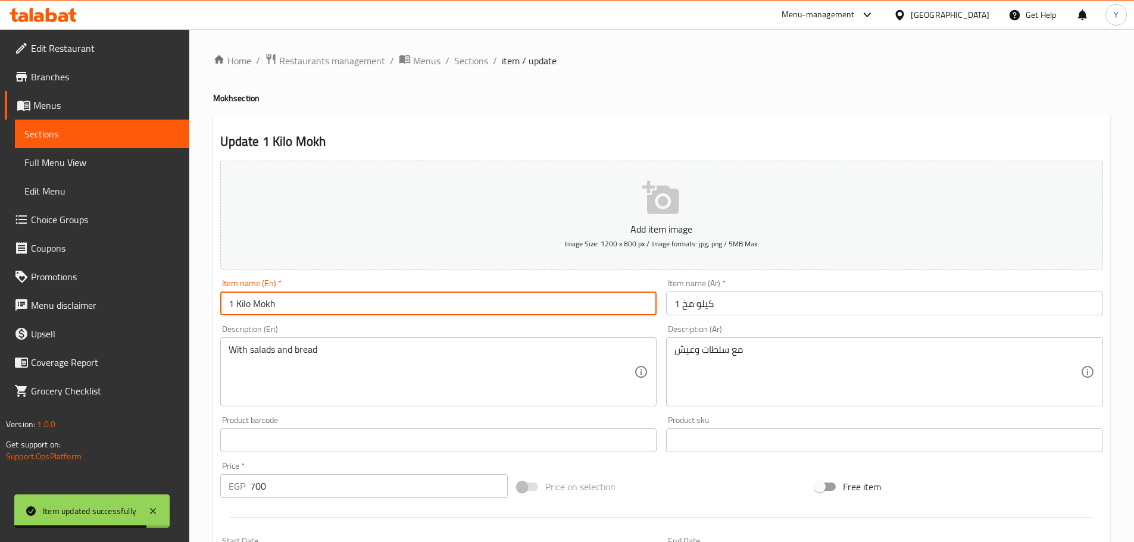
click at [263, 305] on input "1 Kilo Mokh" at bounding box center [438, 304] width 437 height 24
click at [254, 308] on input "1 Kilo Mokh" at bounding box center [438, 304] width 437 height 24
click at [471, 66] on span "Sections" at bounding box center [471, 61] width 34 height 14
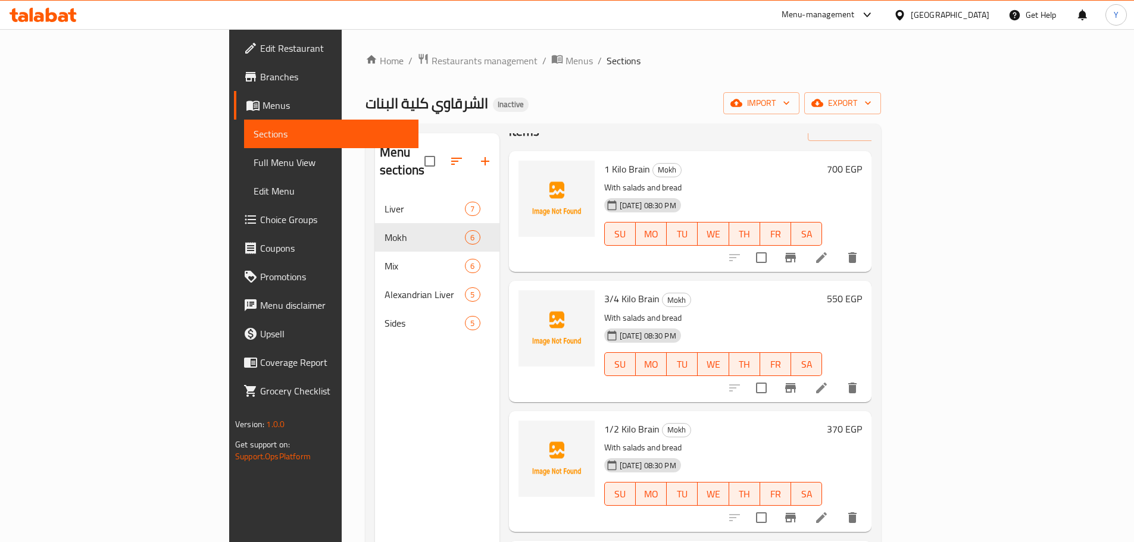
scroll to position [60, 0]
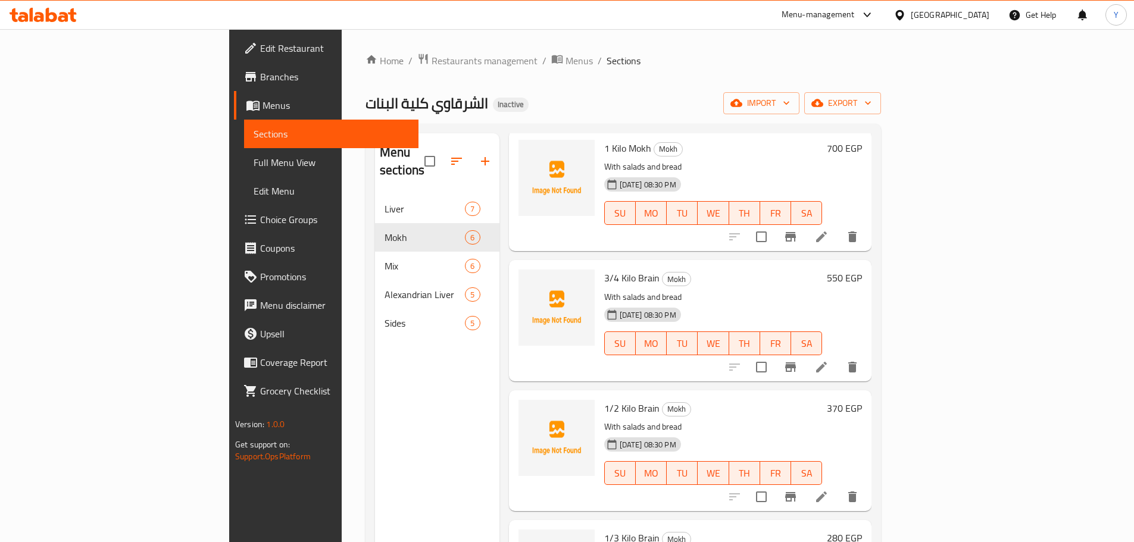
click at [838, 357] on li at bounding box center [821, 367] width 33 height 21
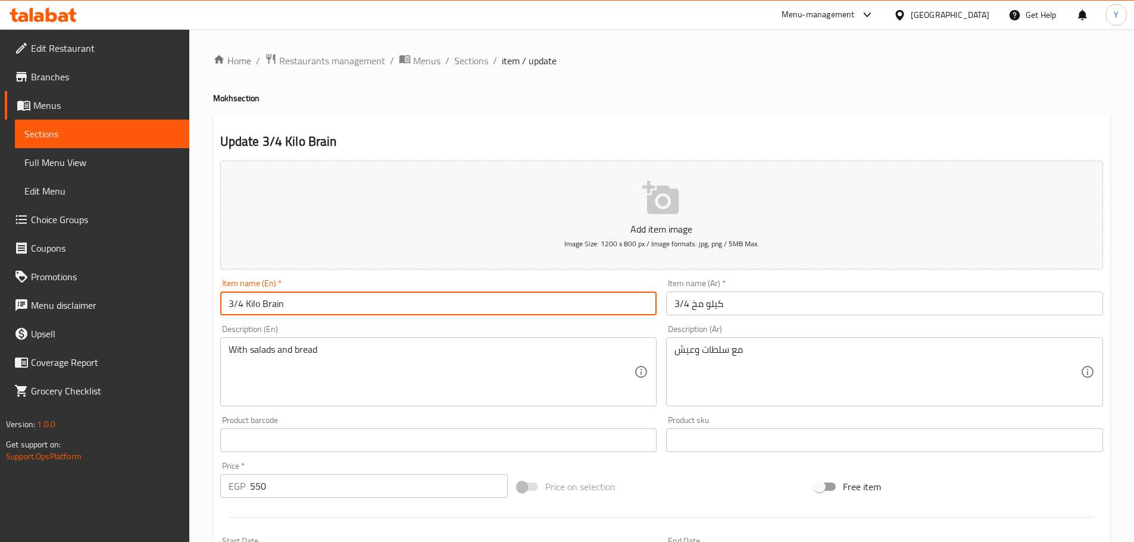
click at [271, 302] on input "3/4 Kilo Brain" at bounding box center [438, 304] width 437 height 24
paste input "Mokh"
type input "3/4 Kilo Mokh"
click at [545, 138] on h2 "Update 3/4 Kilo Mokh" at bounding box center [661, 142] width 883 height 18
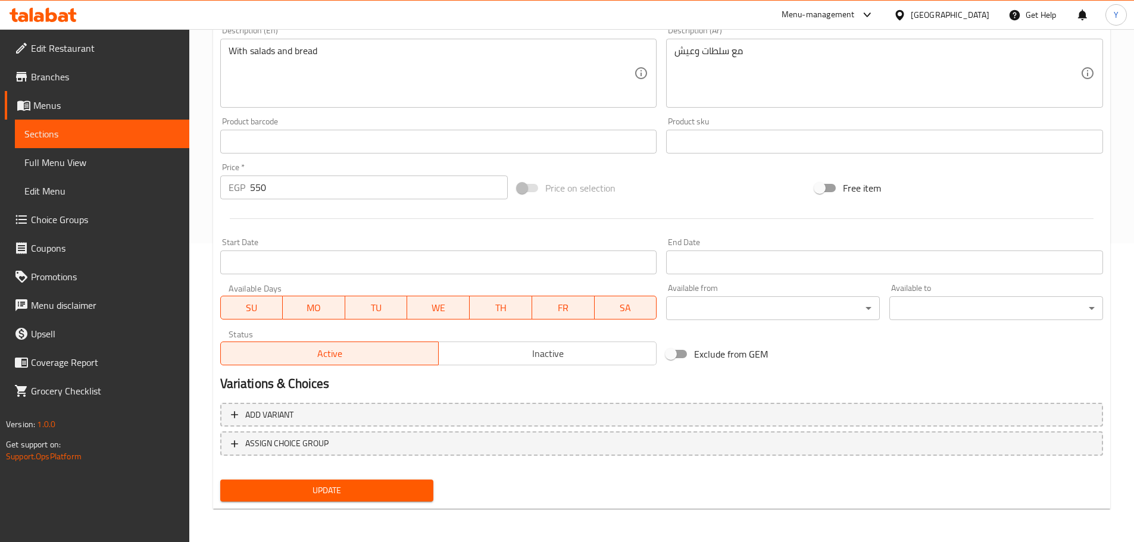
click at [316, 486] on span "Update" at bounding box center [327, 490] width 195 height 15
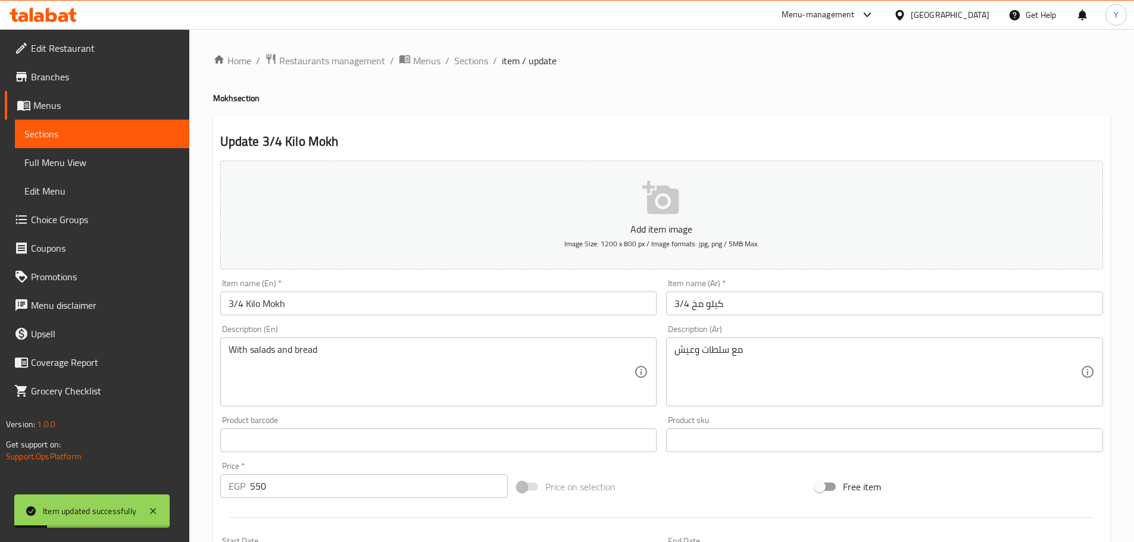
click at [494, 54] on li "/" at bounding box center [495, 61] width 4 height 14
click at [490, 60] on ol "Home / Restaurants management / Menus / Sections / item / update" at bounding box center [661, 60] width 897 height 15
click at [474, 65] on span "Sections" at bounding box center [471, 61] width 34 height 14
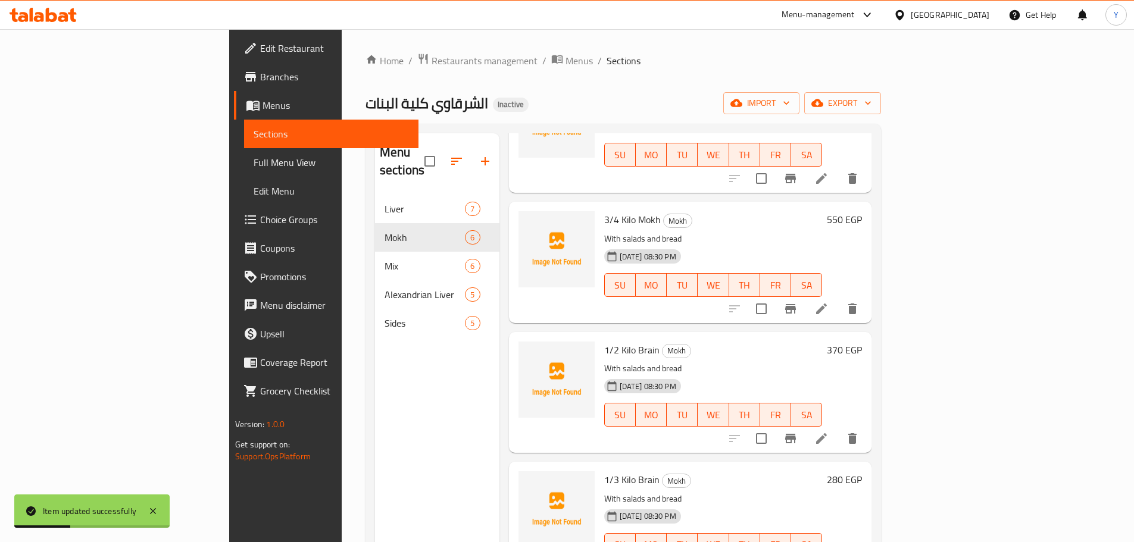
scroll to position [119, 0]
click at [829, 430] on icon at bounding box center [821, 437] width 14 height 14
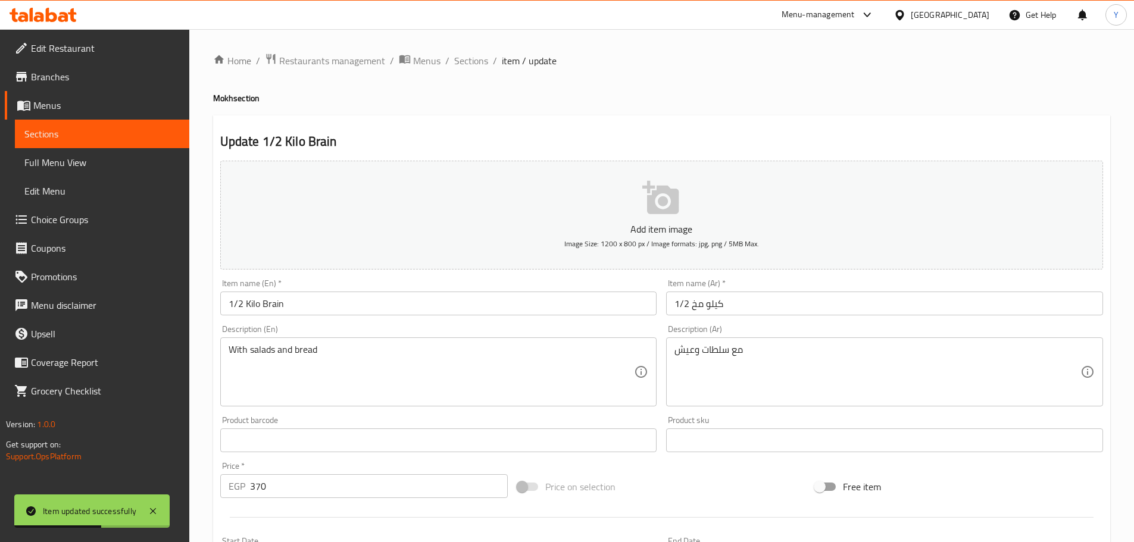
click at [277, 301] on input "1/2 Kilo Brain" at bounding box center [438, 304] width 437 height 24
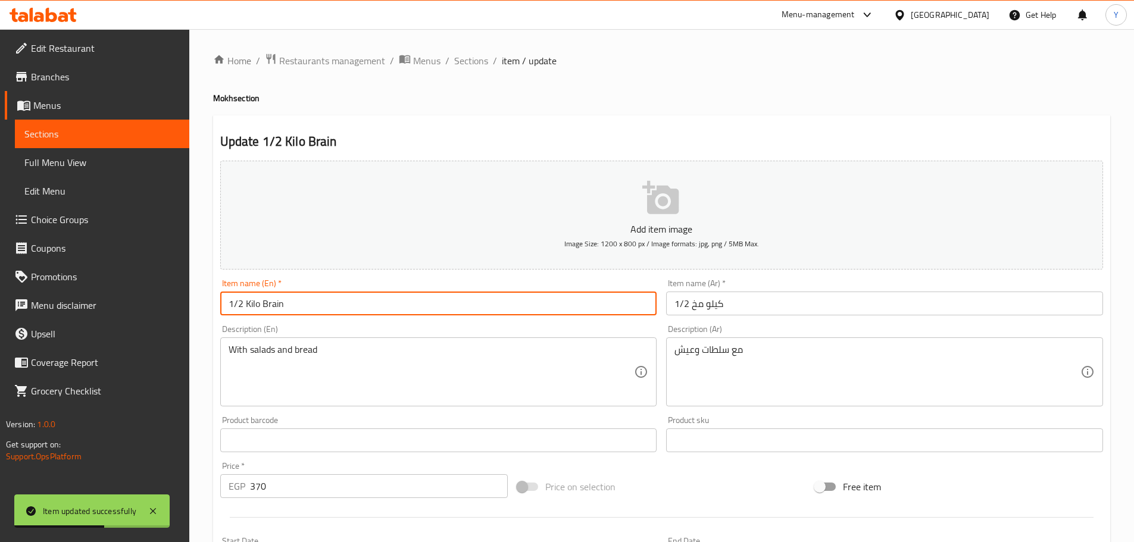
click at [277, 301] on input "1/2 Kilo Brain" at bounding box center [438, 304] width 437 height 24
paste input "Mokh"
type input "1/2 Kilo Mokh"
click at [608, 117] on div "Update 1/2 Kilo Mokh Add item image Image Size: 1200 x 800 px / Image formats: …" at bounding box center [661, 461] width 897 height 693
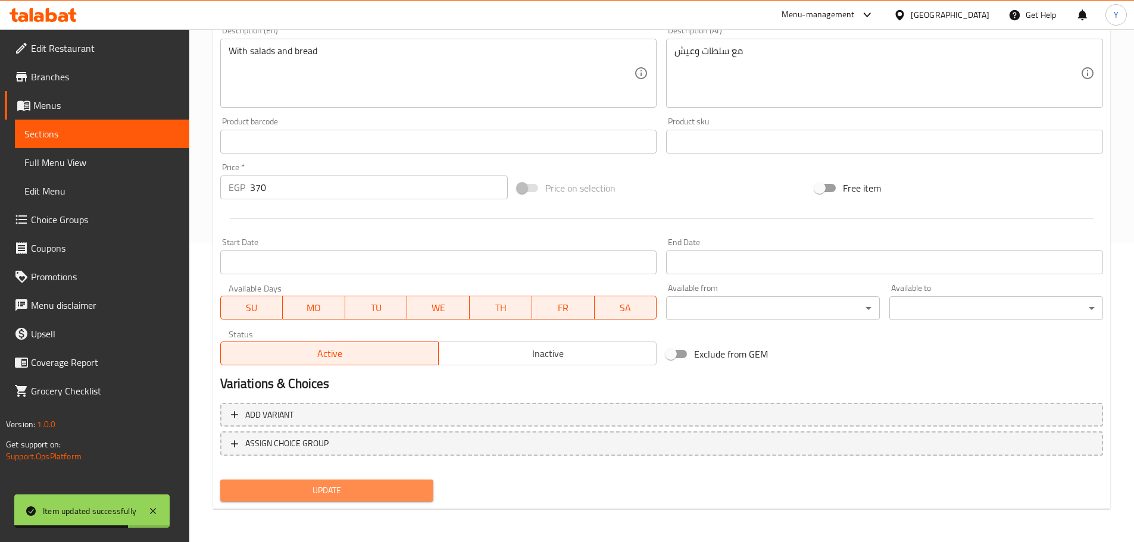
click at [343, 494] on span "Update" at bounding box center [327, 490] width 195 height 15
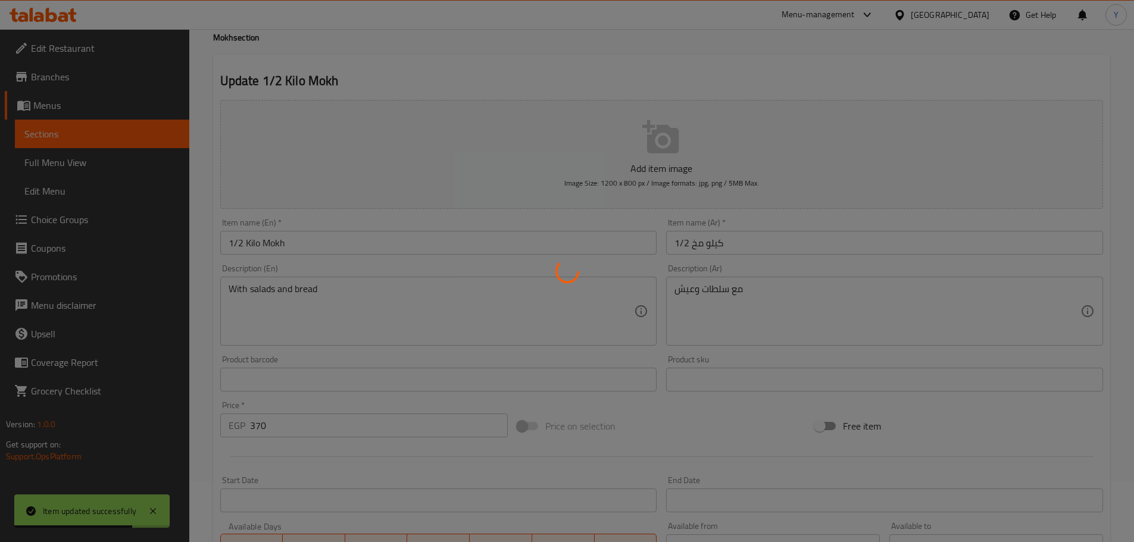
scroll to position [1, 0]
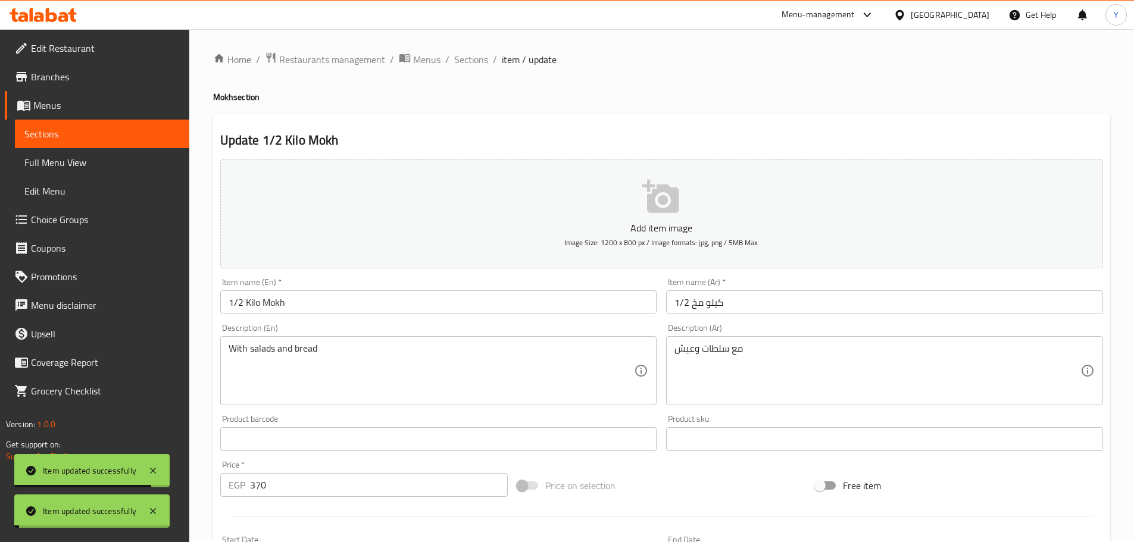
click at [461, 64] on span "Sections" at bounding box center [471, 59] width 34 height 14
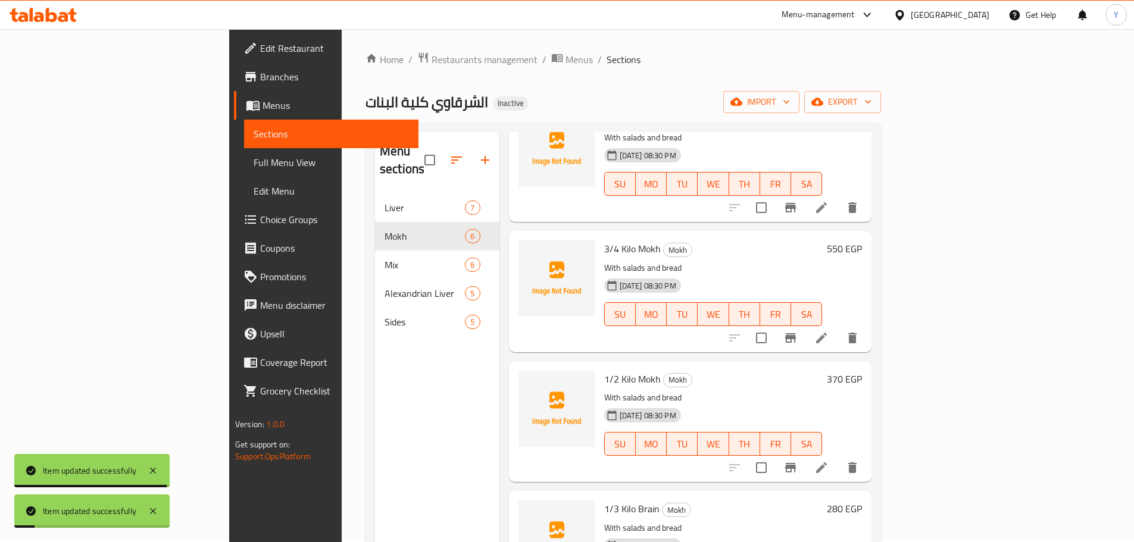
scroll to position [179, 0]
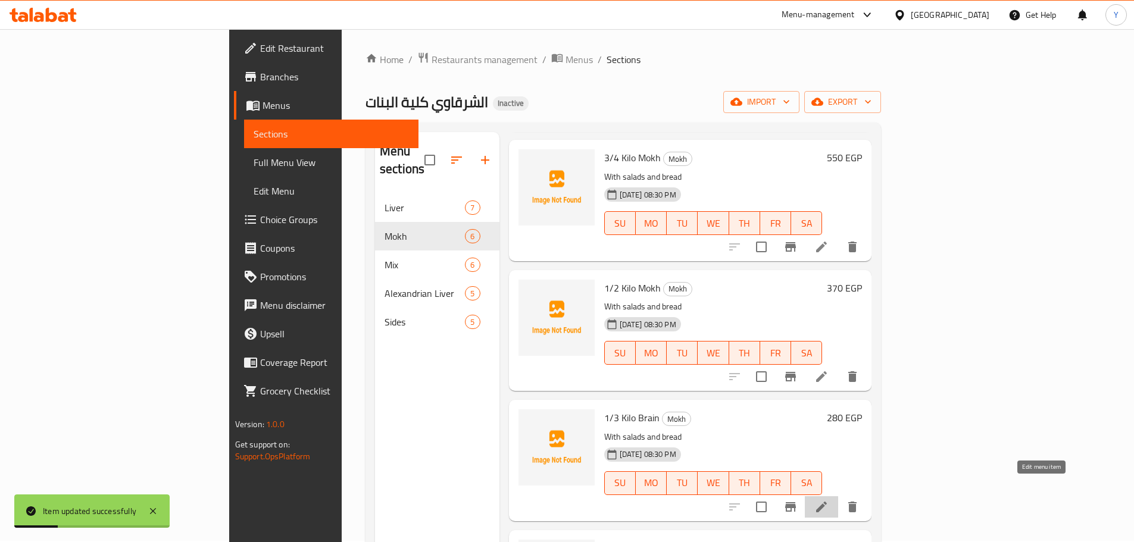
click at [829, 500] on icon at bounding box center [821, 507] width 14 height 14
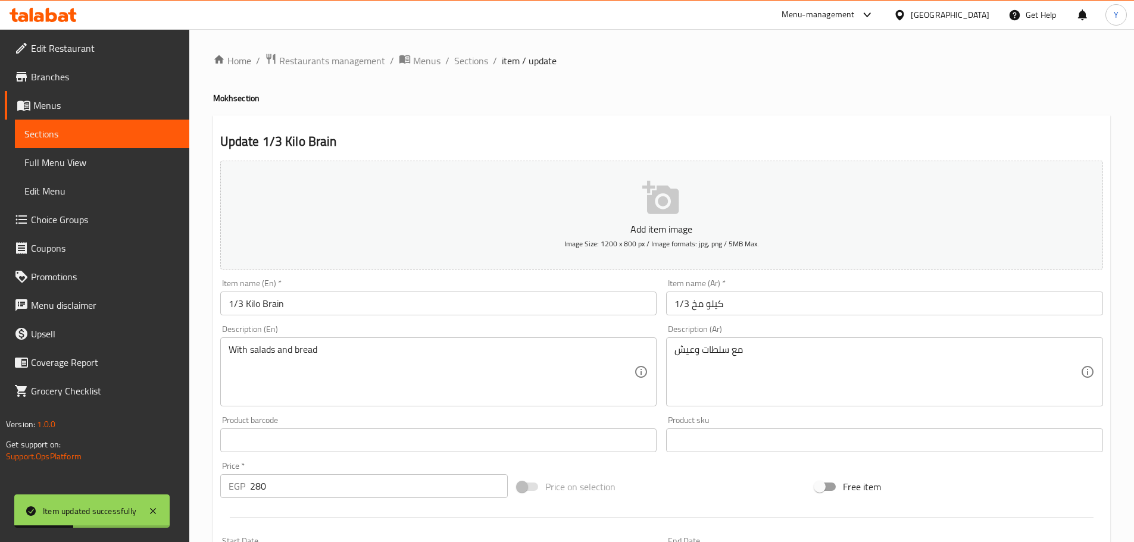
click at [274, 310] on input "1/3 Kilo Brain" at bounding box center [438, 304] width 437 height 24
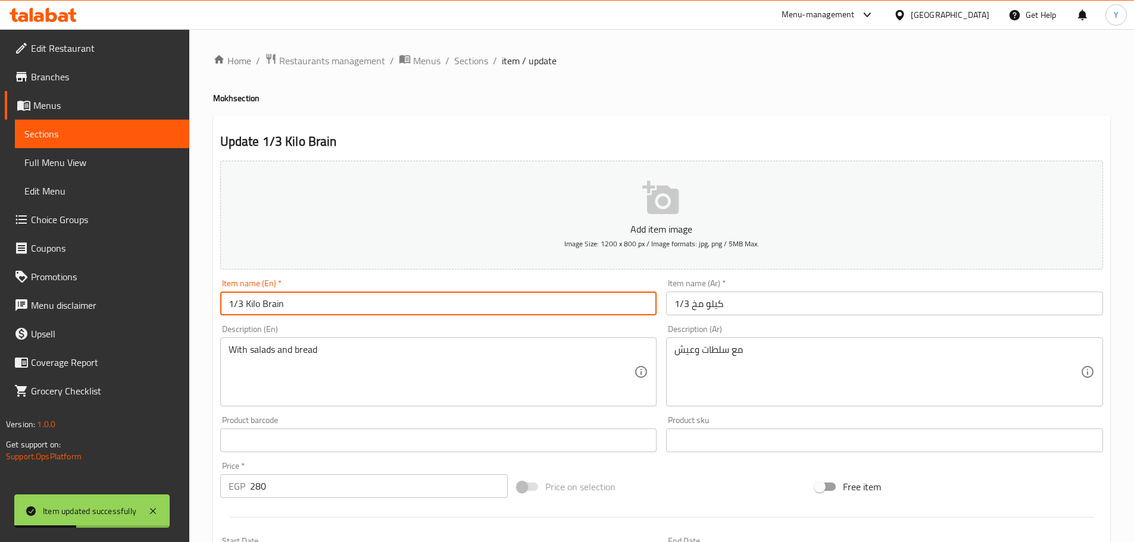
click at [274, 310] on input "1/3 Kilo Brain" at bounding box center [438, 304] width 437 height 24
paste input "Mokh"
type input "1/3 Kilo Mokh"
click at [573, 135] on h2 "Update 1/3 Kilo Mokh" at bounding box center [661, 142] width 883 height 18
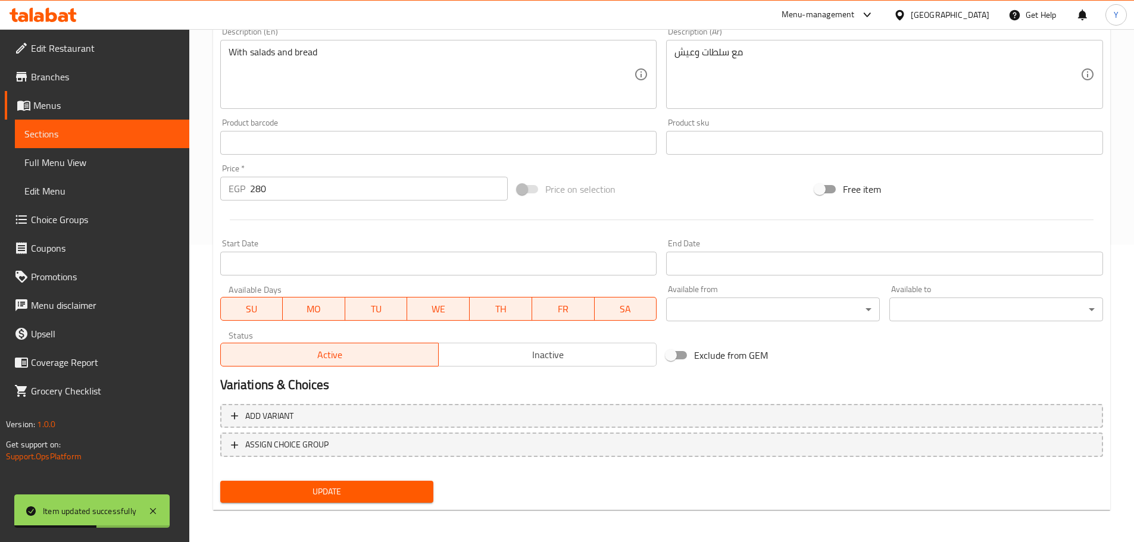
click at [342, 484] on button "Update" at bounding box center [327, 492] width 214 height 22
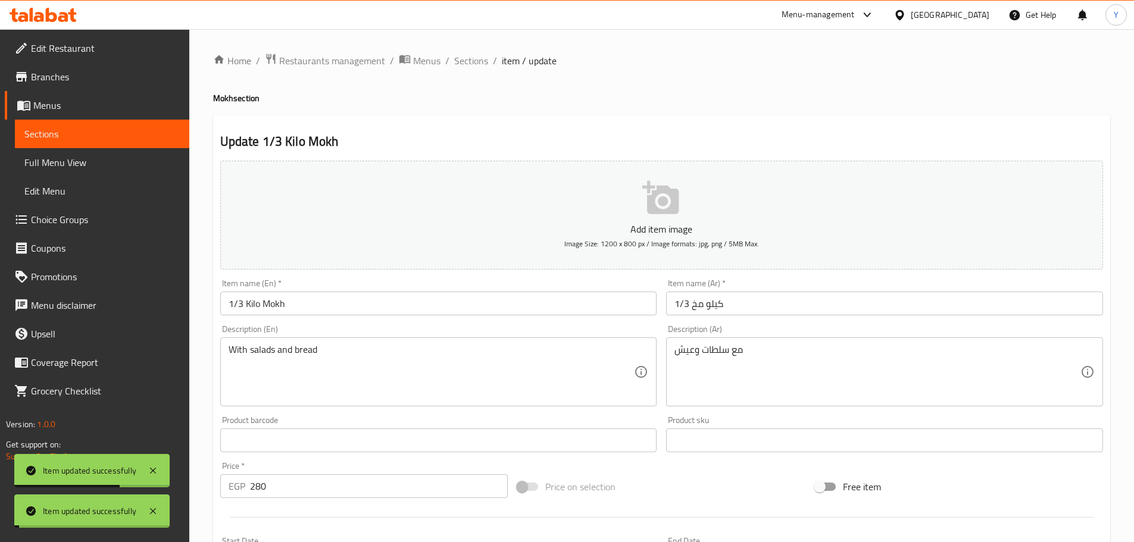
click at [474, 58] on span "Sections" at bounding box center [471, 61] width 34 height 14
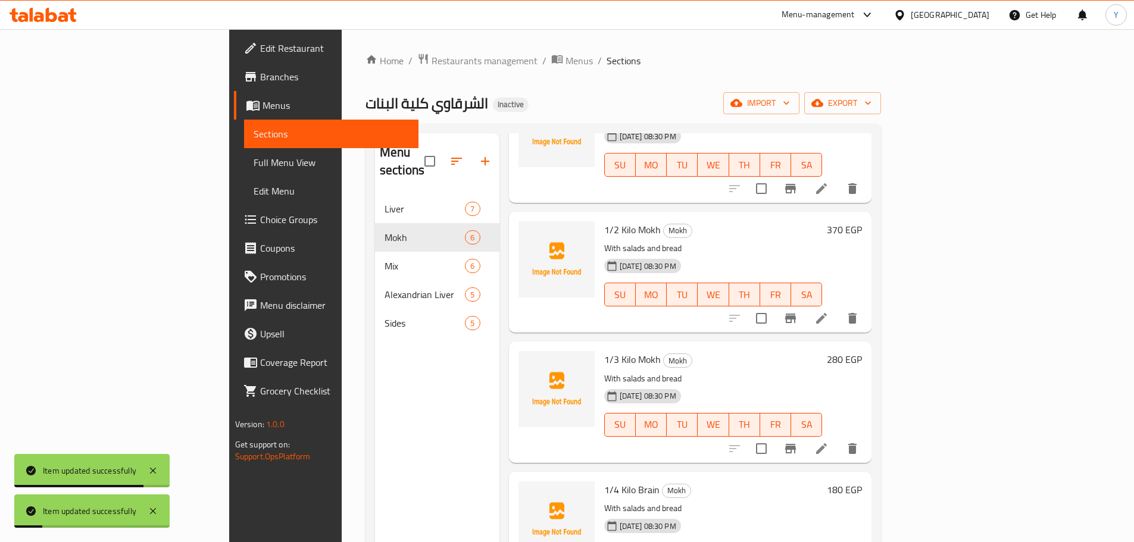
scroll to position [268, 0]
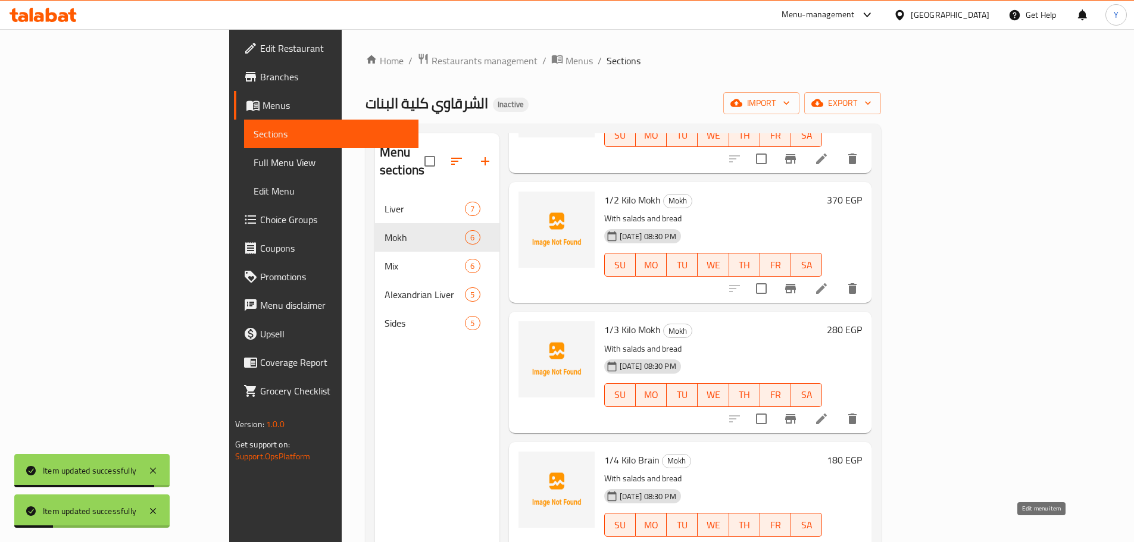
click at [829, 542] on icon at bounding box center [821, 549] width 14 height 14
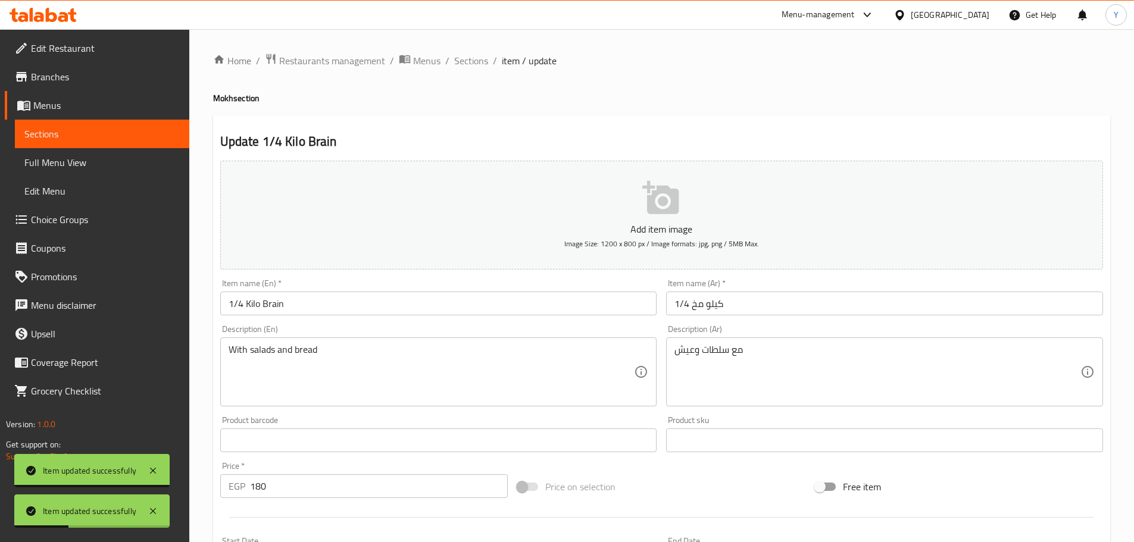
click at [282, 305] on input "1/4 Kilo Brain" at bounding box center [438, 304] width 437 height 24
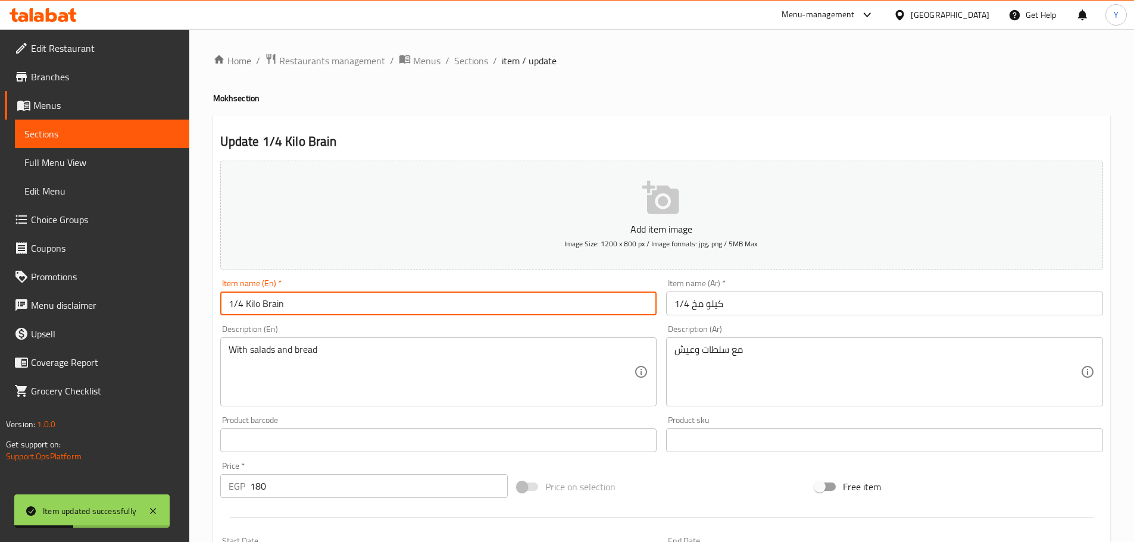
click at [282, 305] on input "1/4 Kilo Brain" at bounding box center [438, 304] width 437 height 24
paste input "Mokh"
type input "1/4 Kilo Mokh"
click at [578, 141] on h2 "Update 1/4 Kilo Mokh" at bounding box center [661, 142] width 883 height 18
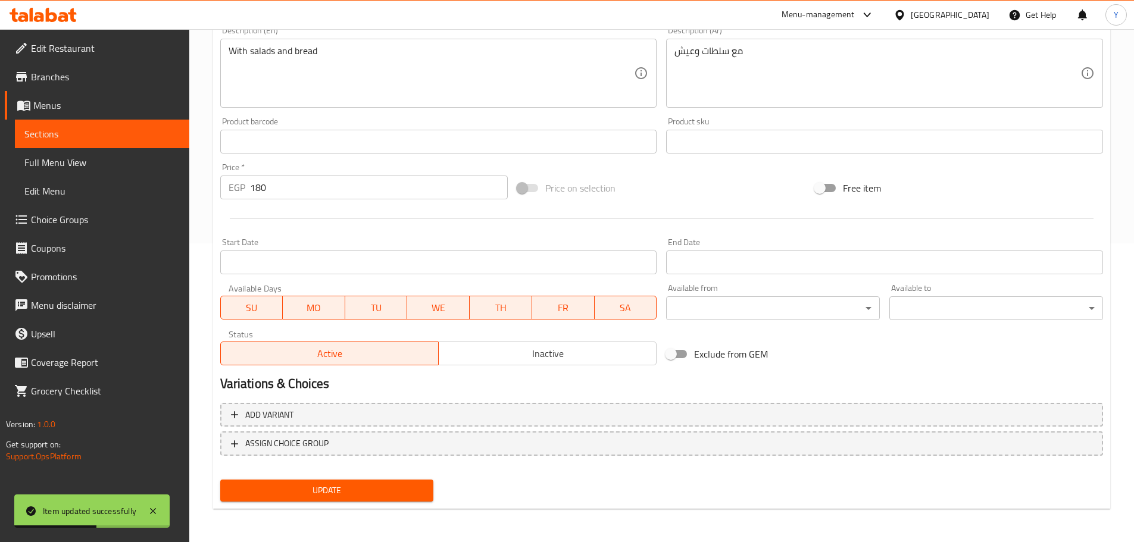
click at [354, 500] on button "Update" at bounding box center [327, 491] width 214 height 22
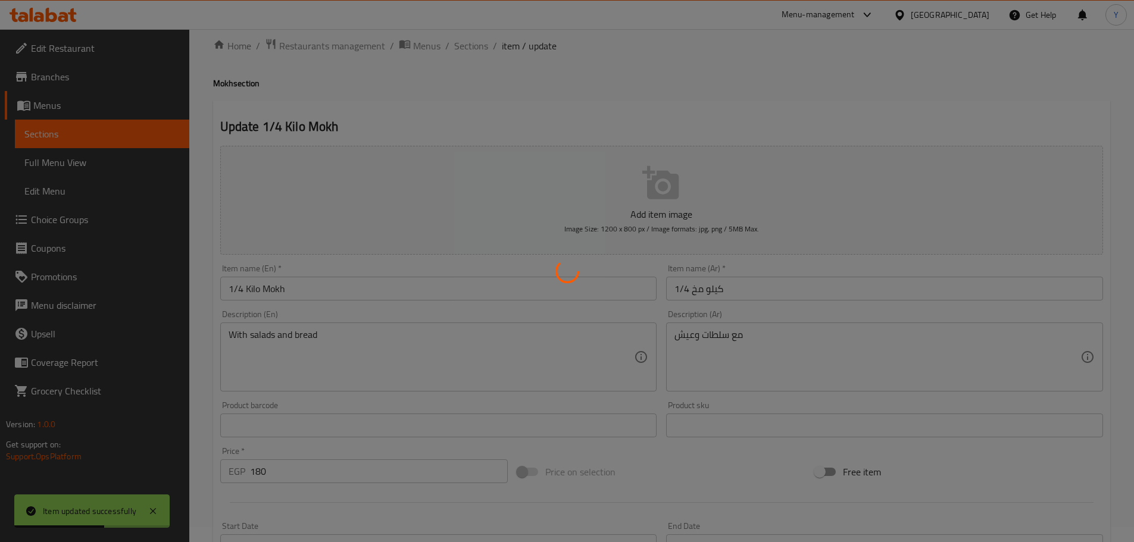
scroll to position [1, 0]
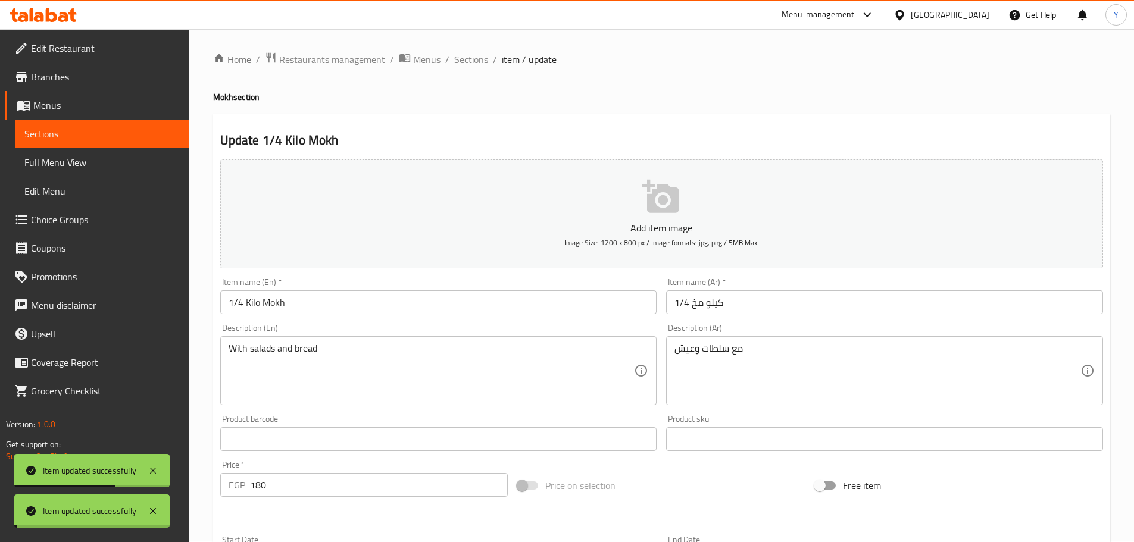
click at [474, 61] on span "Sections" at bounding box center [471, 59] width 34 height 14
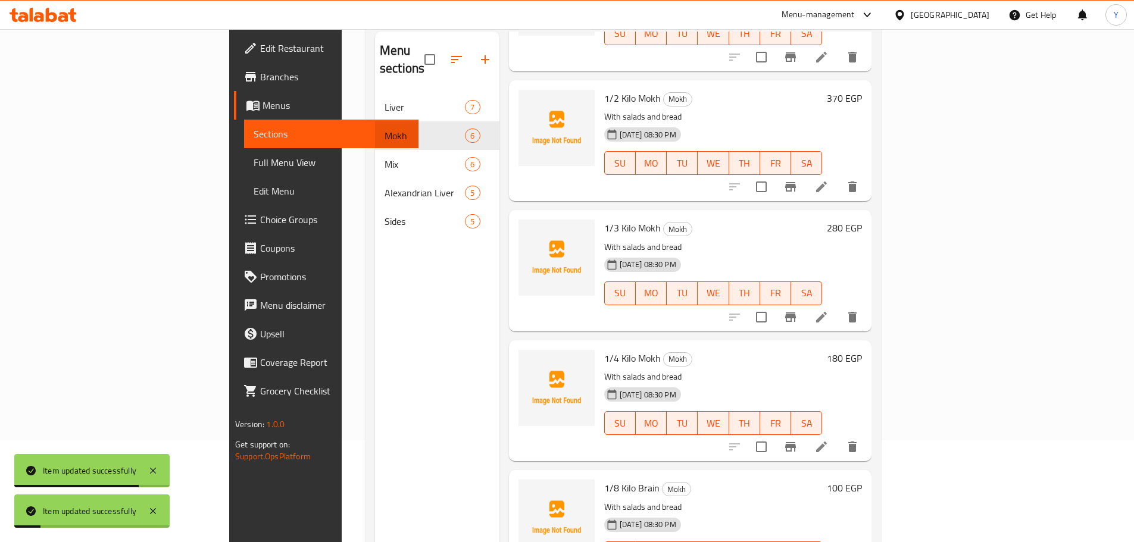
scroll to position [167, 0]
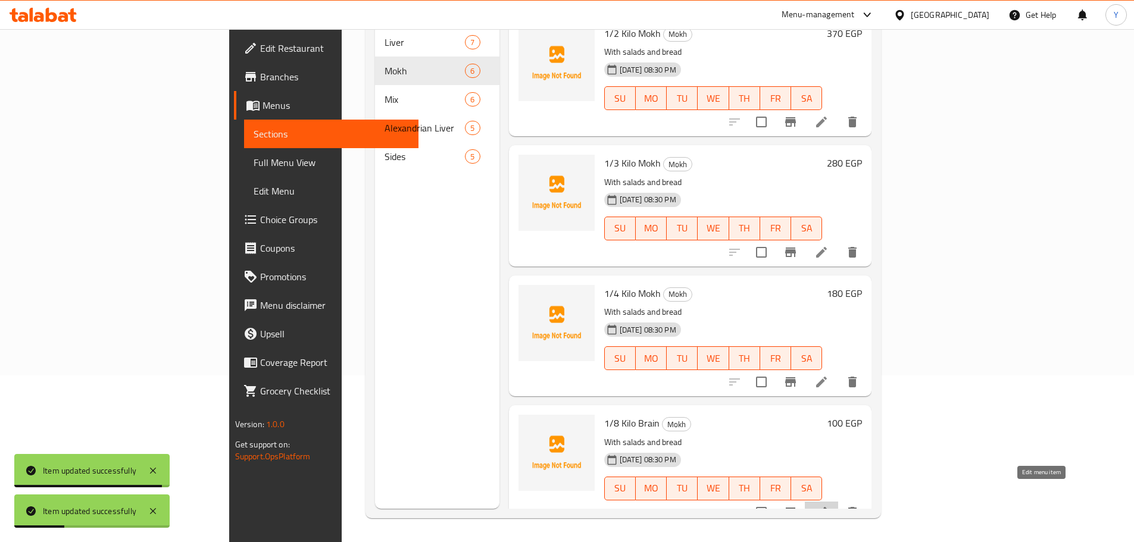
click at [829, 505] on icon at bounding box center [821, 512] width 14 height 14
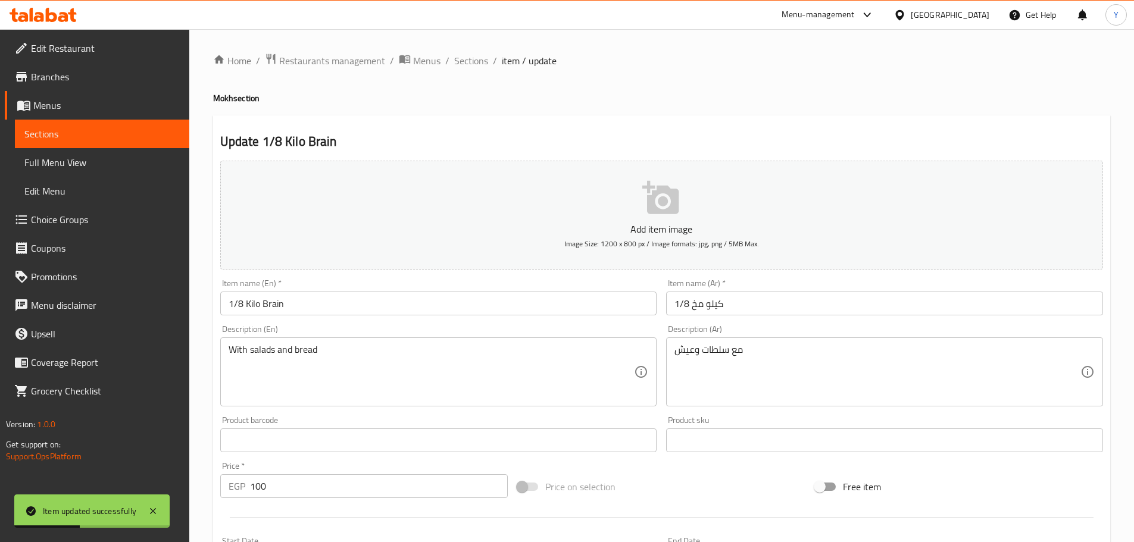
click at [273, 305] on input "1/8 Kilo Brain" at bounding box center [438, 304] width 437 height 24
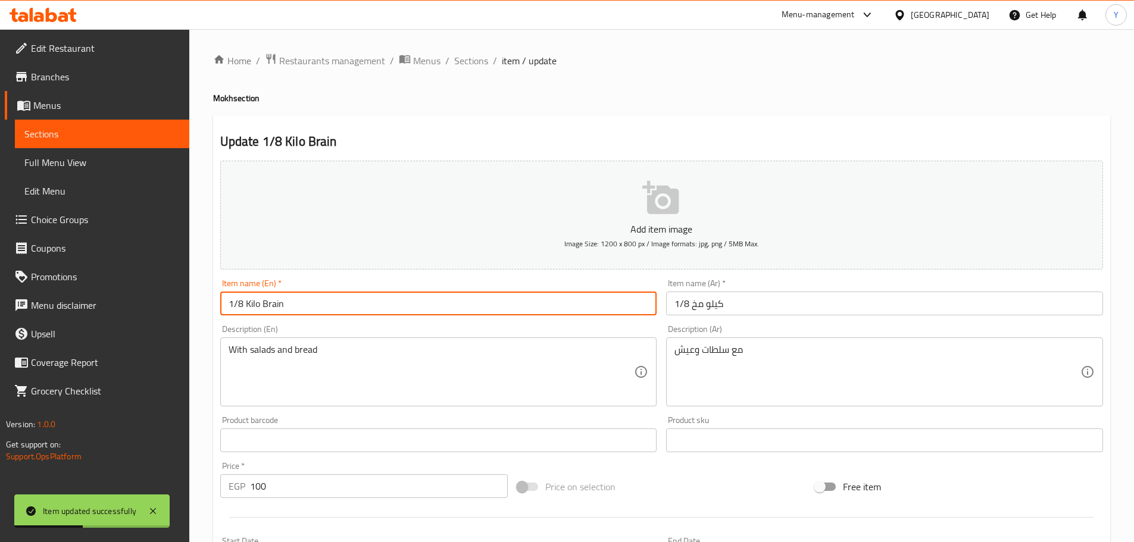
paste input "Mokh"
type input "1/8 Kilo Mokh"
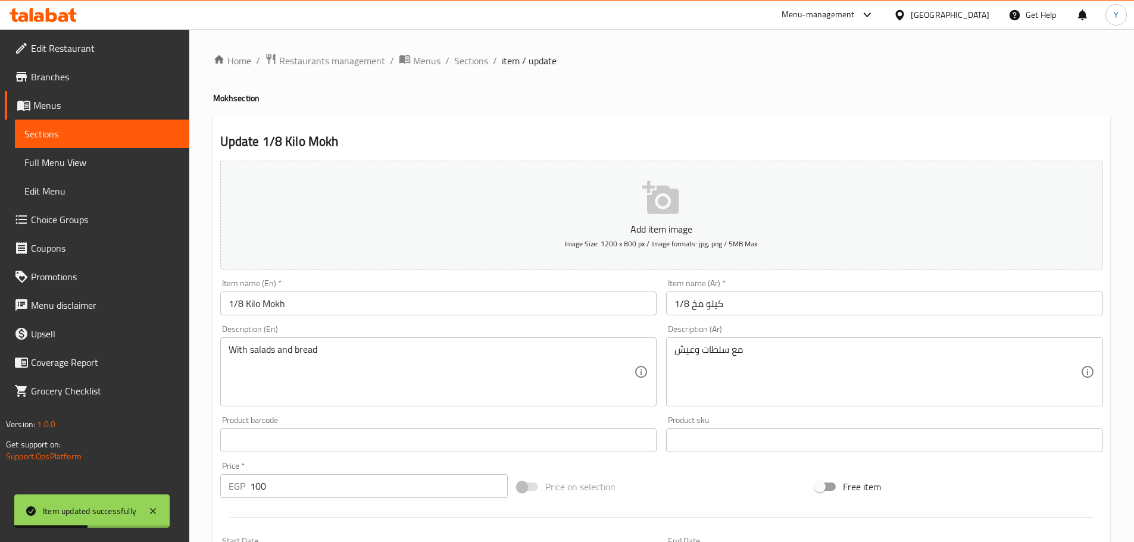
click at [543, 130] on div "Update 1/8 Kilo Mokh Add item image Image Size: 1200 x 800 px / Image formats: …" at bounding box center [661, 461] width 897 height 693
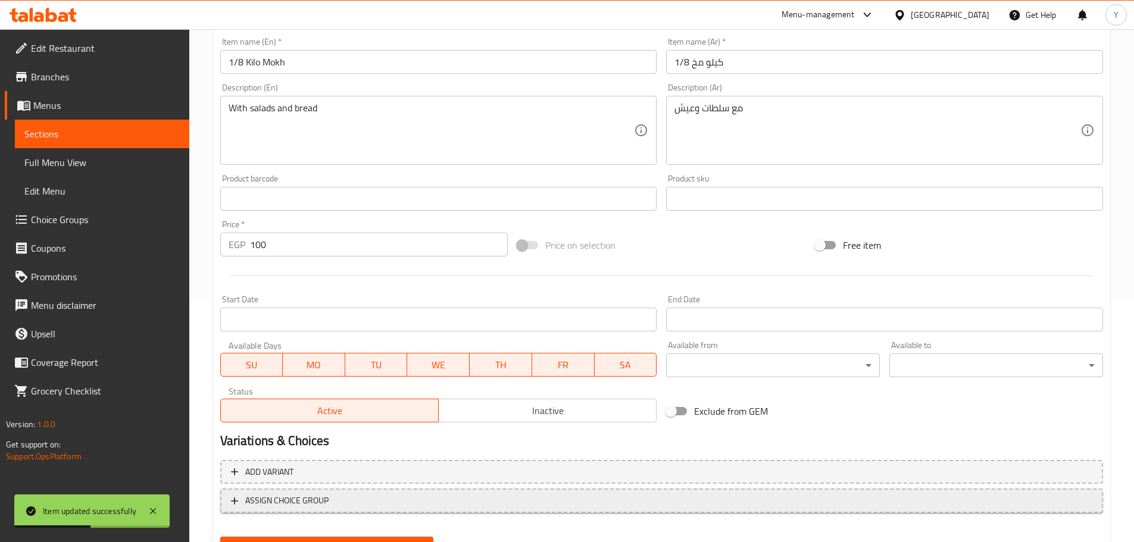
scroll to position [299, 0]
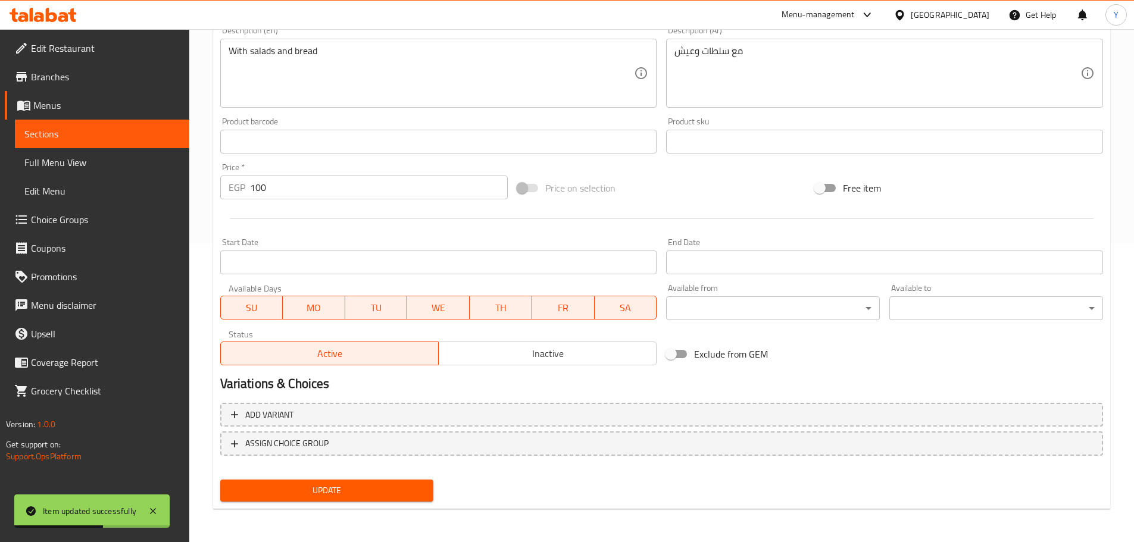
click at [315, 483] on span "Update" at bounding box center [327, 490] width 195 height 15
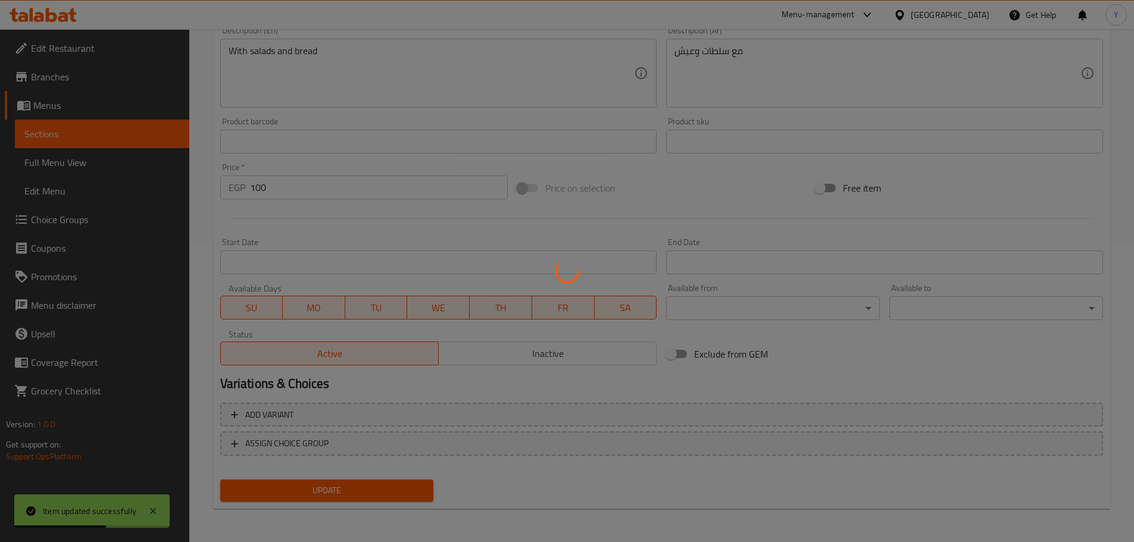
scroll to position [0, 0]
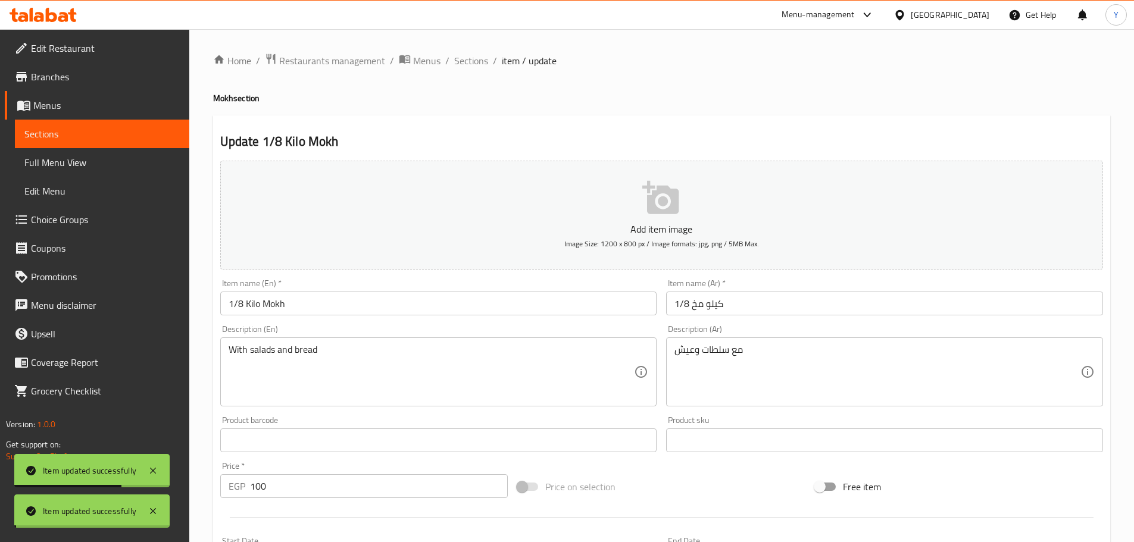
click at [460, 64] on span "Sections" at bounding box center [471, 61] width 34 height 14
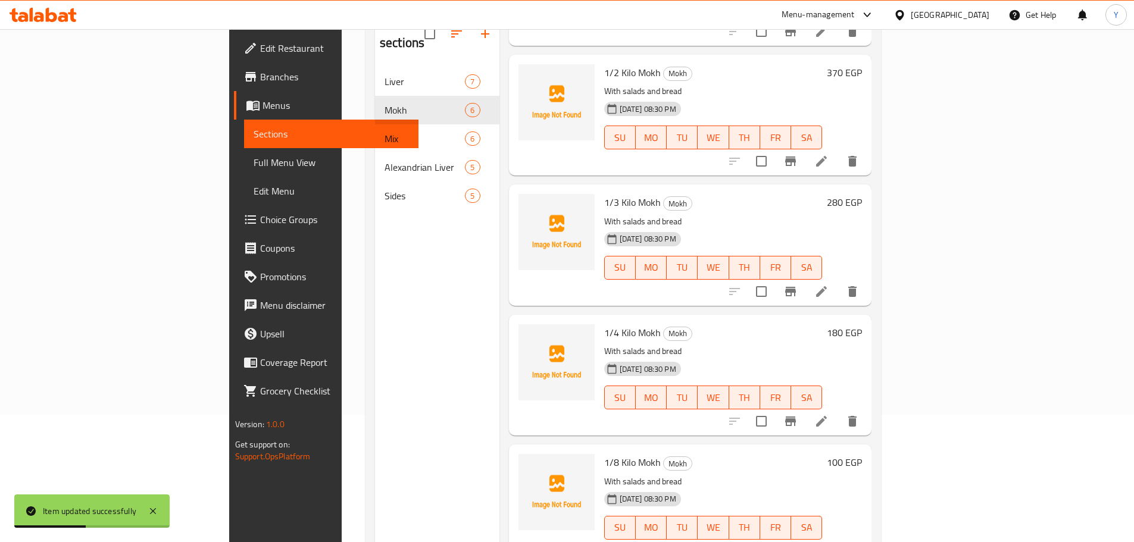
scroll to position [167, 0]
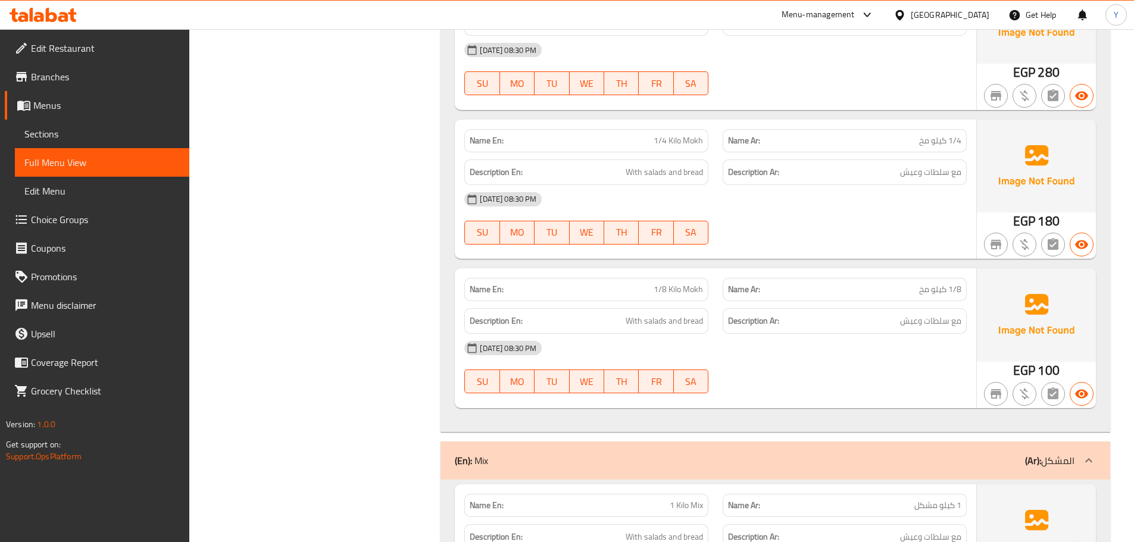
scroll to position [1731, 0]
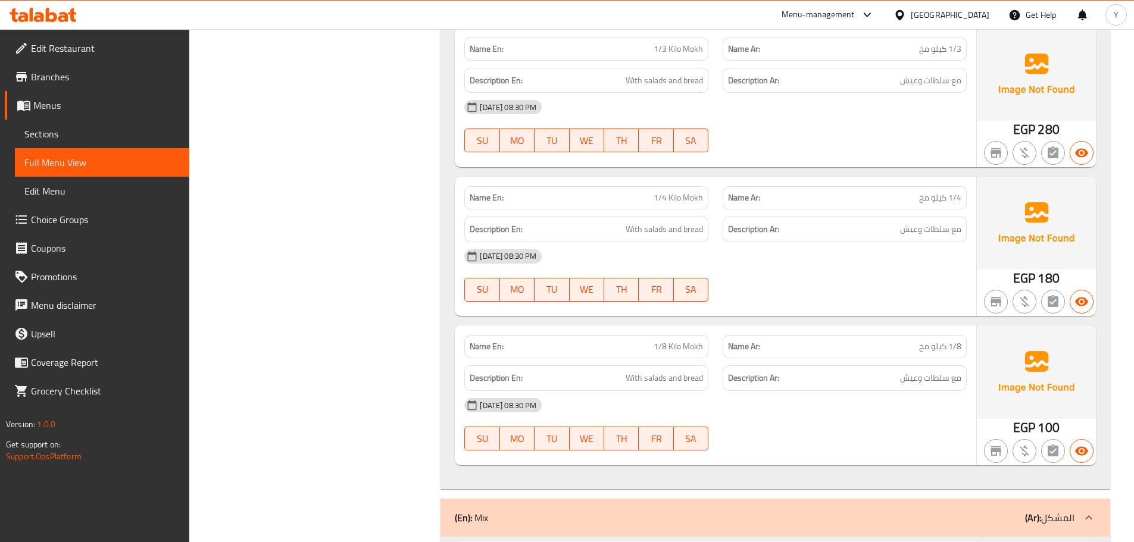
click at [923, 196] on span "1/4 كيلو مخ" at bounding box center [940, 198] width 42 height 13
copy span "مخ"
click at [923, 196] on span "1/4 كيلو مخ" at bounding box center [940, 198] width 42 height 13
drag, startPoint x: 945, startPoint y: 107, endPoint x: 914, endPoint y: 190, distance: 88.1
click at [945, 107] on div "[DATE] 08:30 PM" at bounding box center [715, 107] width 517 height 29
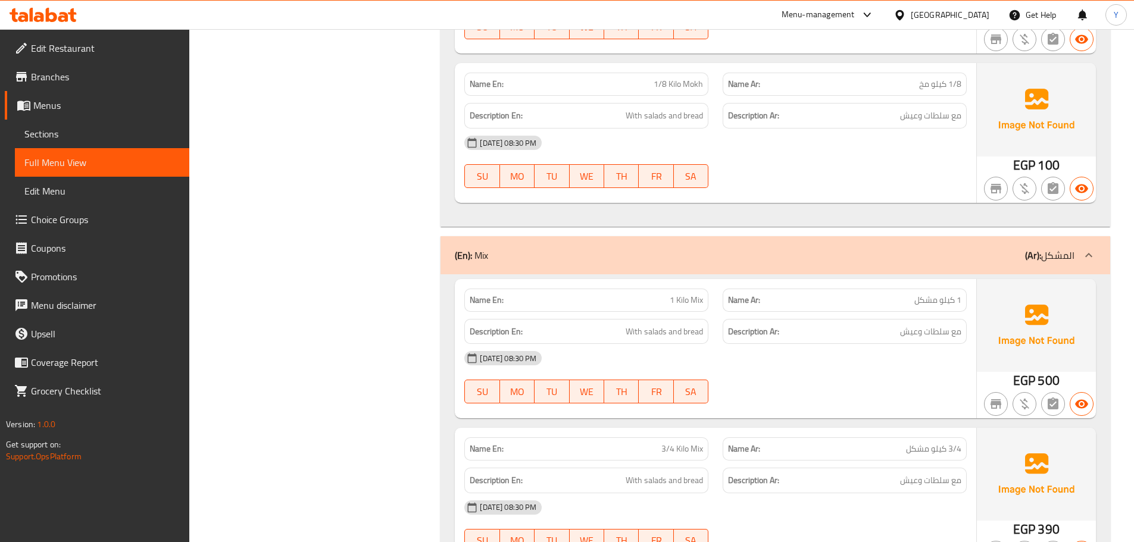
scroll to position [2028, 0]
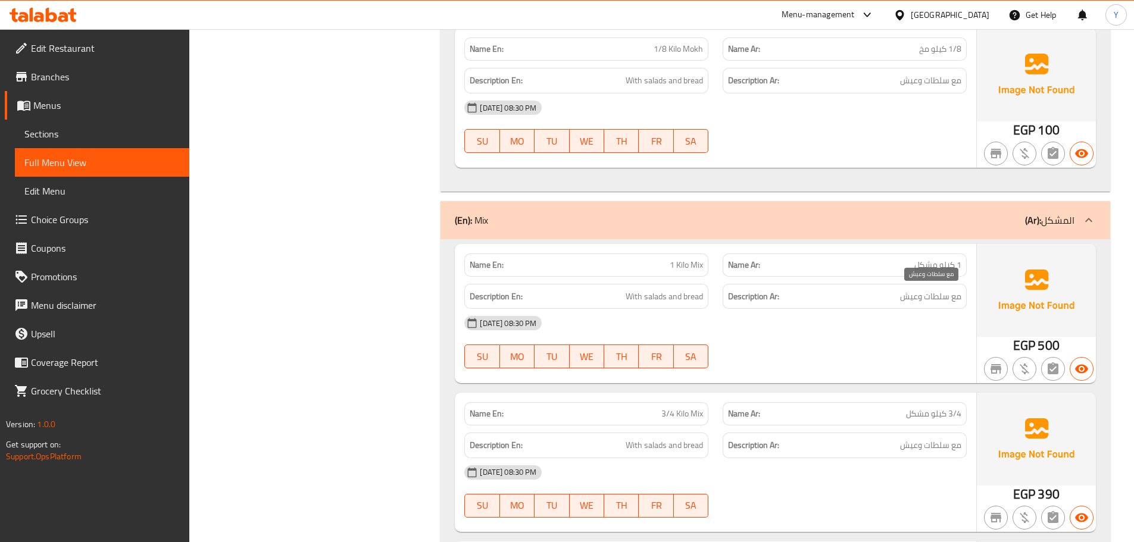
click at [943, 294] on span "مع سلطات وعيش" at bounding box center [930, 296] width 61 height 15
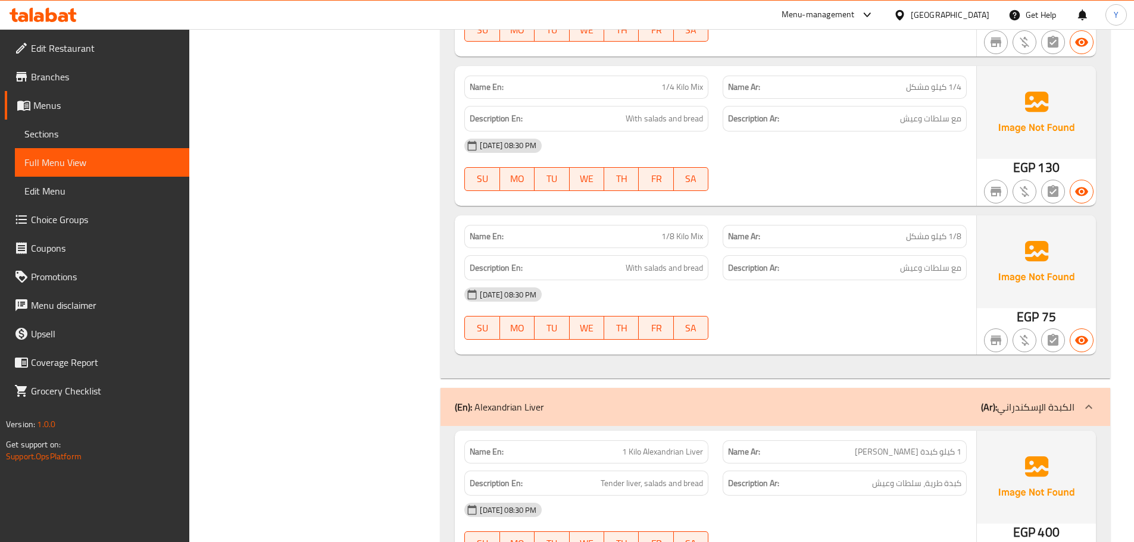
scroll to position [2092, 0]
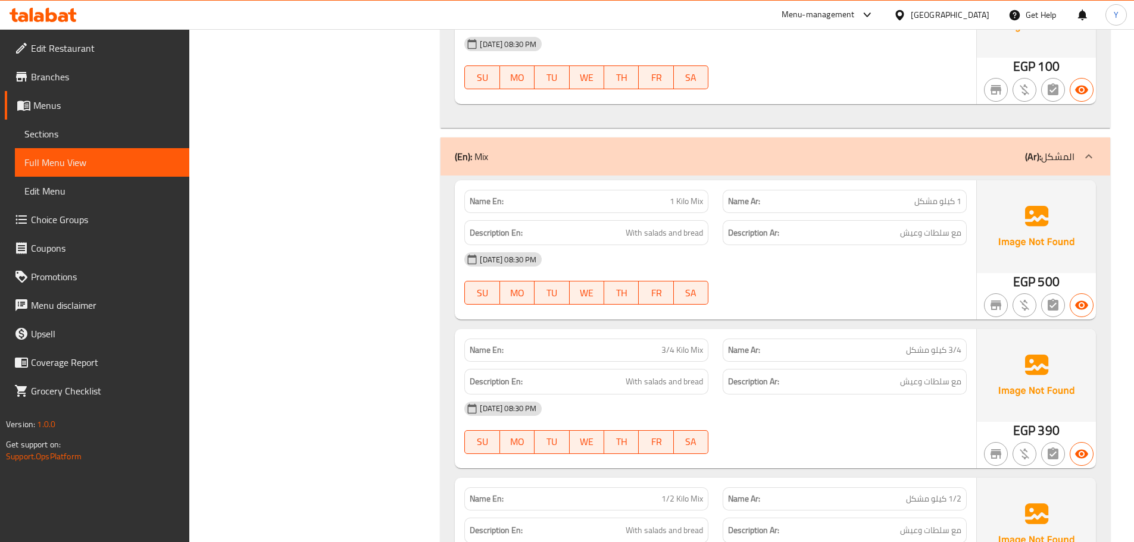
drag, startPoint x: 763, startPoint y: 257, endPoint x: 819, endPoint y: -51, distance: 313.4
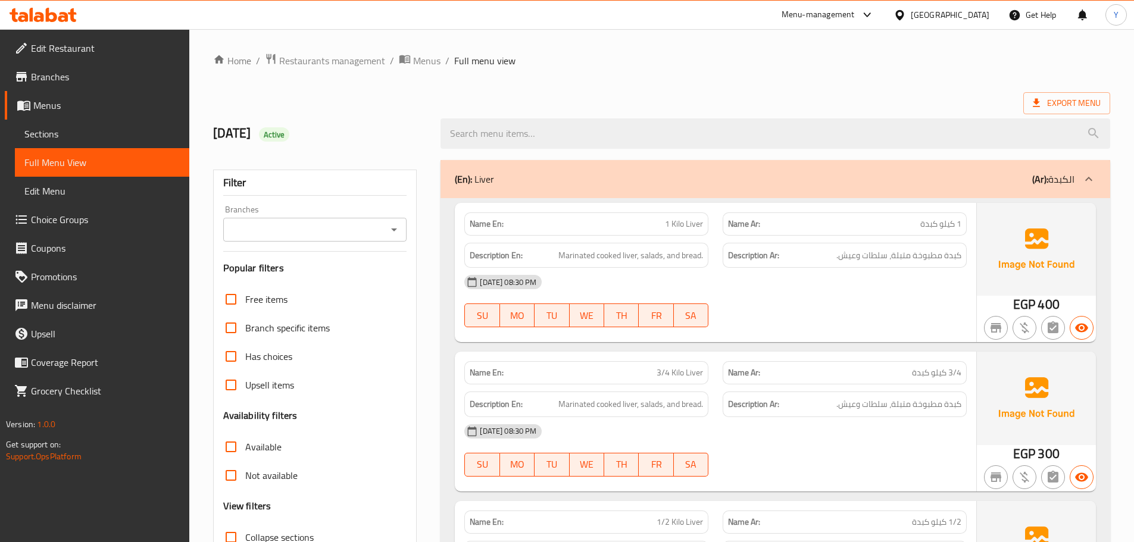
click at [733, 174] on div "(En): Liver (Ar): الكبدة" at bounding box center [765, 179] width 620 height 14
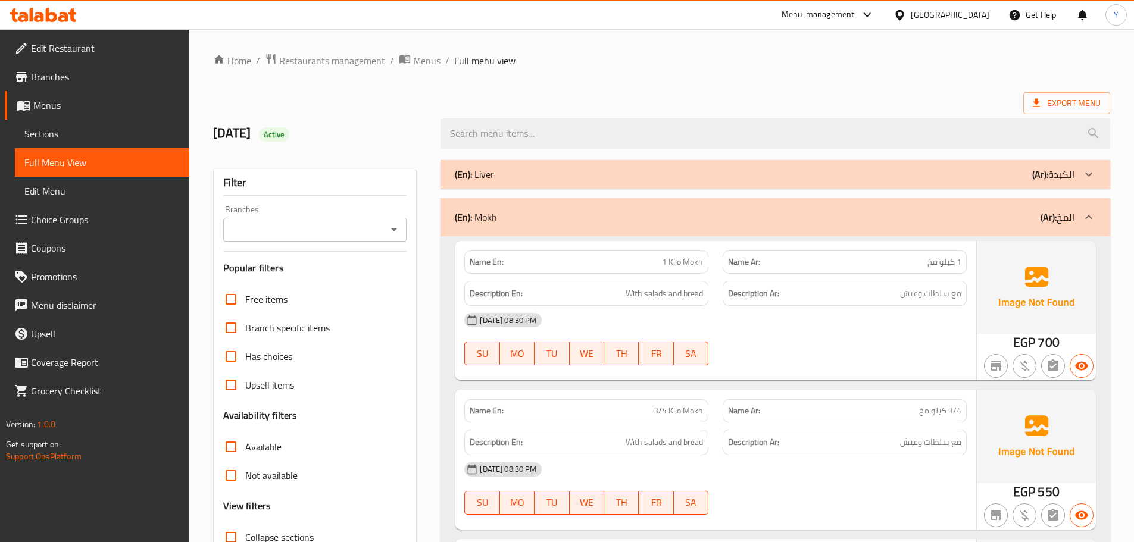
click at [794, 219] on div "(En): Mokh (Ar): المخ" at bounding box center [765, 217] width 620 height 14
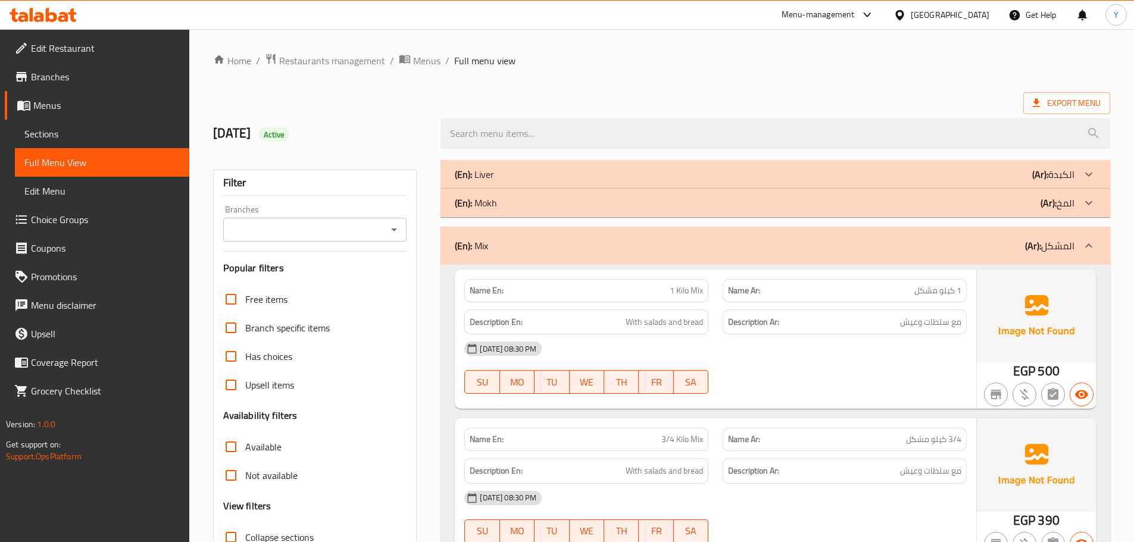
click at [826, 241] on div "(En): Mix (Ar): المشكل" at bounding box center [765, 246] width 620 height 14
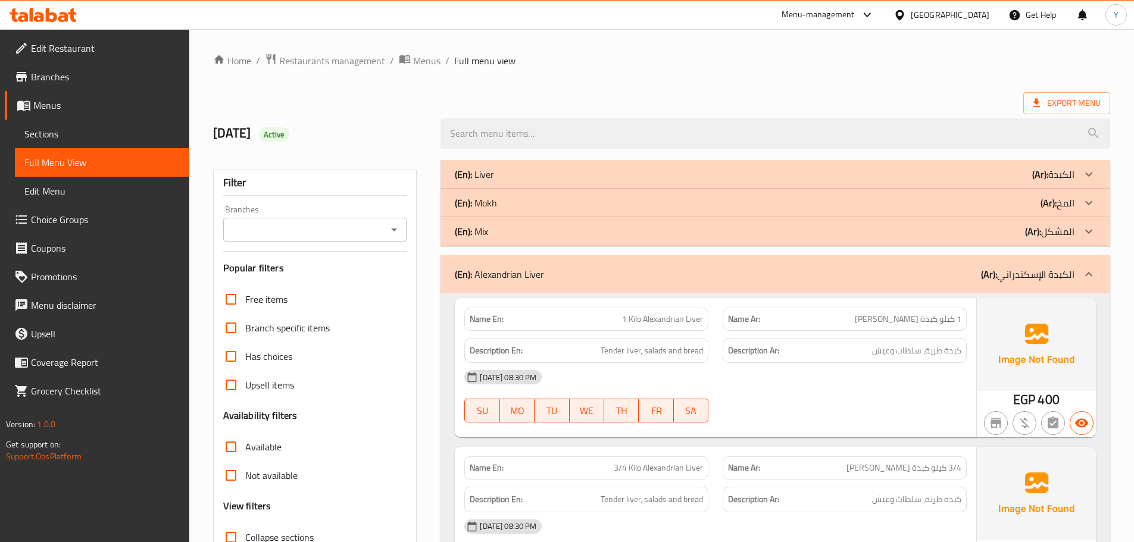
click at [920, 350] on span "كبدة طریة، سلطات وعيش" at bounding box center [916, 350] width 89 height 15
copy span "سلطات"
click at [920, 350] on span "كبدة طریة، سلطات وعيش" at bounding box center [916, 350] width 89 height 15
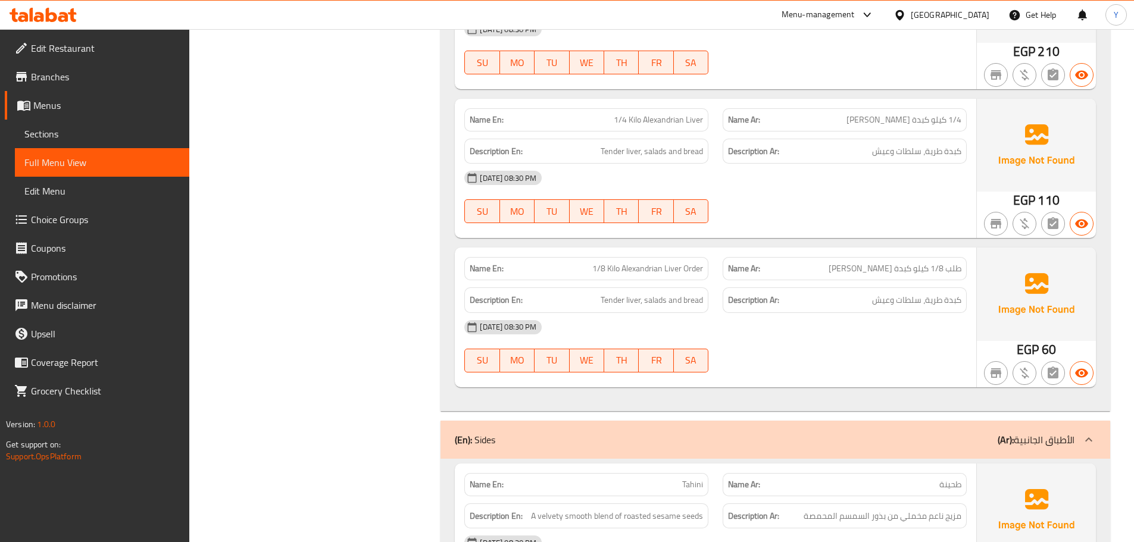
scroll to position [774, 0]
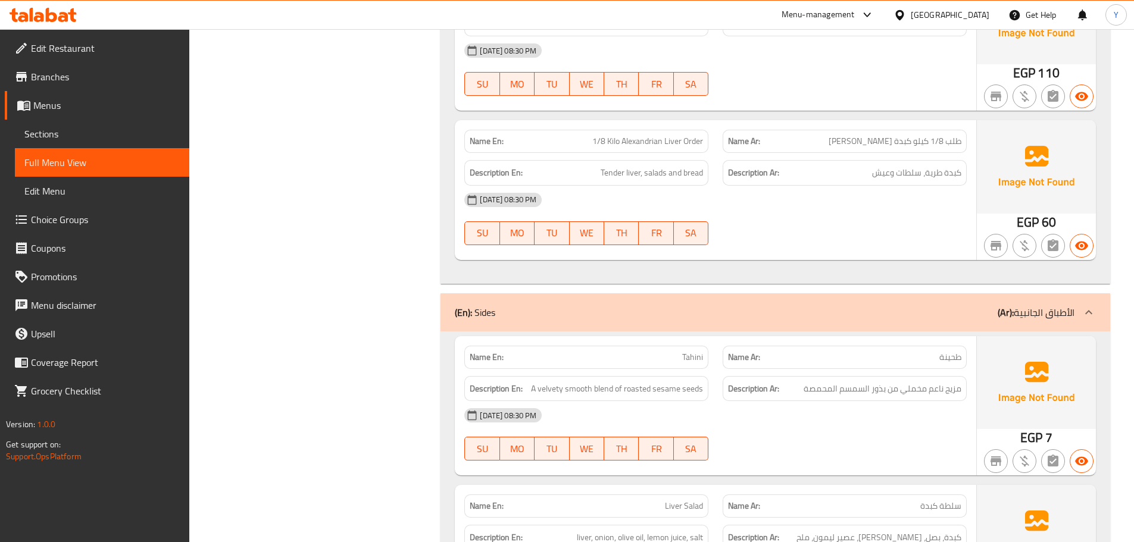
click at [880, 314] on div "(En): Sides (Ar): الأطباق الجانبية" at bounding box center [765, 312] width 620 height 14
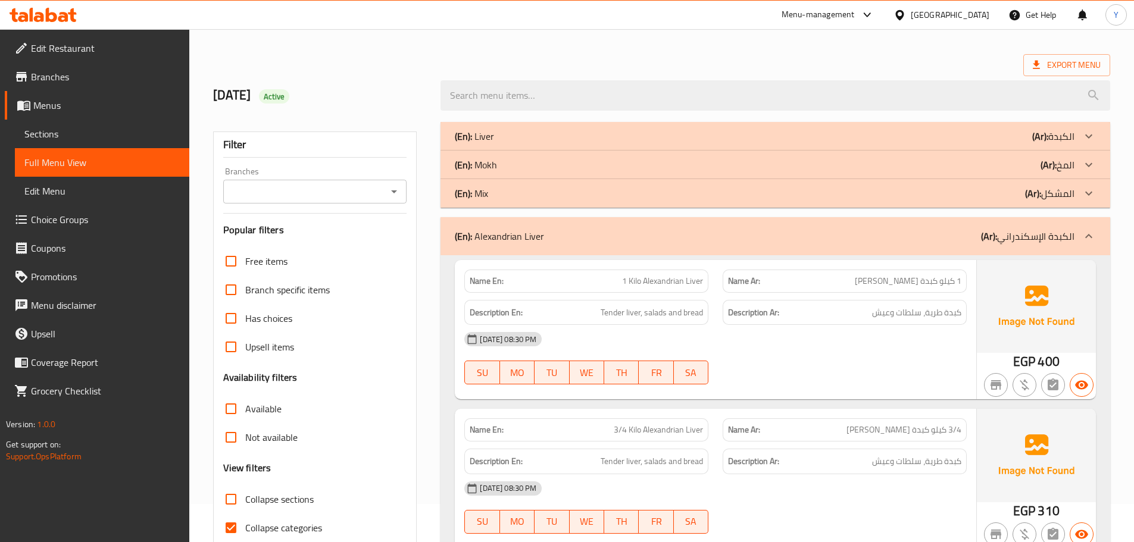
scroll to position [60, 0]
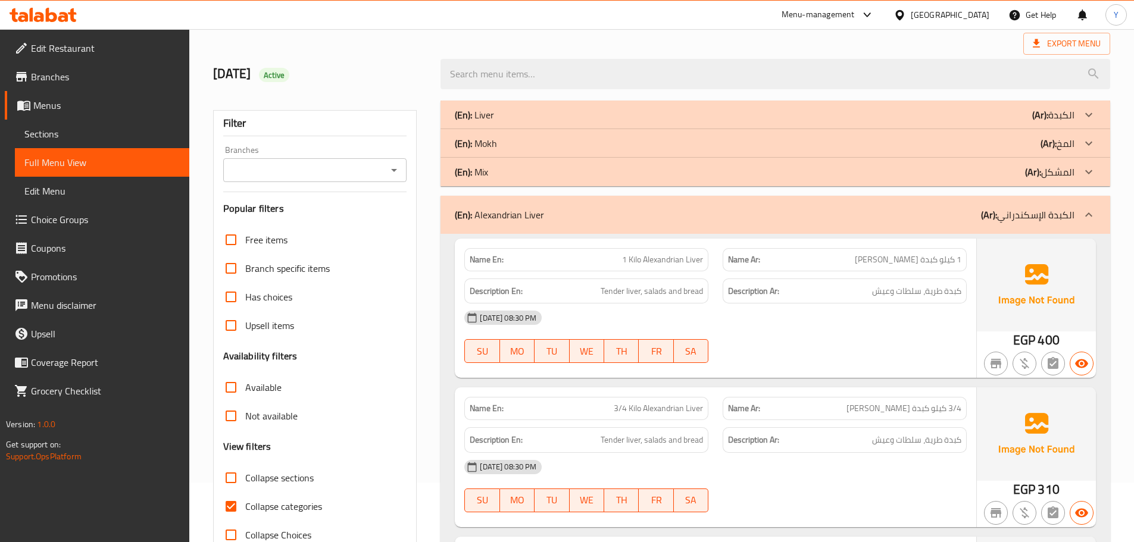
click at [660, 293] on span "Tender liver, salads and bread" at bounding box center [652, 291] width 102 height 15
copy span "Tender liver, salads and bread"
click at [948, 318] on div "[DATE] 08:30 PM" at bounding box center [715, 318] width 517 height 29
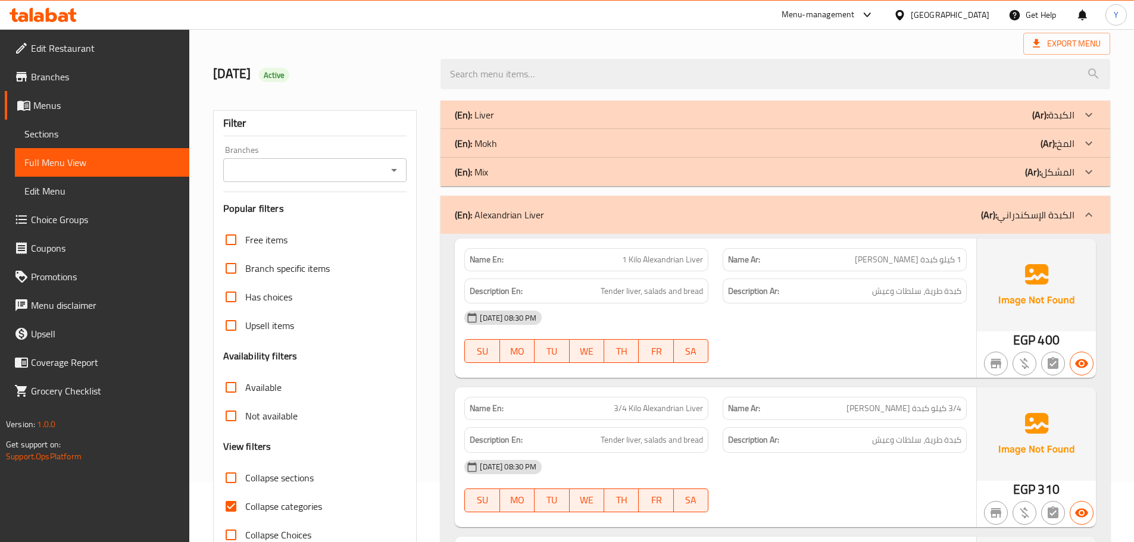
click at [939, 320] on div "[DATE] 08:30 PM" at bounding box center [715, 318] width 517 height 29
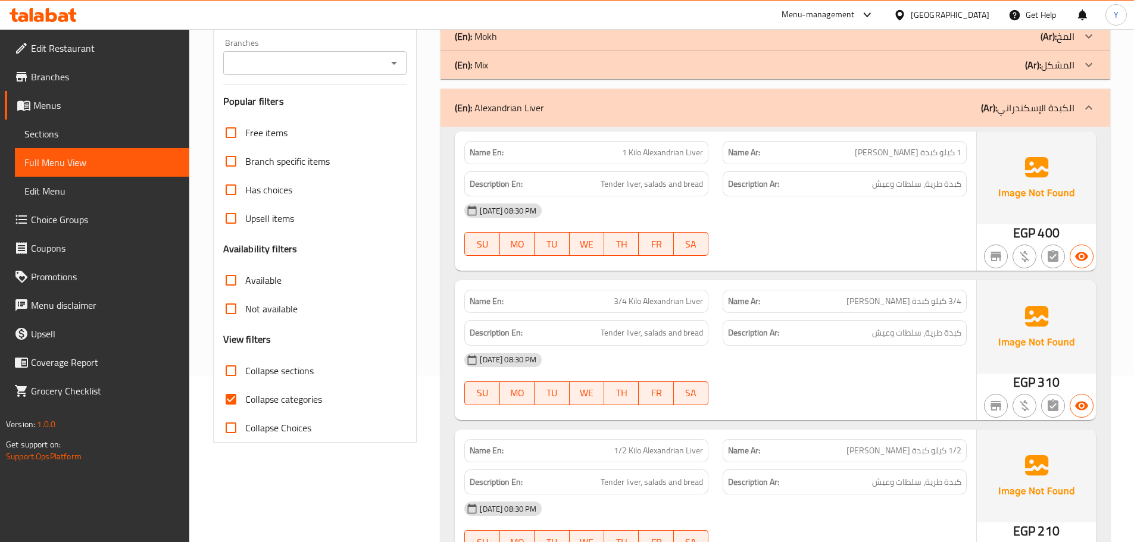
scroll to position [238, 0]
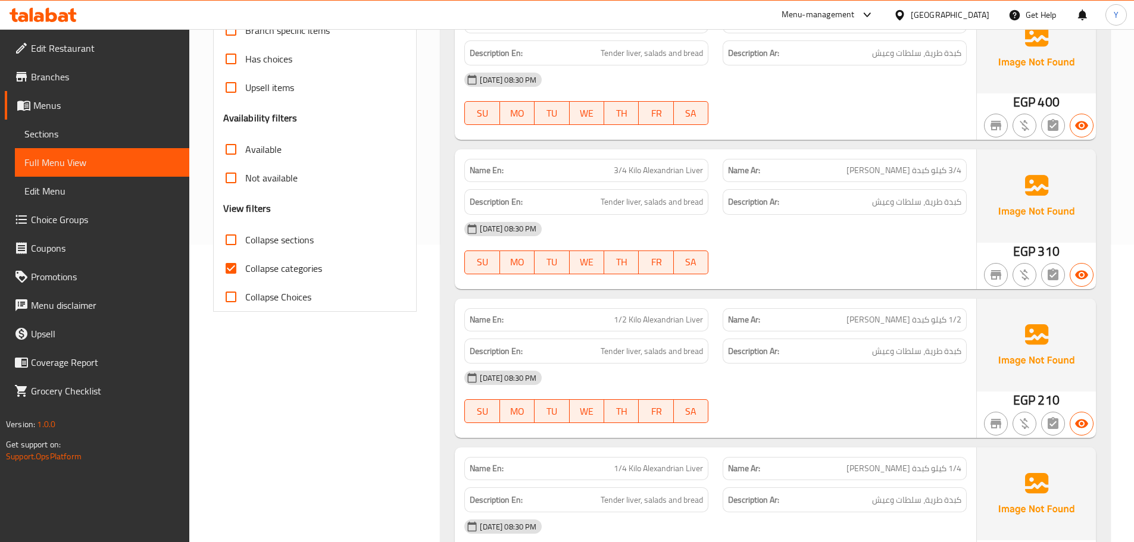
drag, startPoint x: 961, startPoint y: 370, endPoint x: 945, endPoint y: 368, distance: 15.6
click at [961, 370] on div "[DATE] 08:30 PM" at bounding box center [715, 378] width 517 height 29
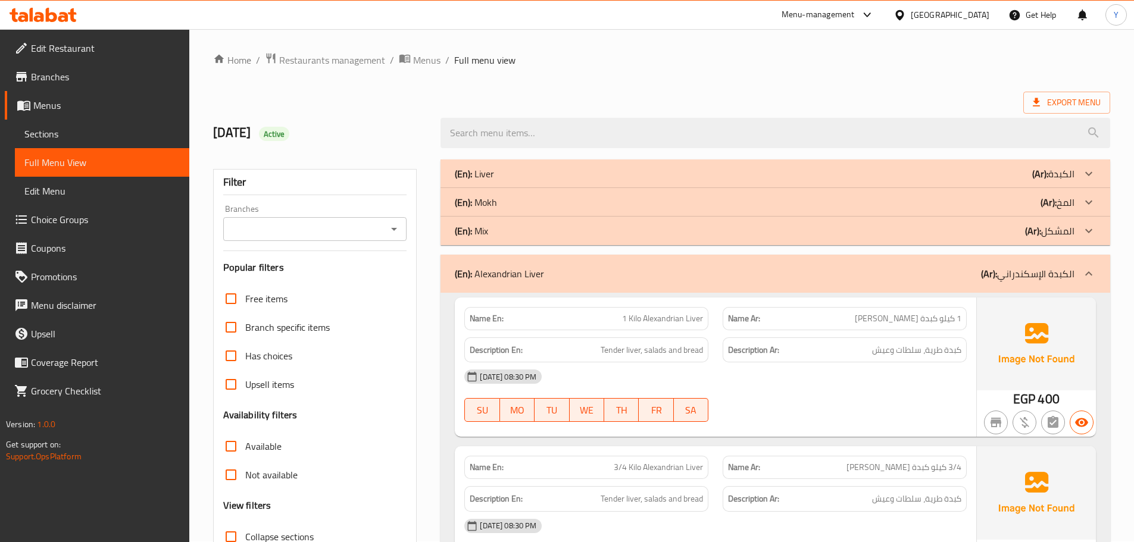
scroll to position [0, 0]
click at [844, 291] on div "(En): Alexandrian Liver (Ar): الكبدة الإسكندراني" at bounding box center [776, 274] width 670 height 38
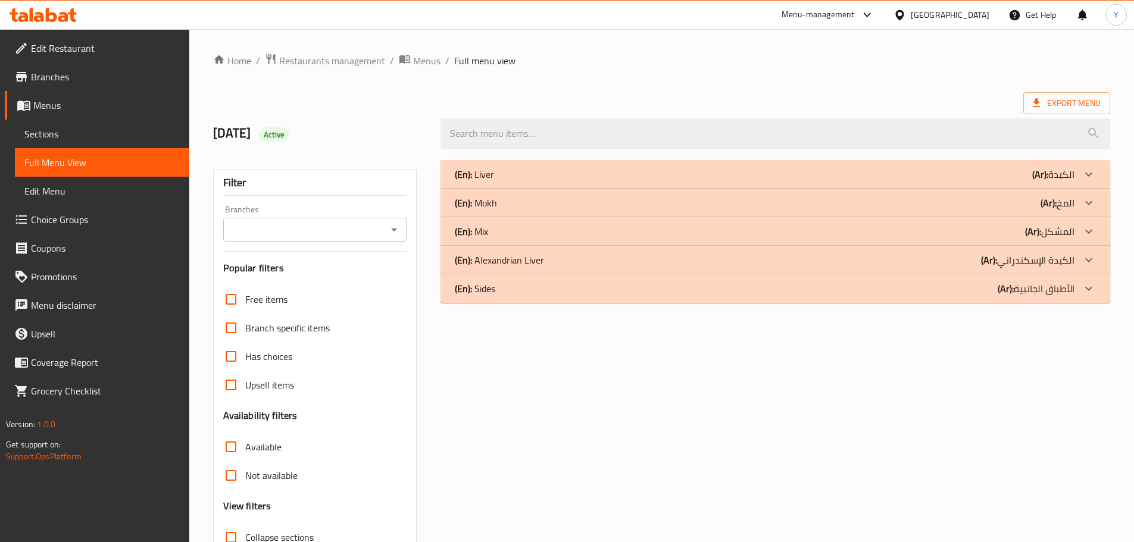
click at [1037, 294] on p "(Ar): الأطباق الجانبية" at bounding box center [1036, 289] width 77 height 14
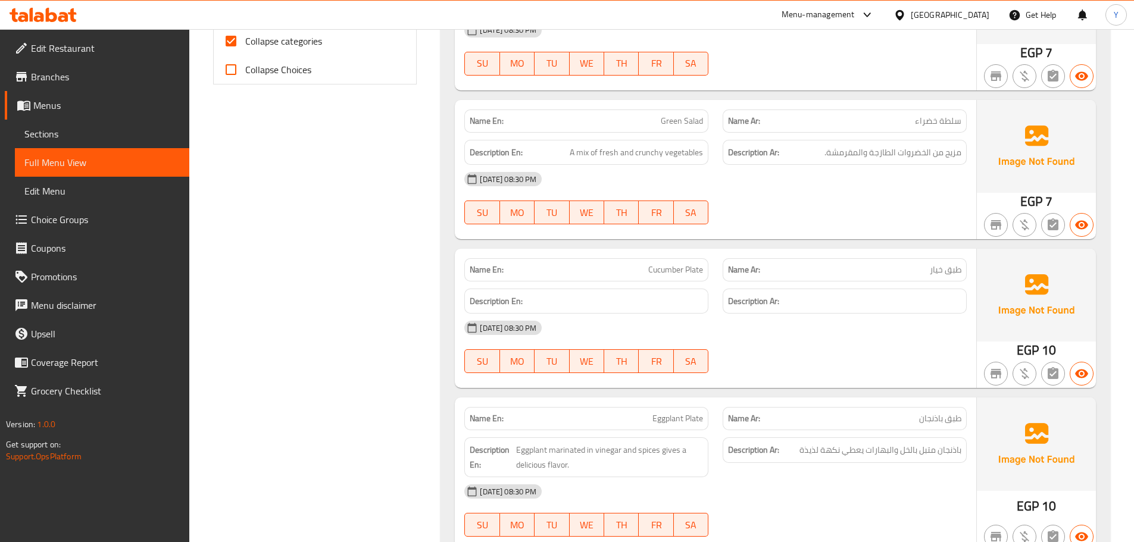
scroll to position [582, 0]
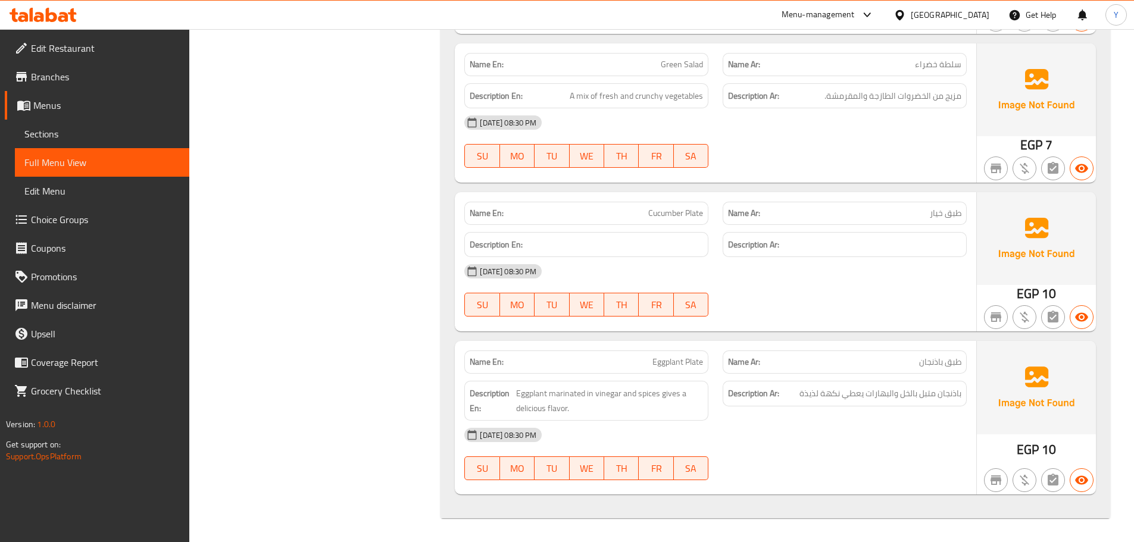
click at [882, 317] on div at bounding box center [845, 317] width 258 height 14
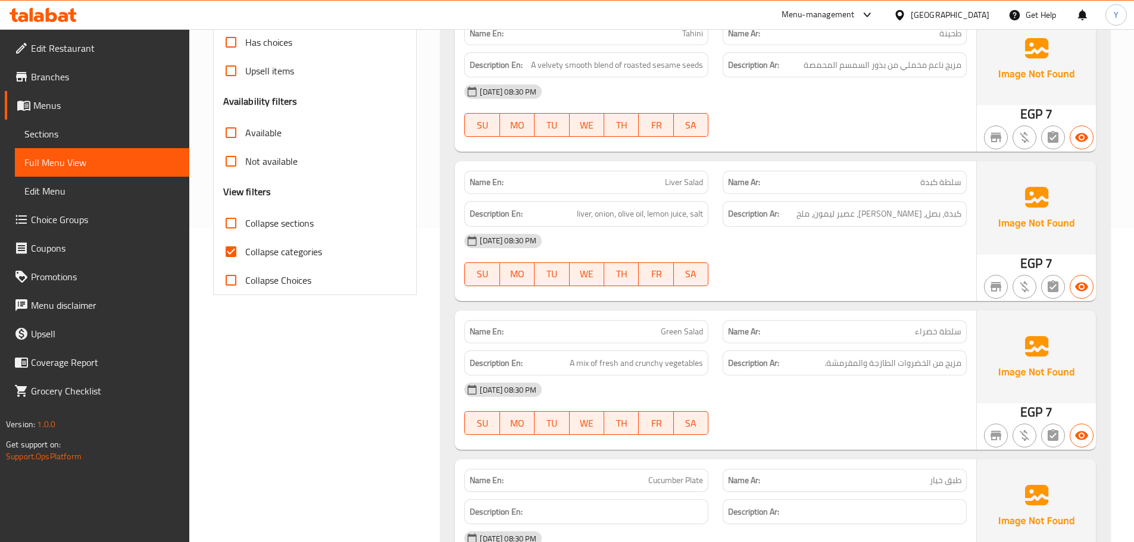
drag, startPoint x: 857, startPoint y: 396, endPoint x: 847, endPoint y: 225, distance: 171.1
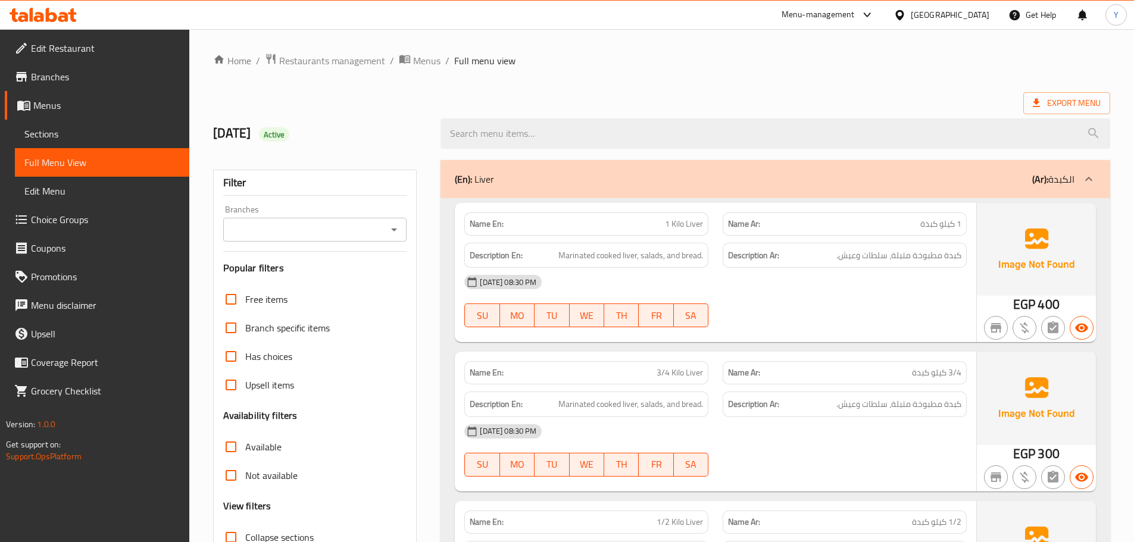
click at [480, 219] on strong "Name En:" at bounding box center [487, 224] width 34 height 13
copy strong "Name"
click at [480, 219] on strong "Name En:" at bounding box center [487, 224] width 34 height 13
